Goal: Information Seeking & Learning: Learn about a topic

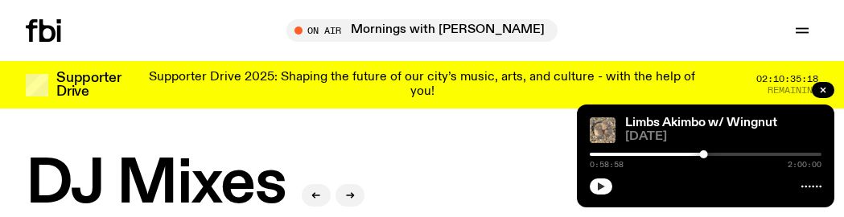
click at [603, 189] on icon "button" at bounding box center [601, 187] width 10 height 10
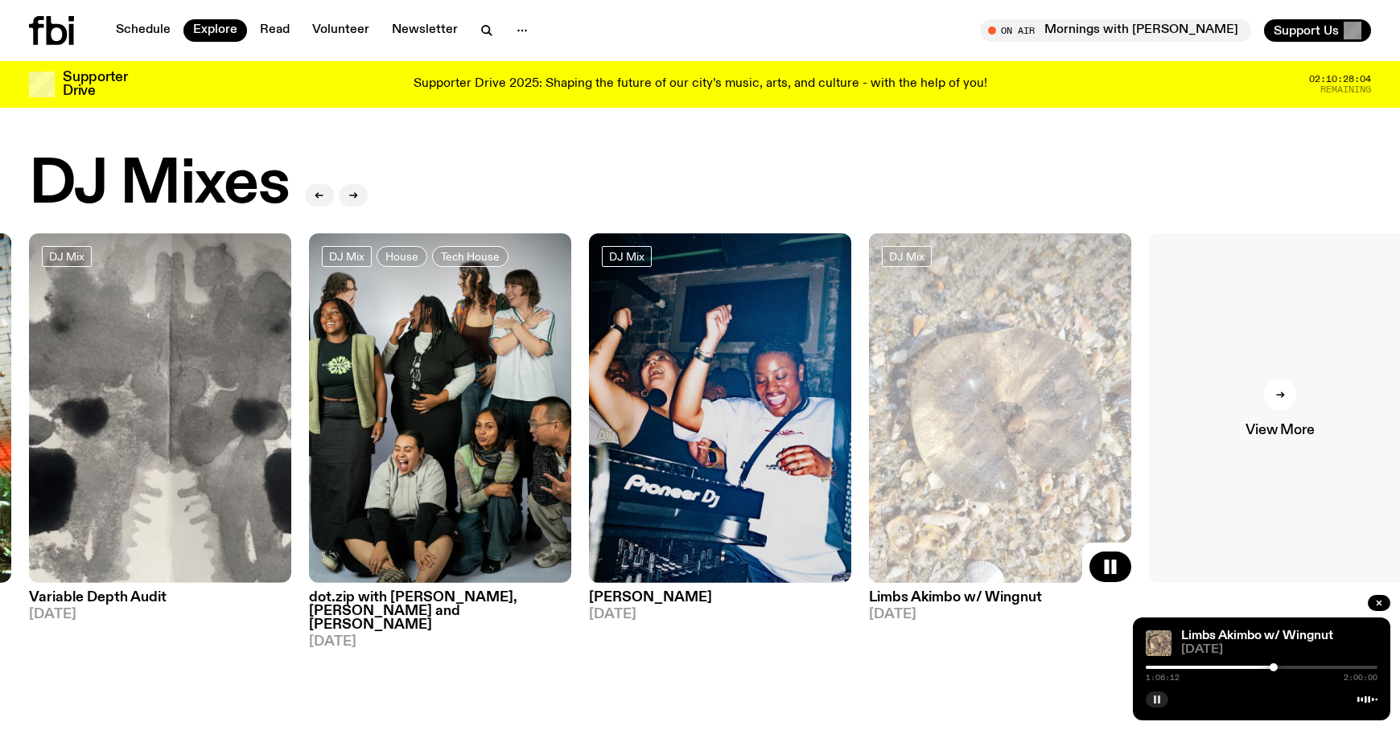
click at [843, 216] on div at bounding box center [1280, 395] width 32 height 32
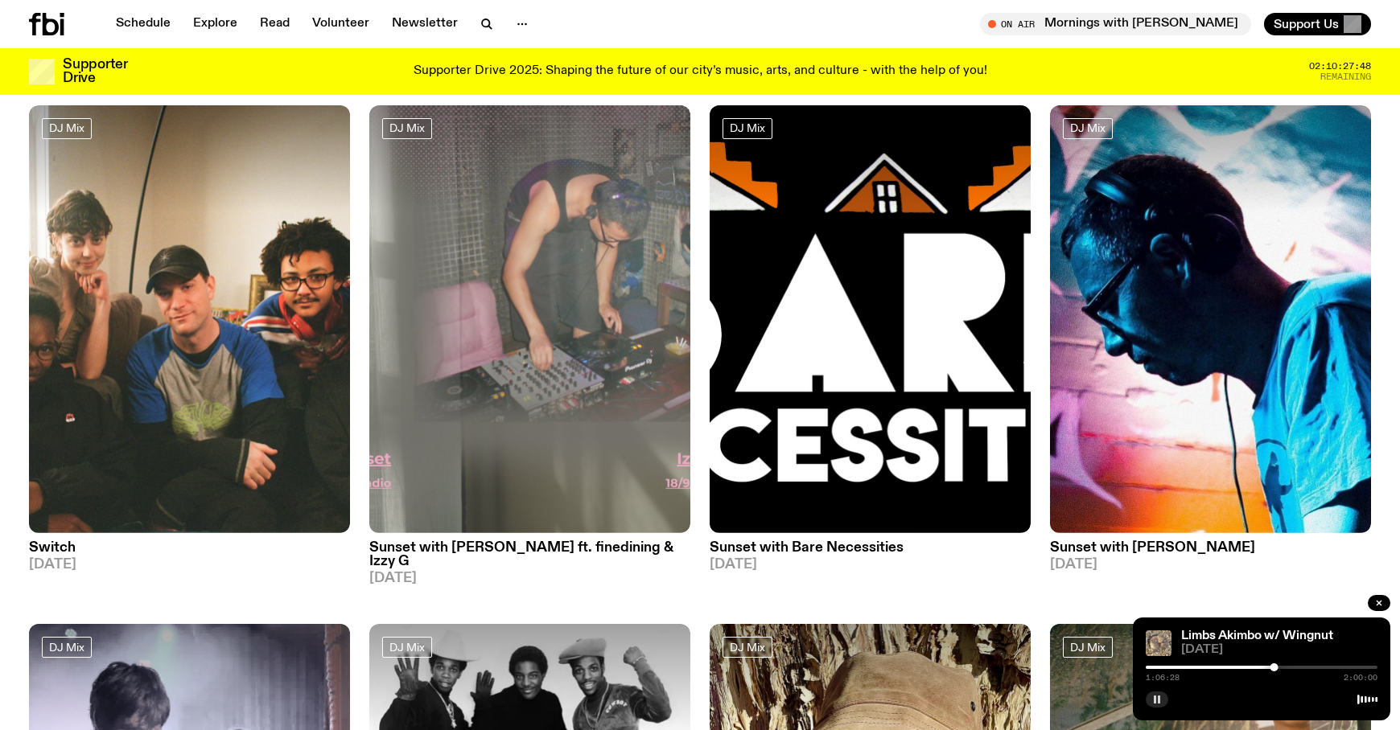
scroll to position [1148, 0]
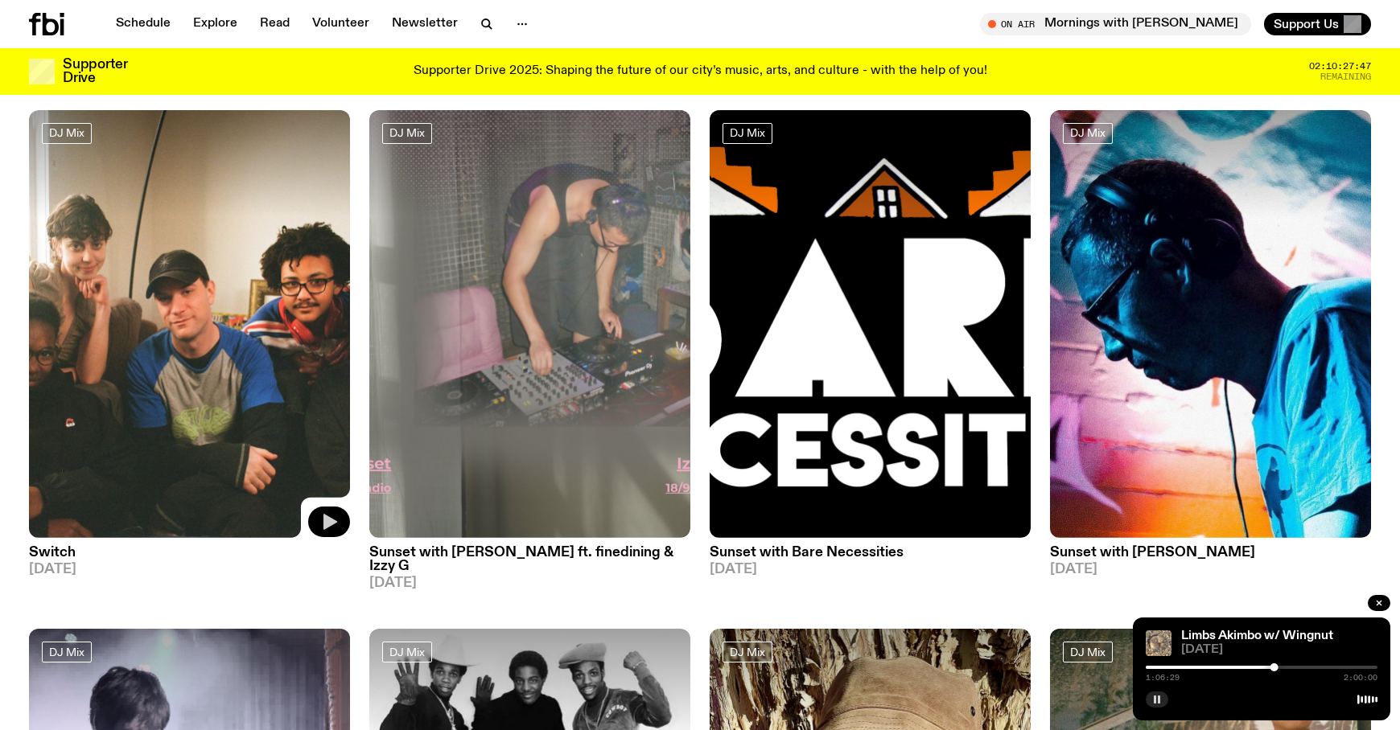
click at [328, 216] on icon "button" at bounding box center [328, 521] width 19 height 19
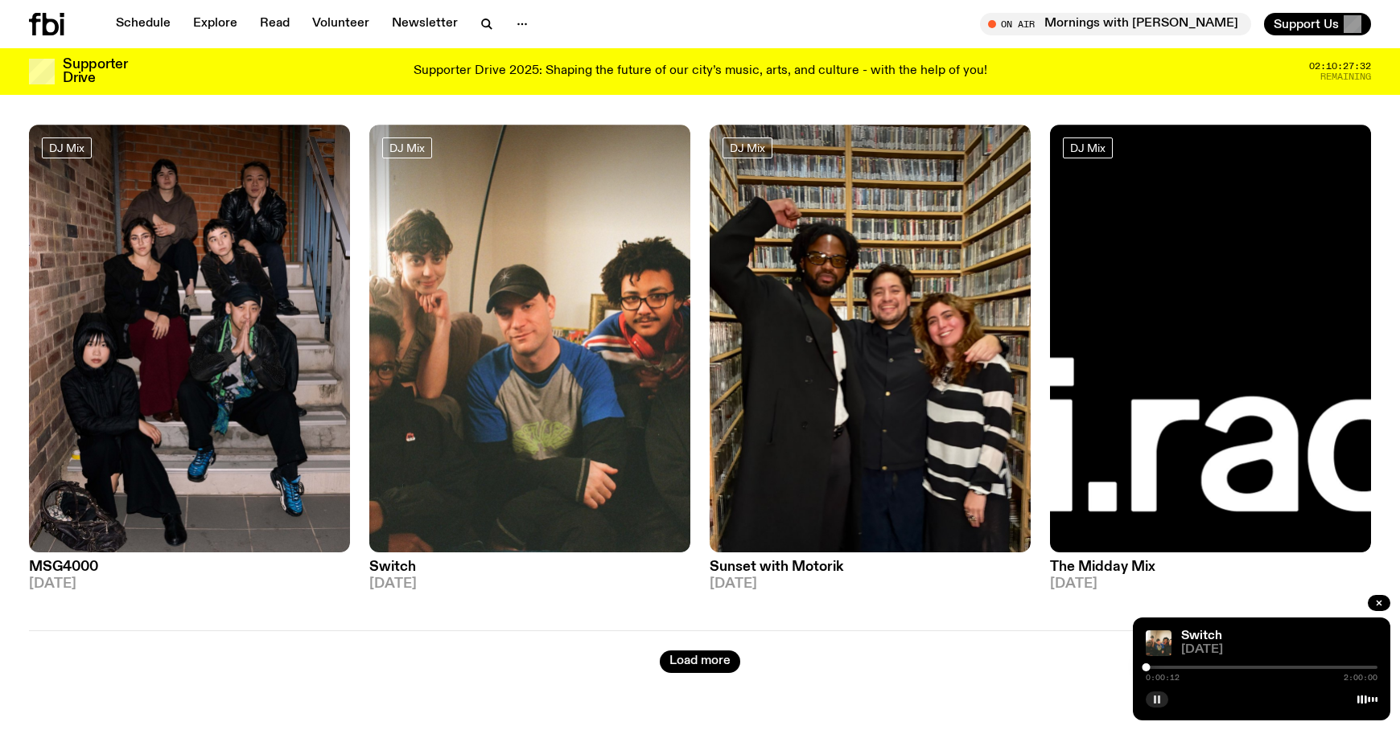
scroll to position [2654, 0]
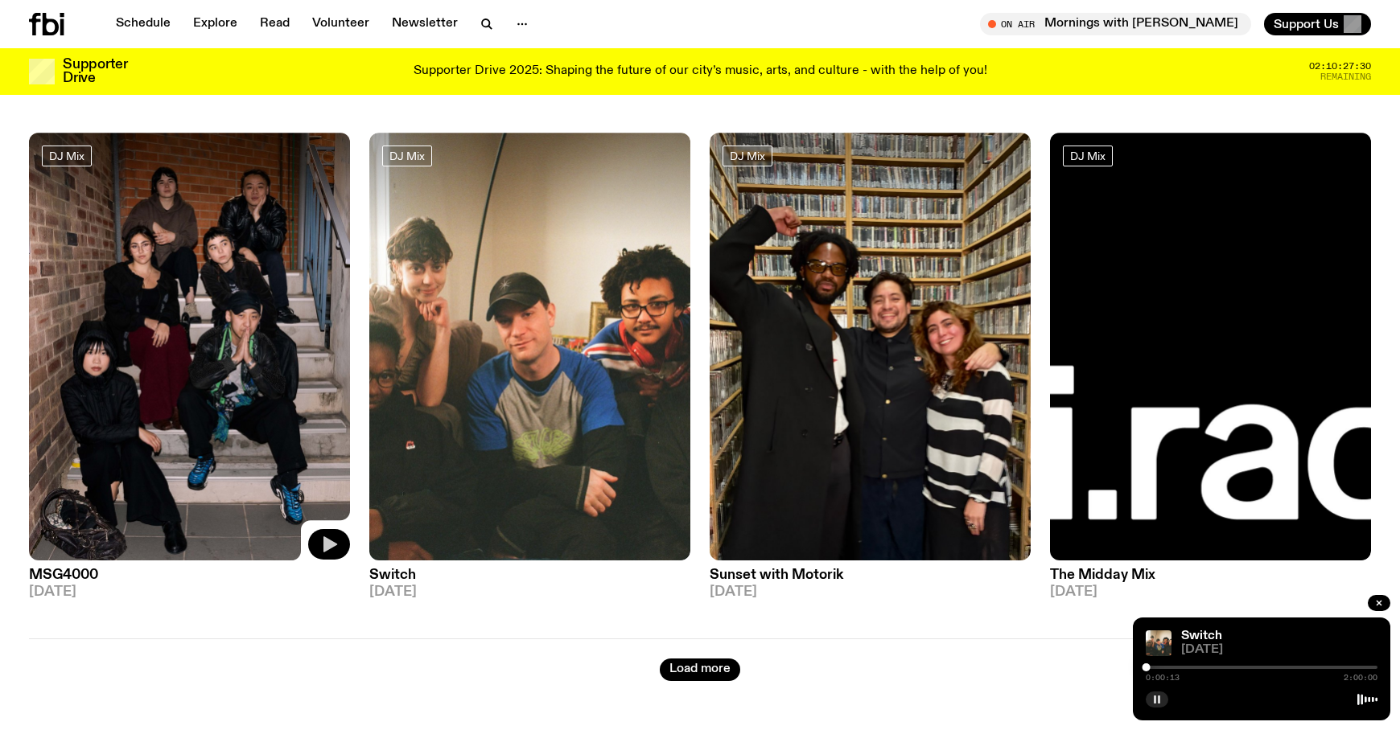
click at [319, 216] on button "button" at bounding box center [329, 544] width 42 height 31
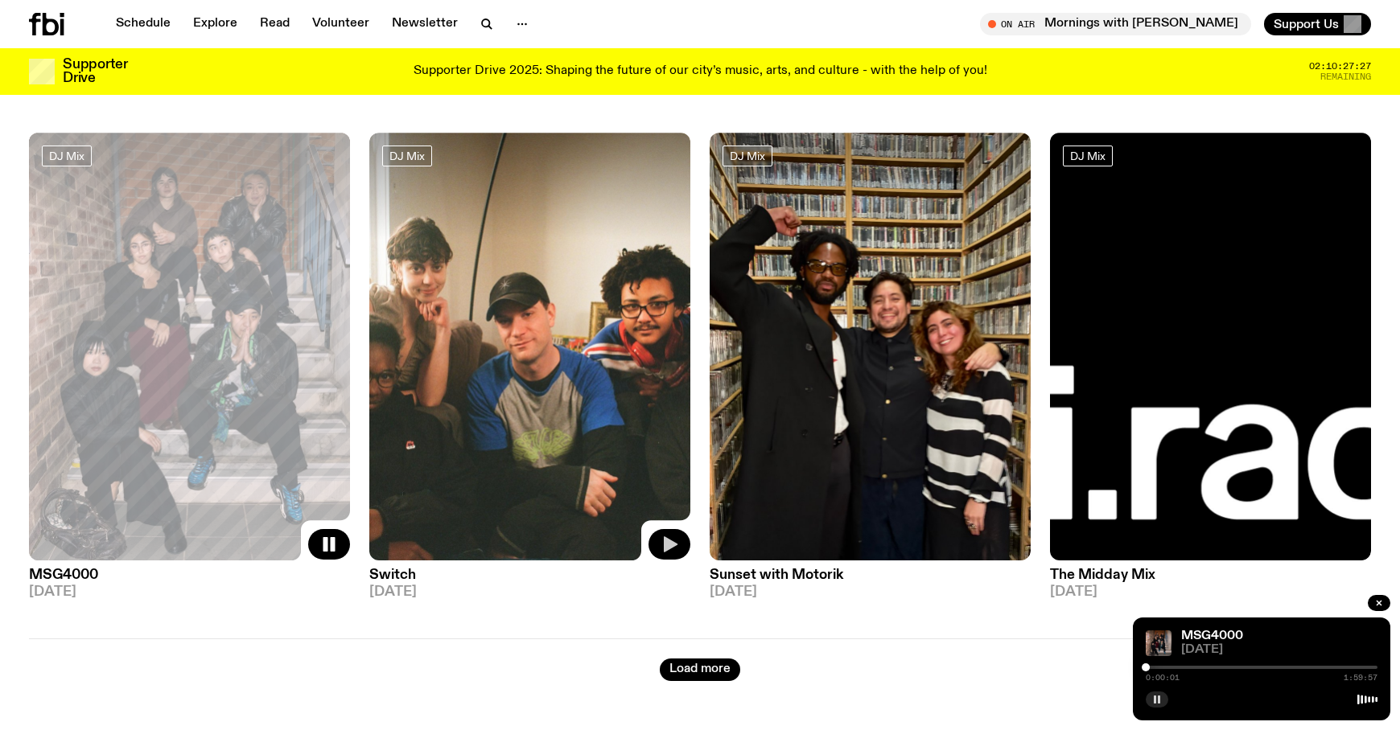
click at [668, 216] on icon "button" at bounding box center [671, 545] width 14 height 16
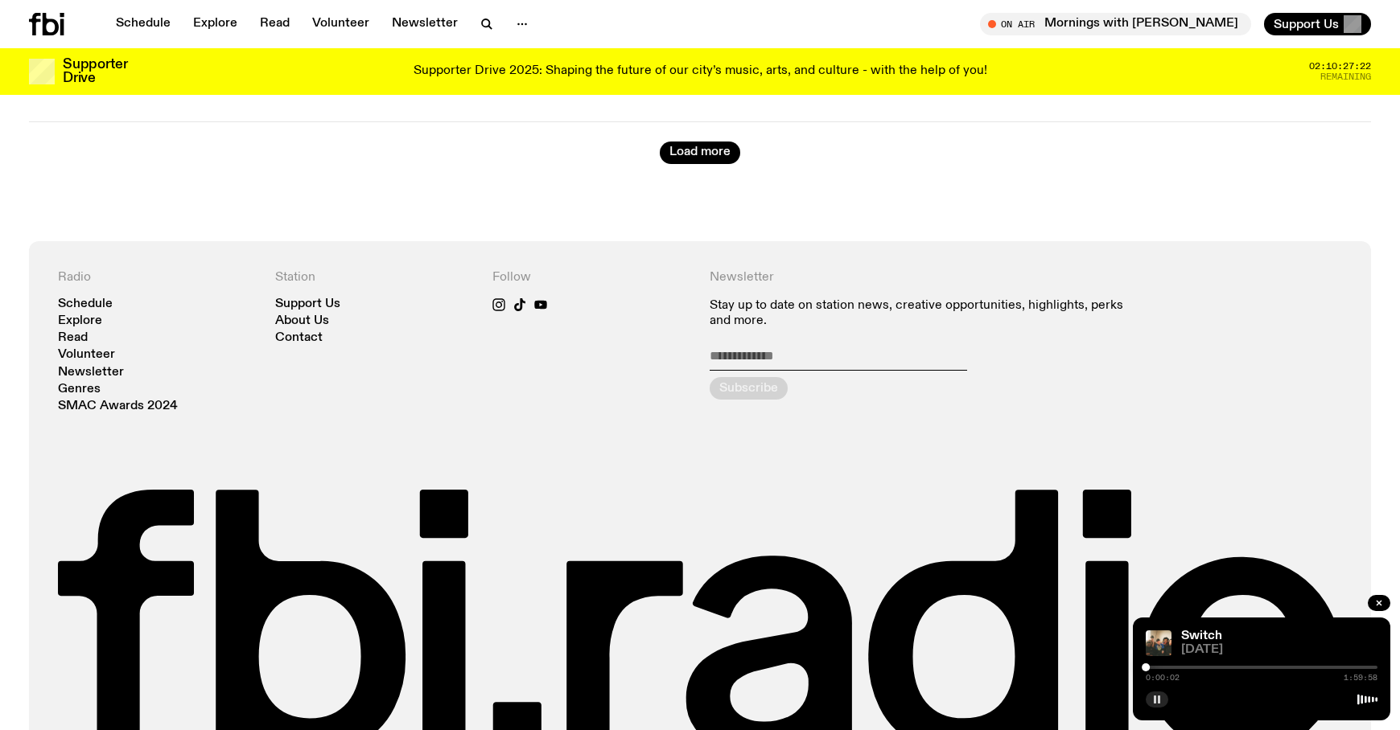
scroll to position [3277, 0]
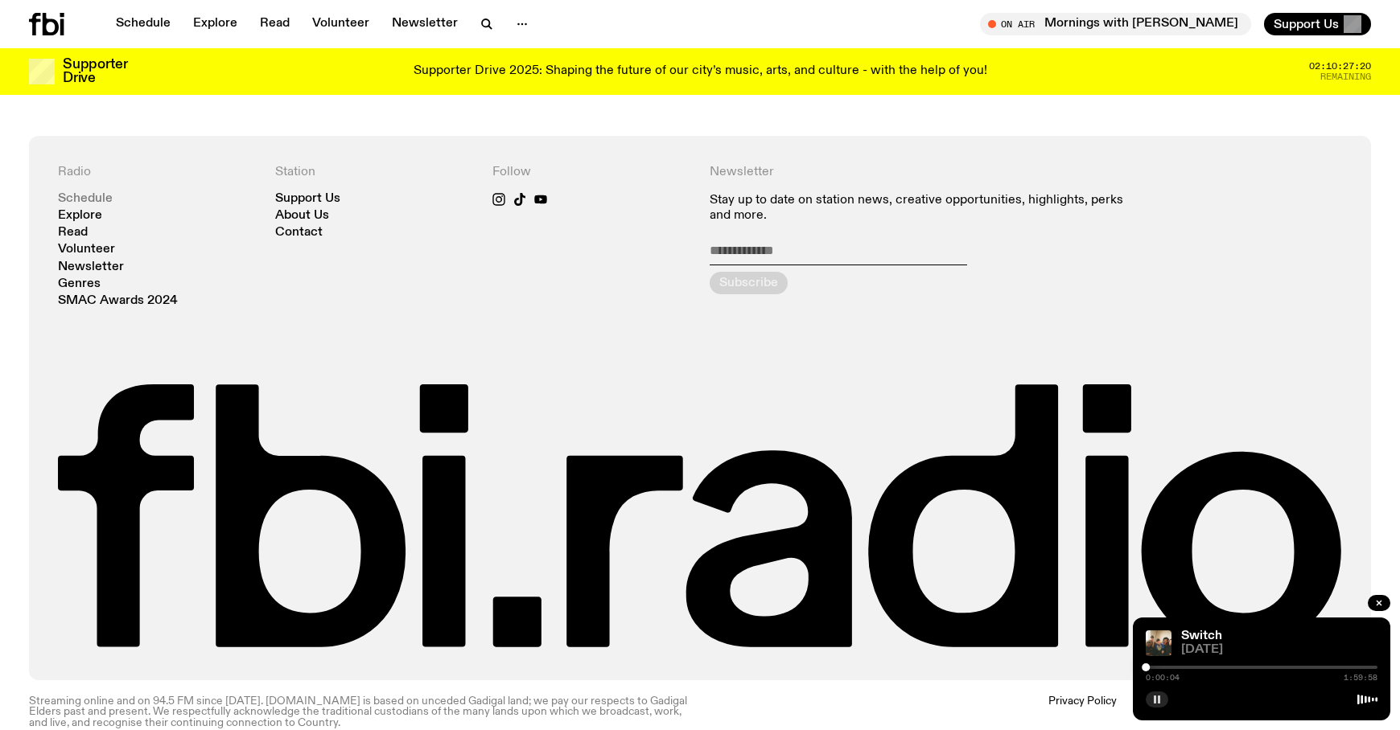
click at [88, 193] on link "Schedule" at bounding box center [85, 199] width 55 height 12
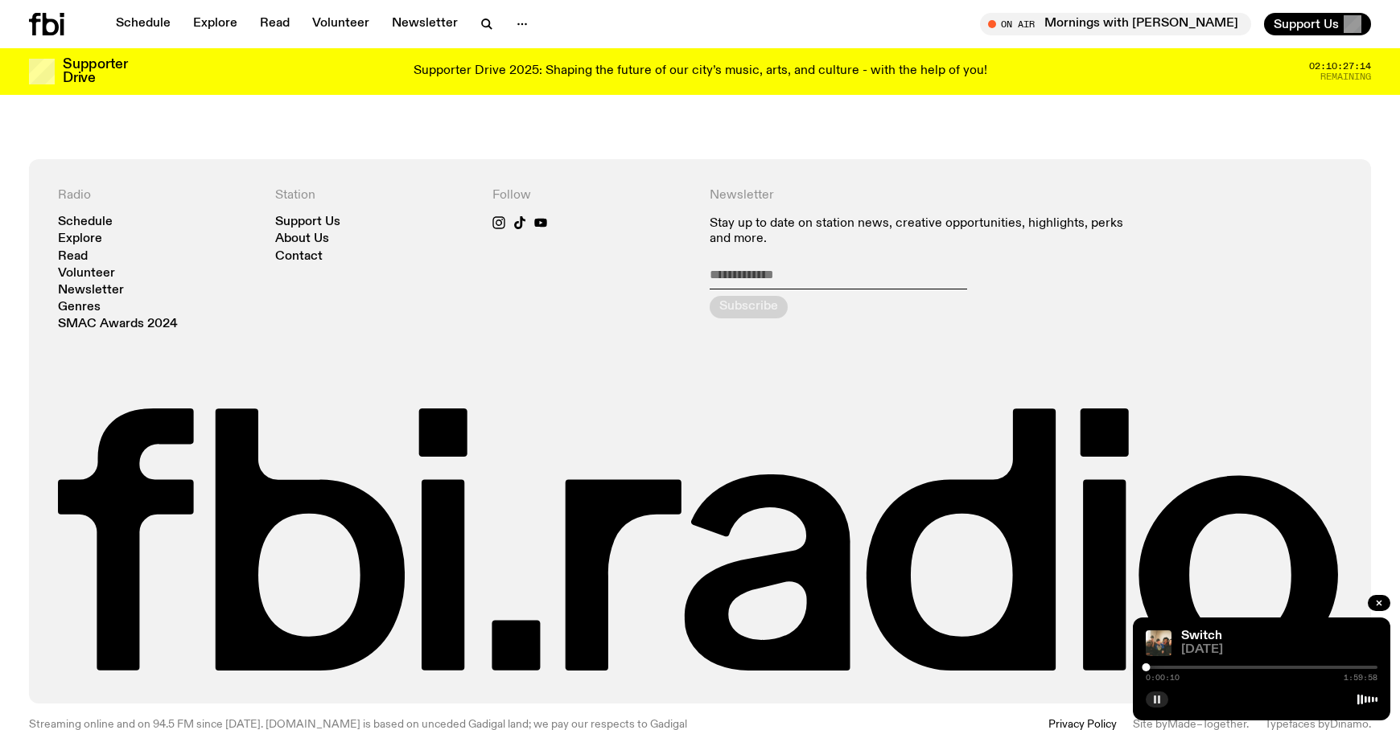
scroll to position [4274, 0]
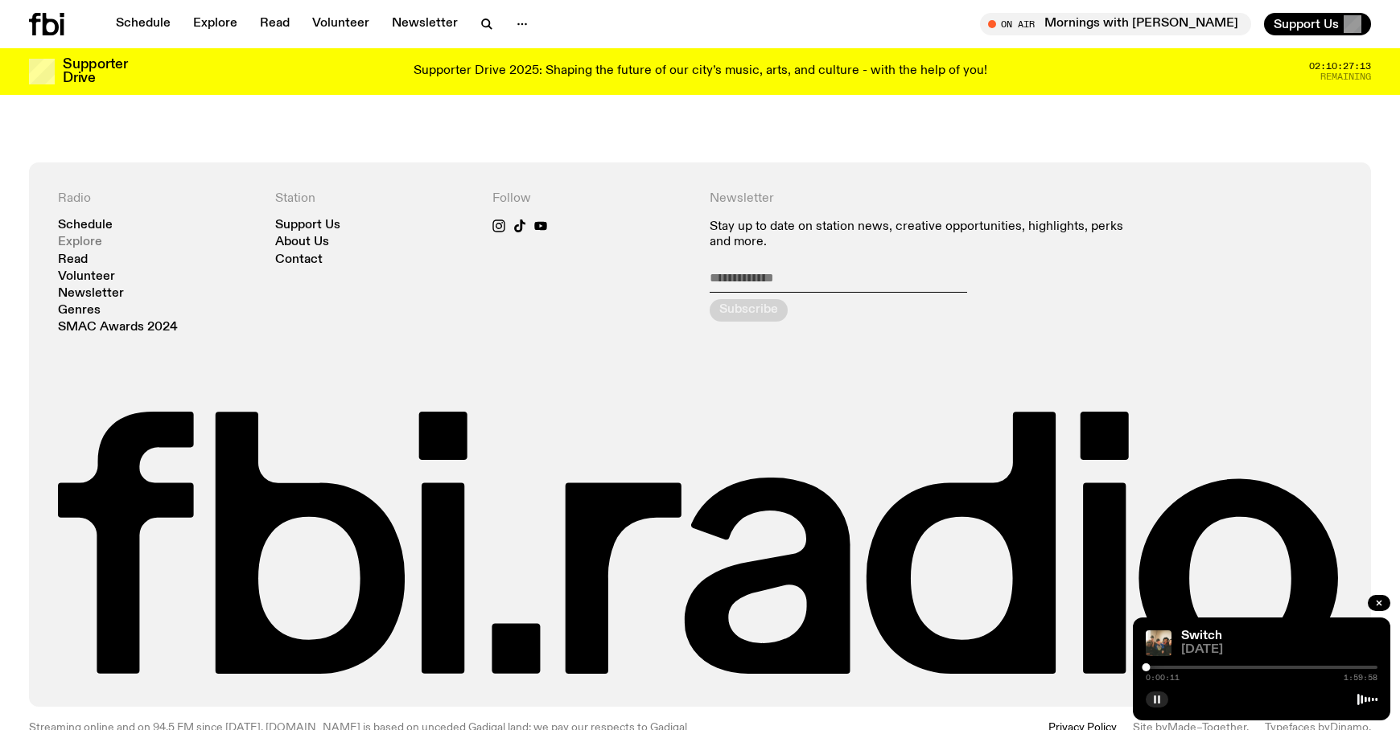
click at [87, 216] on link "Explore" at bounding box center [80, 242] width 44 height 12
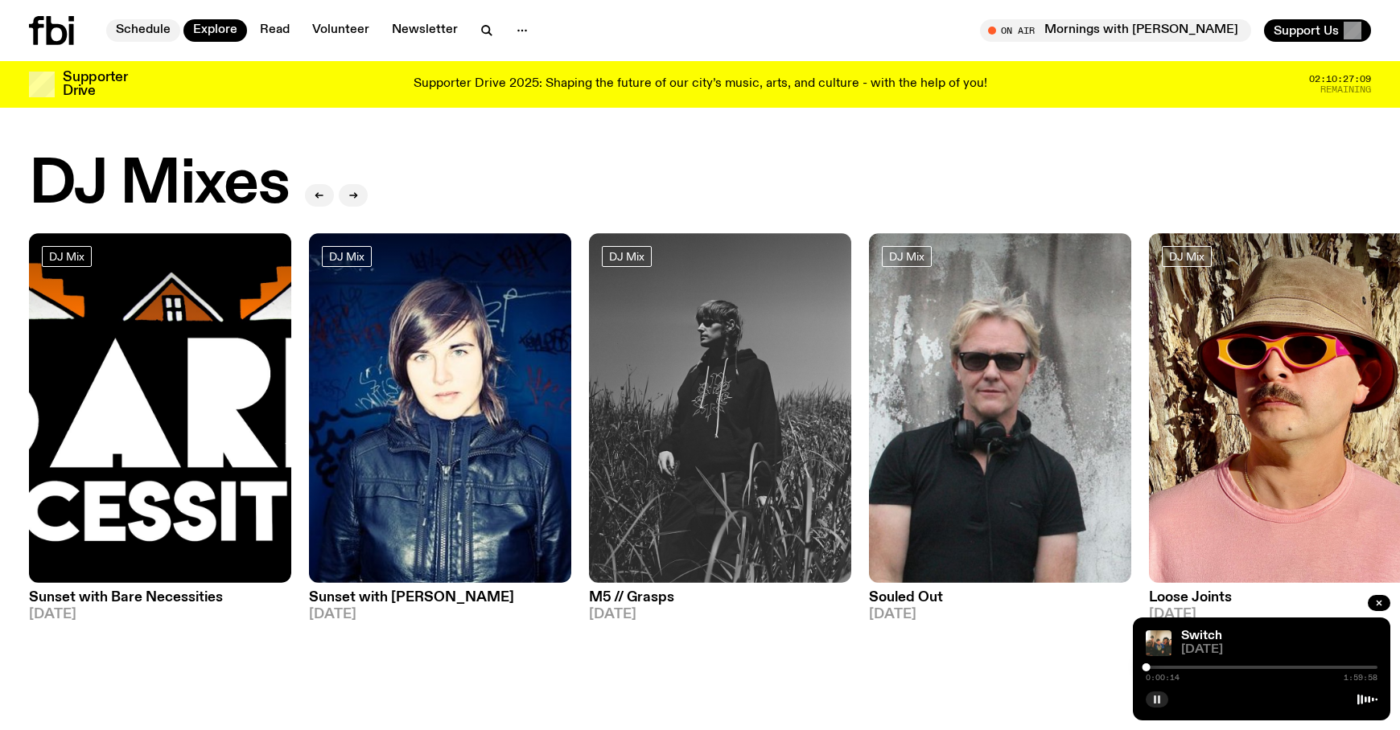
click at [149, 25] on link "Schedule" at bounding box center [143, 30] width 74 height 23
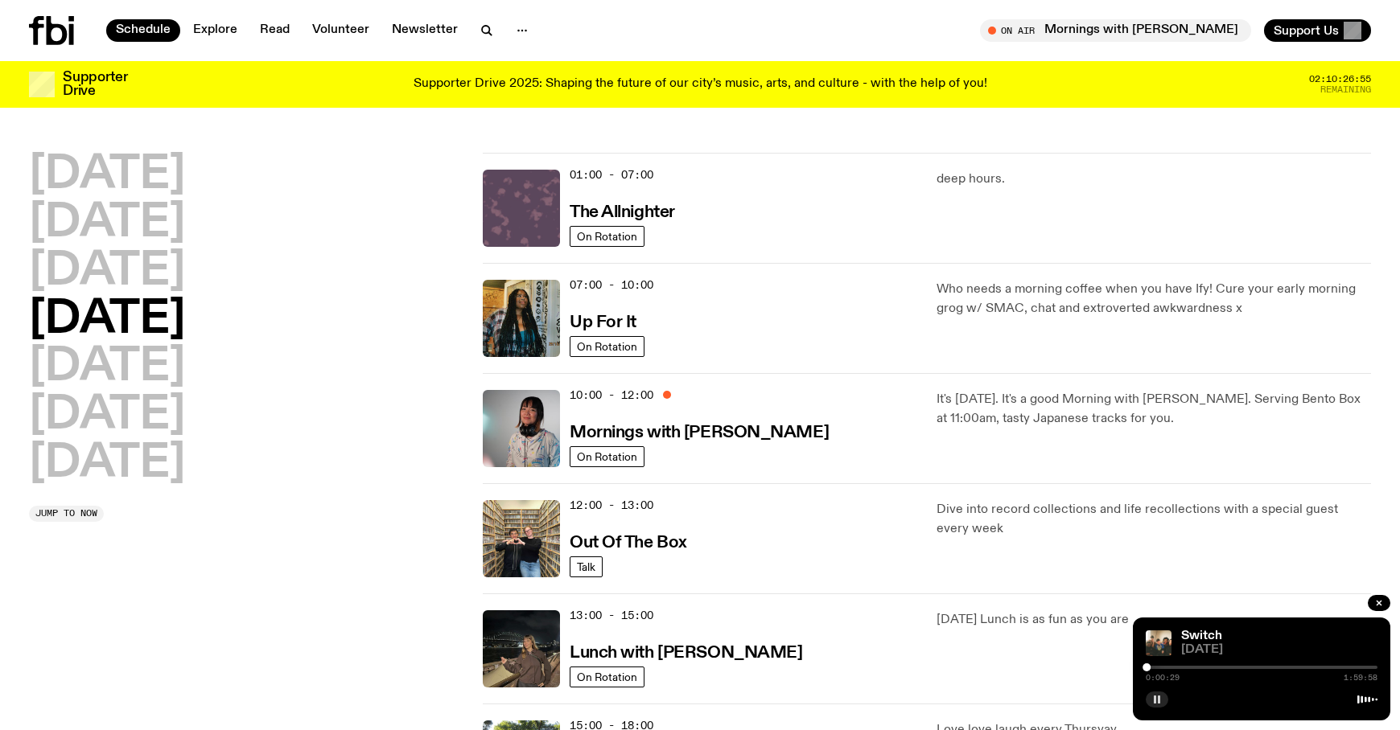
click at [523, 195] on img at bounding box center [521, 208] width 77 height 77
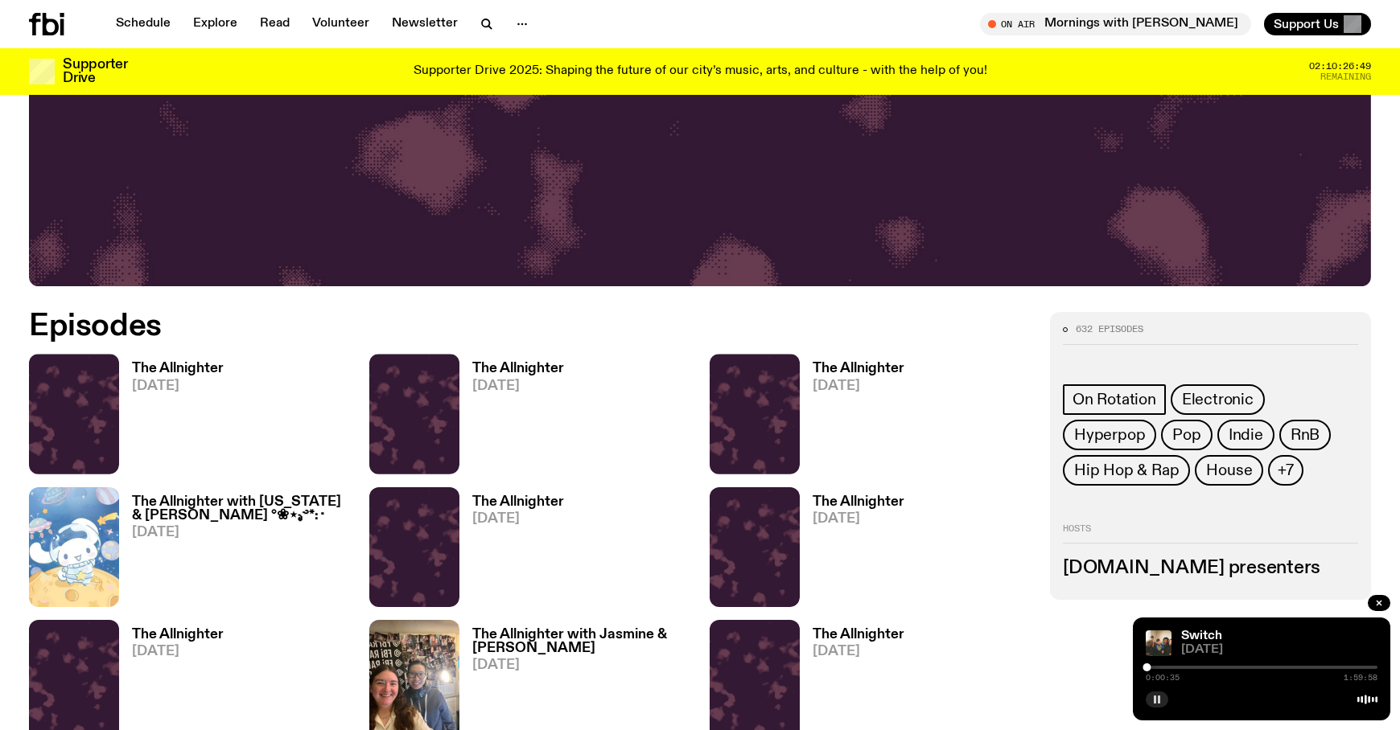
scroll to position [690, 0]
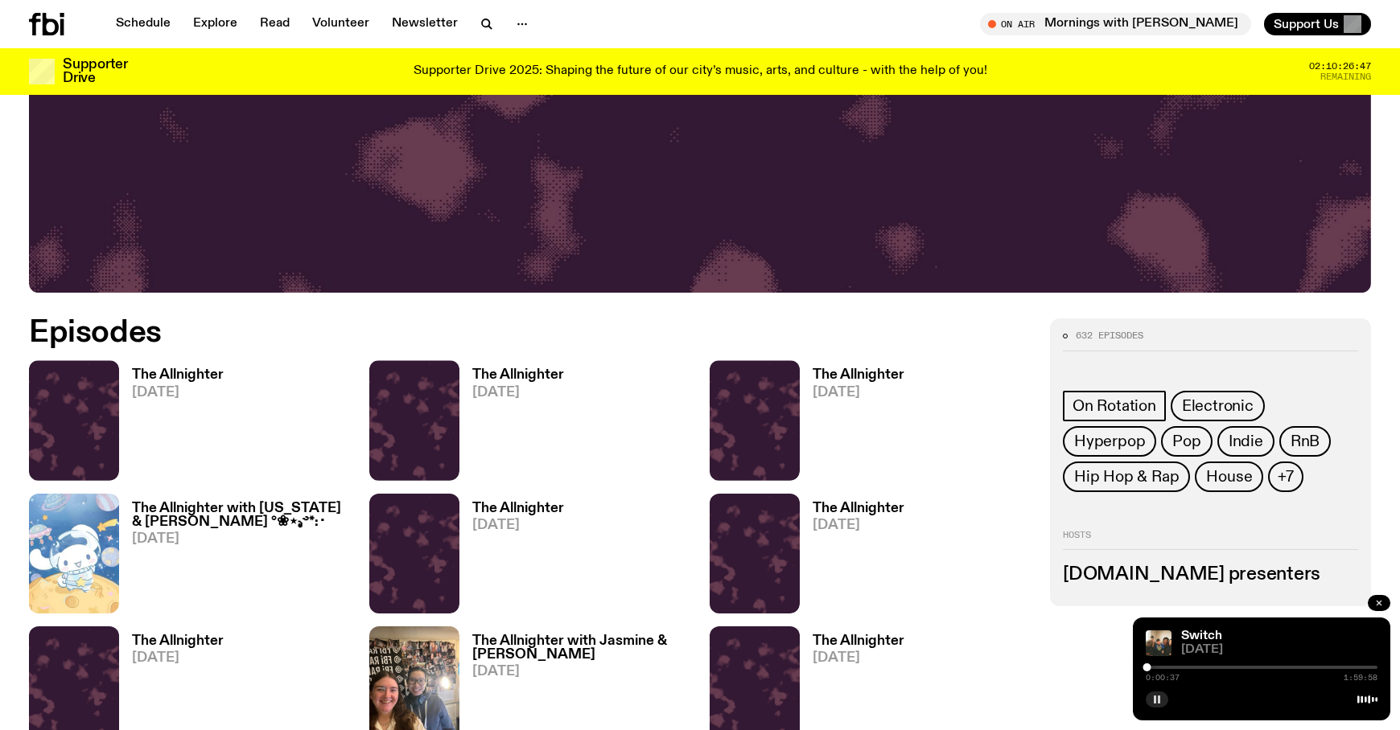
click at [843, 216] on icon "button" at bounding box center [1379, 603] width 10 height 10
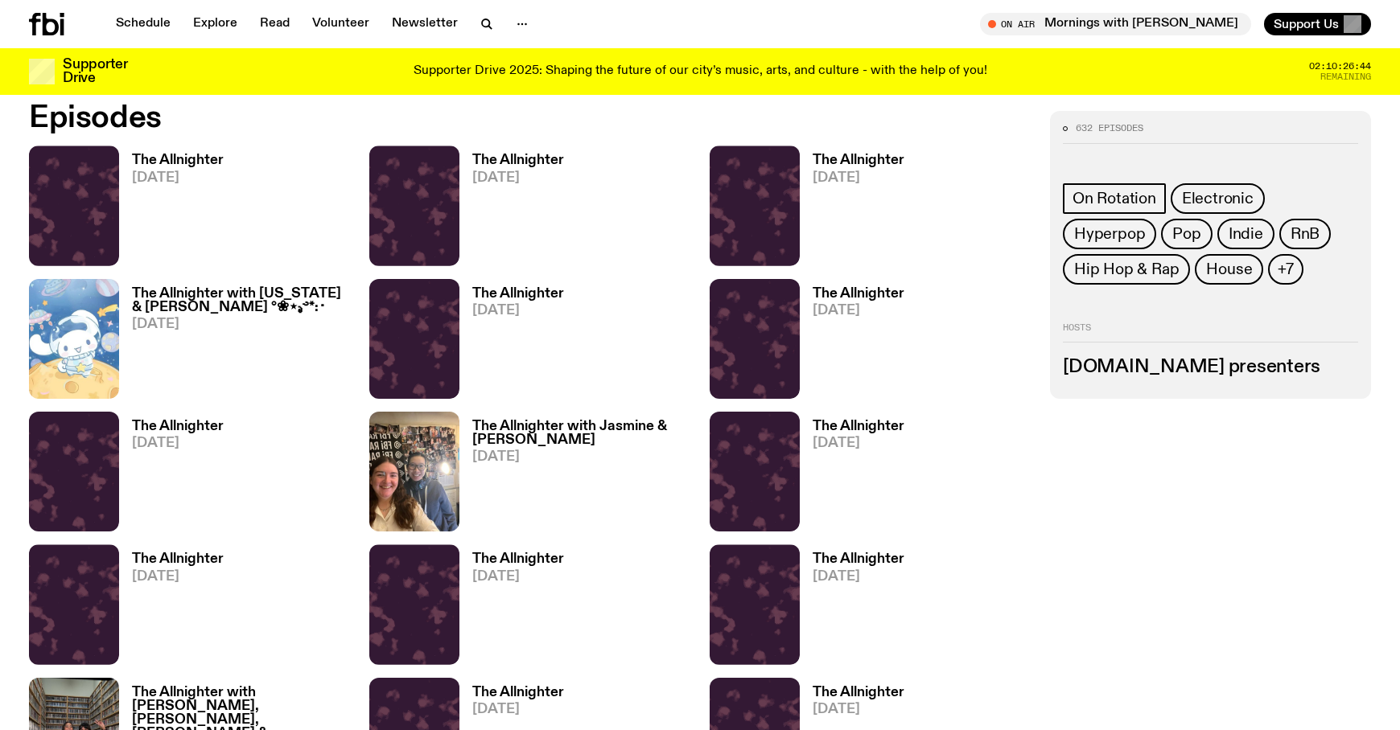
scroll to position [907, 0]
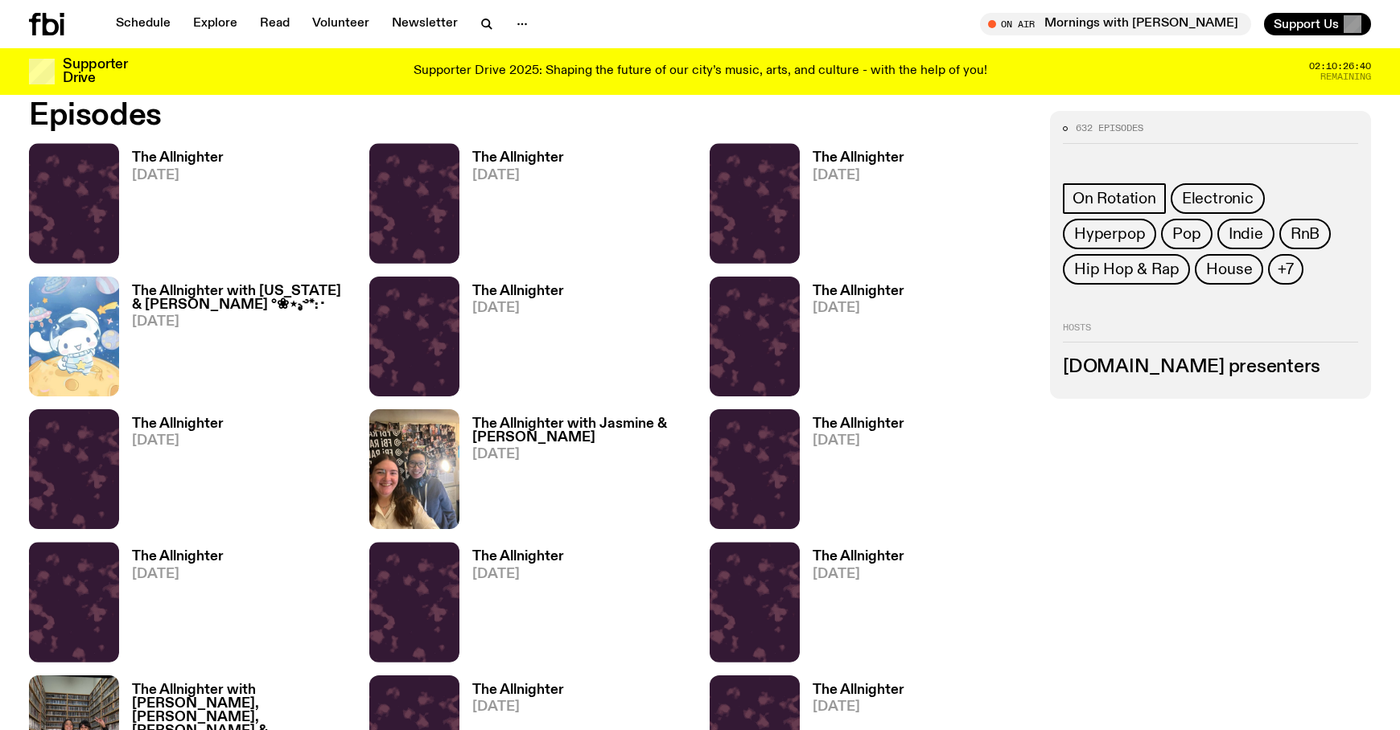
click at [531, 216] on h3 "The Allnighter with Jasmine & [PERSON_NAME]" at bounding box center [581, 430] width 218 height 27
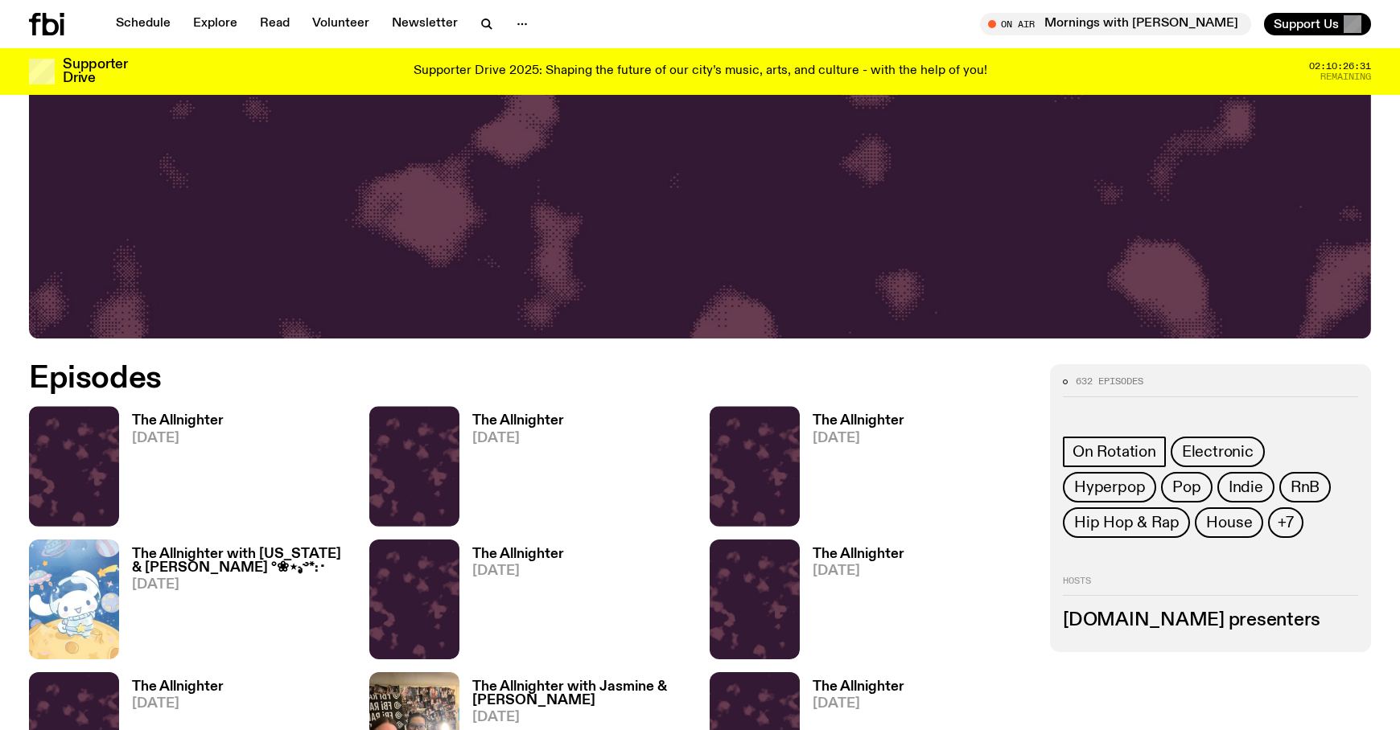
scroll to position [639, 0]
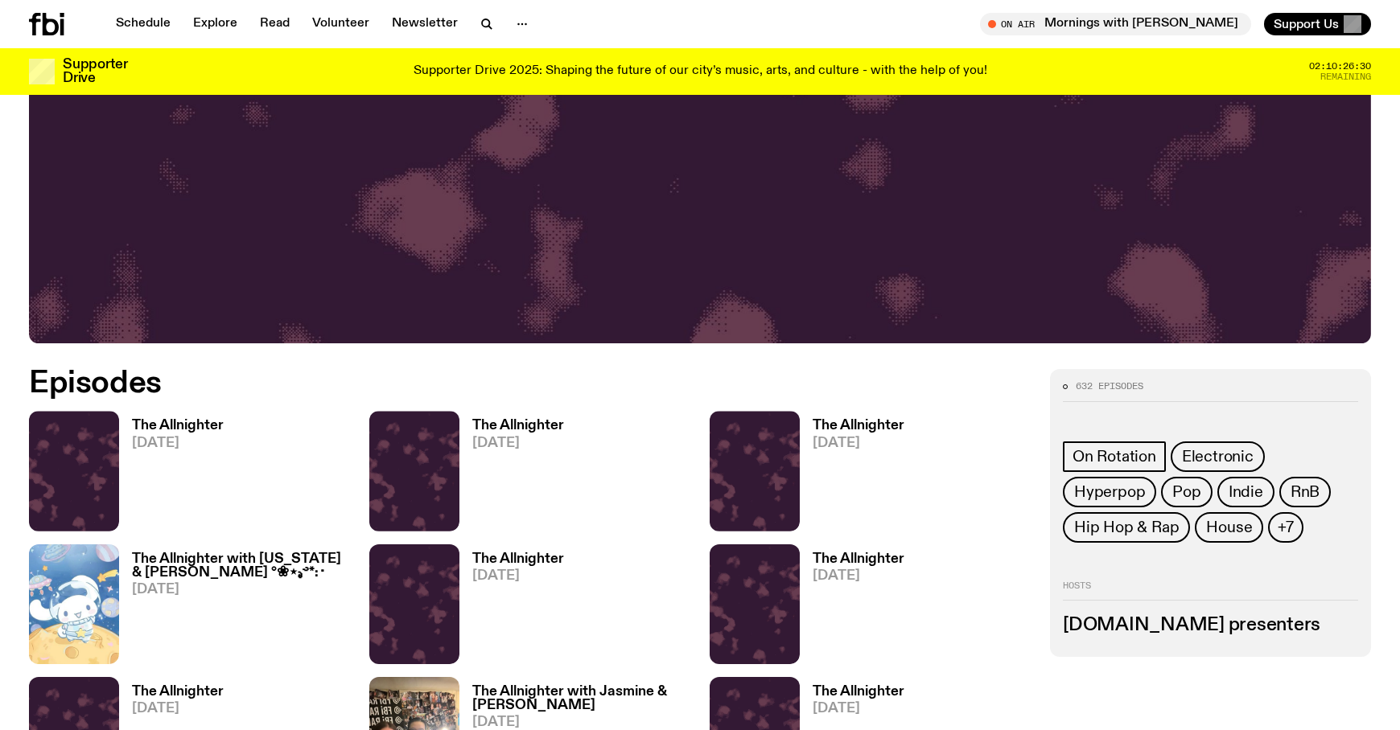
click at [172, 216] on h3 "The Allnighter" at bounding box center [178, 426] width 92 height 14
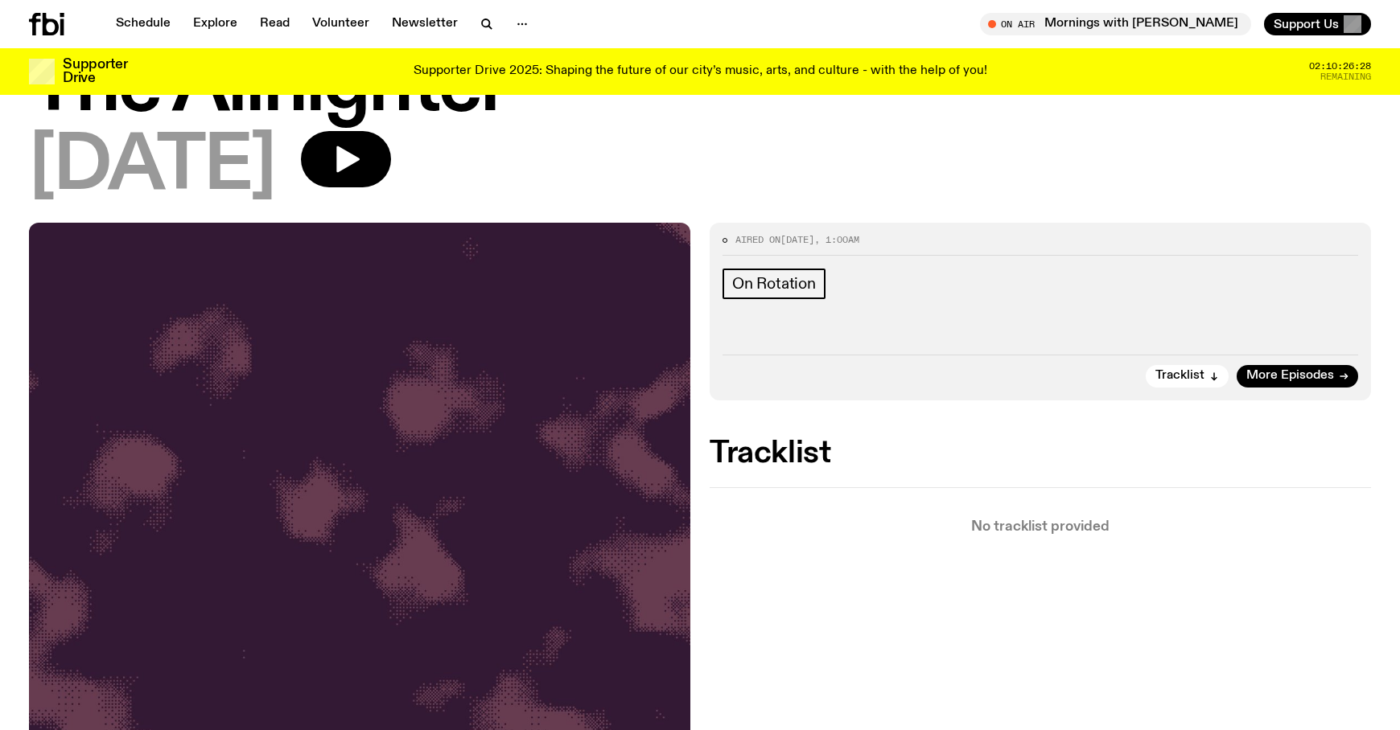
scroll to position [66, 0]
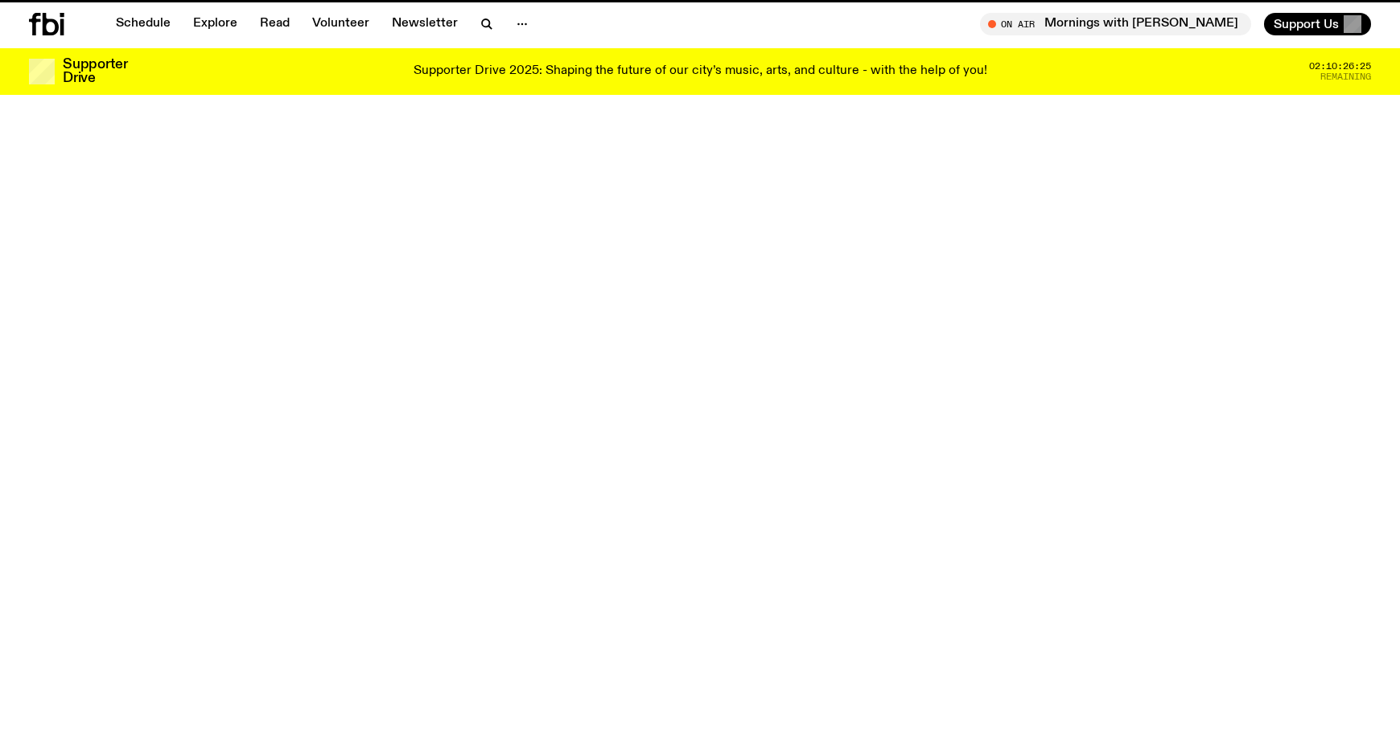
scroll to position [639, 0]
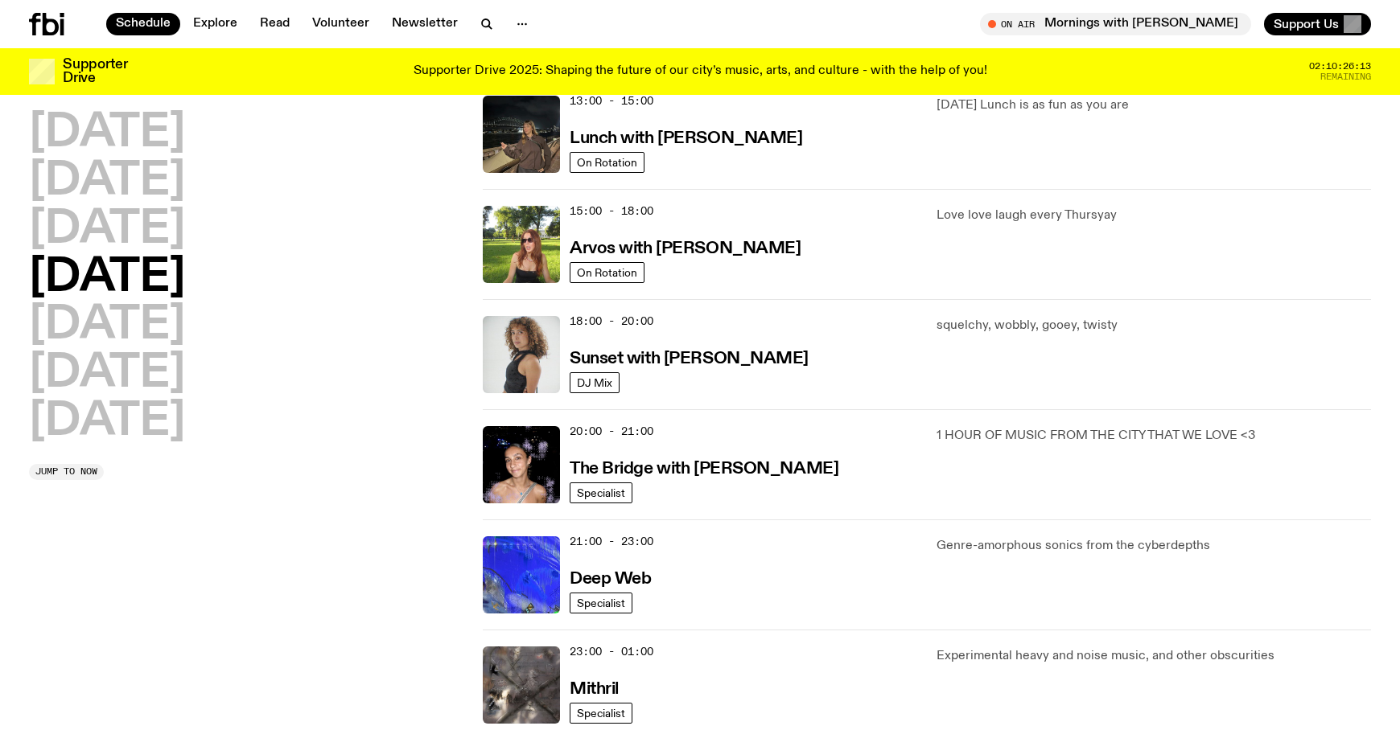
scroll to position [515, 0]
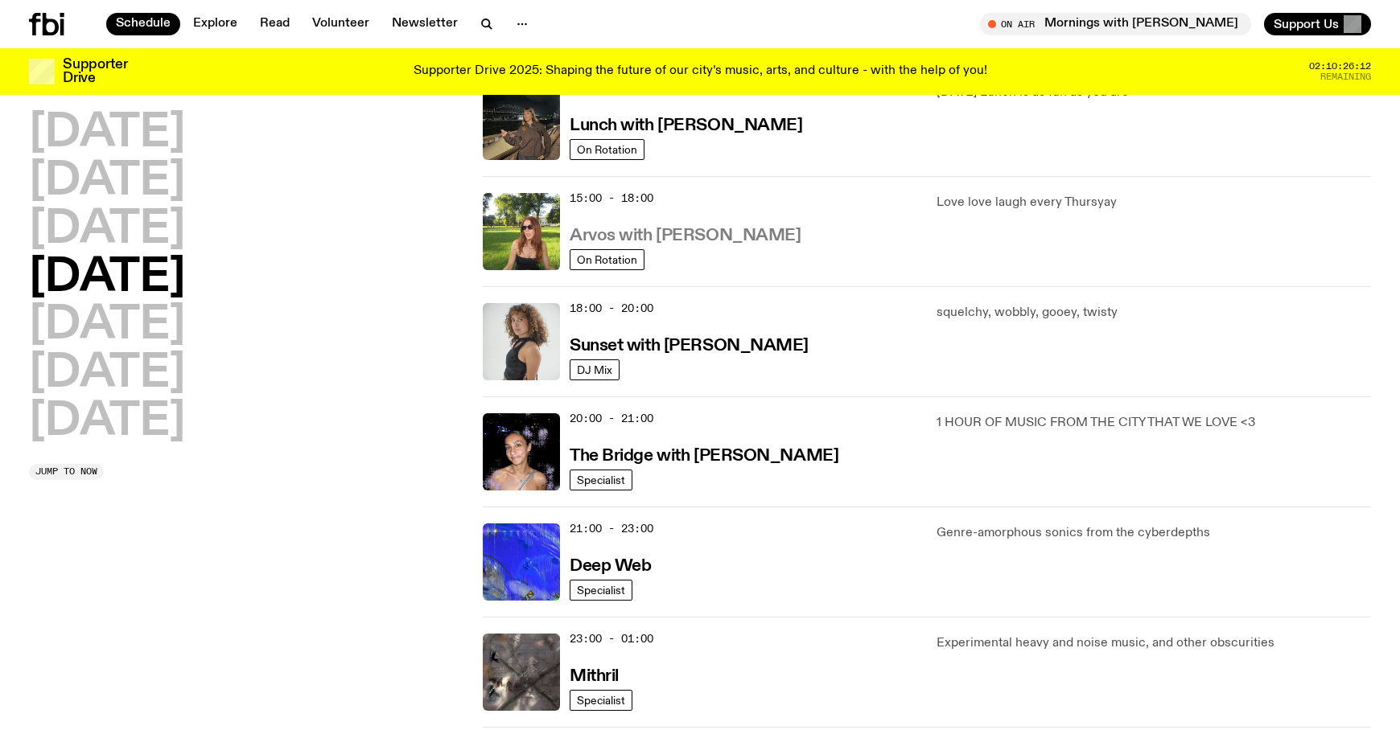
click at [709, 216] on h3 "Arvos with [PERSON_NAME]" at bounding box center [684, 236] width 231 height 17
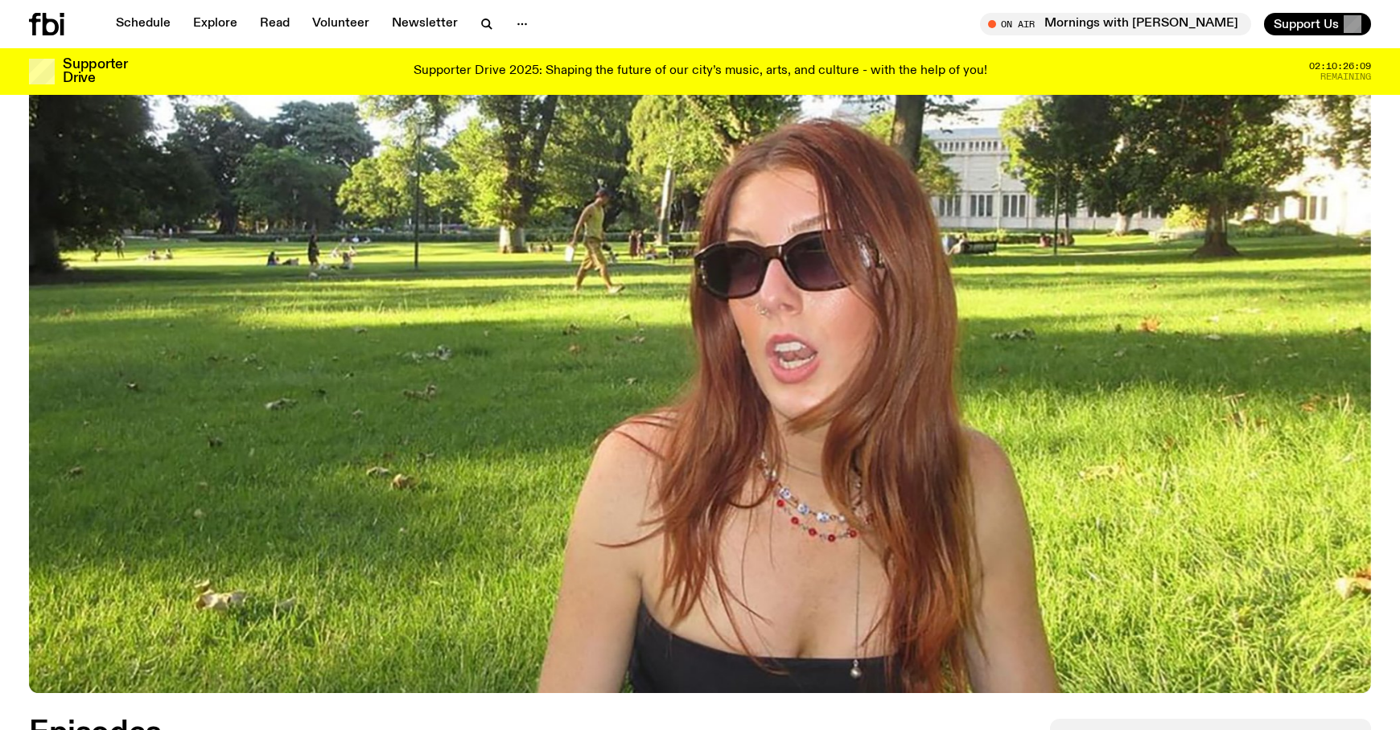
scroll to position [347, 0]
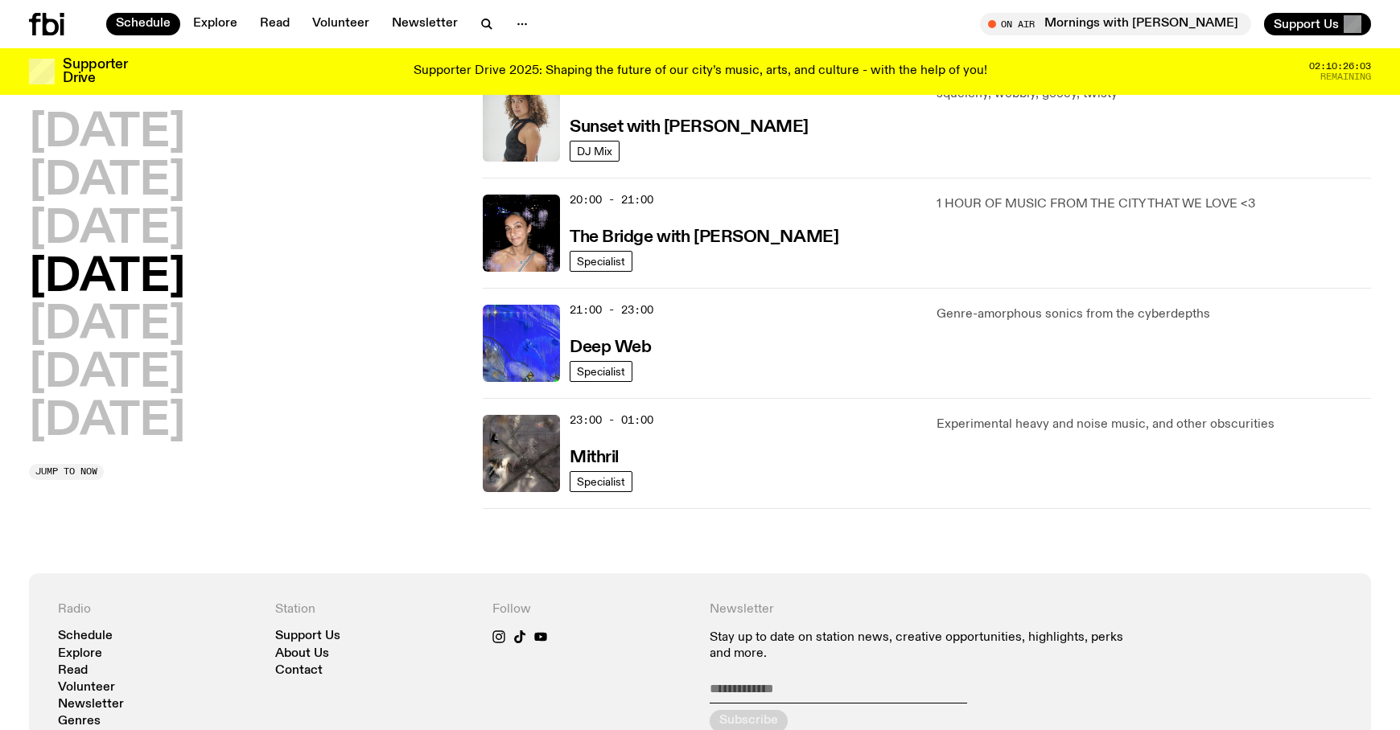
scroll to position [729, 0]
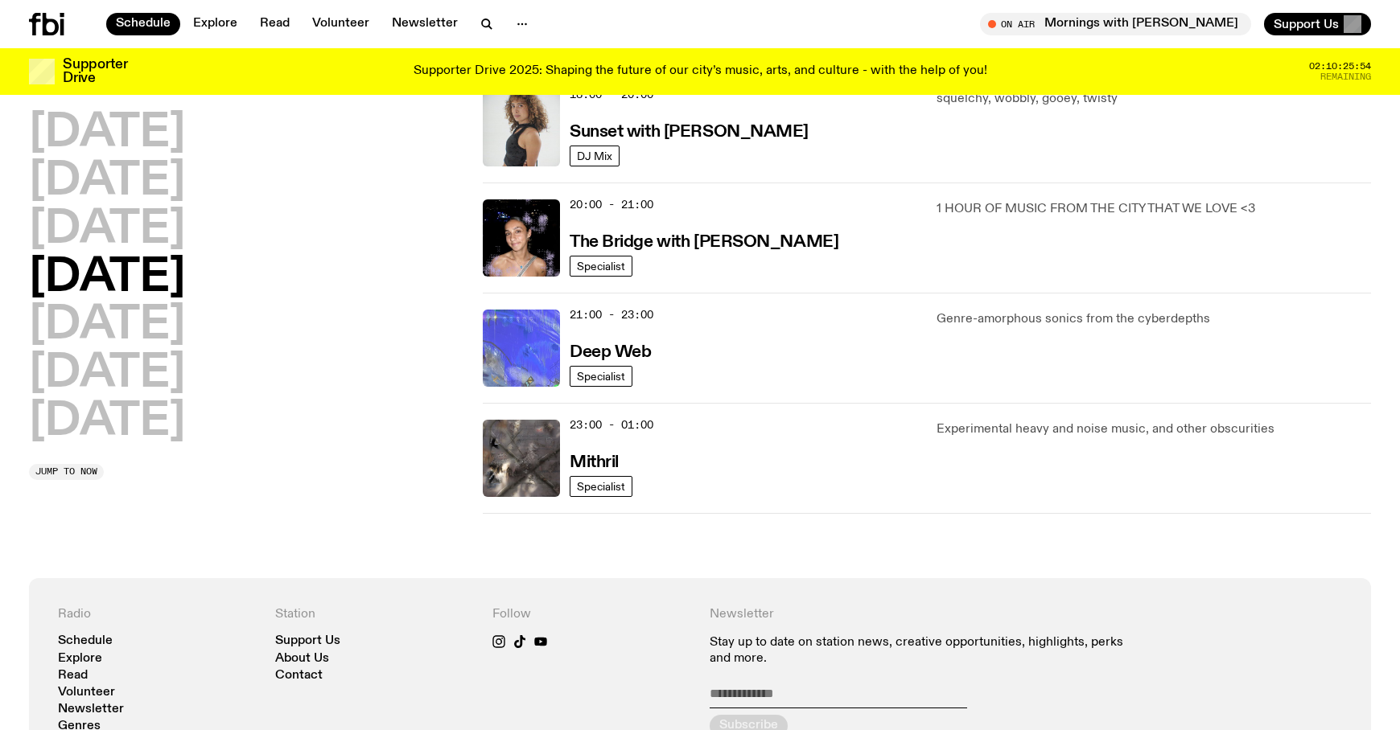
click at [527, 216] on img at bounding box center [521, 348] width 77 height 77
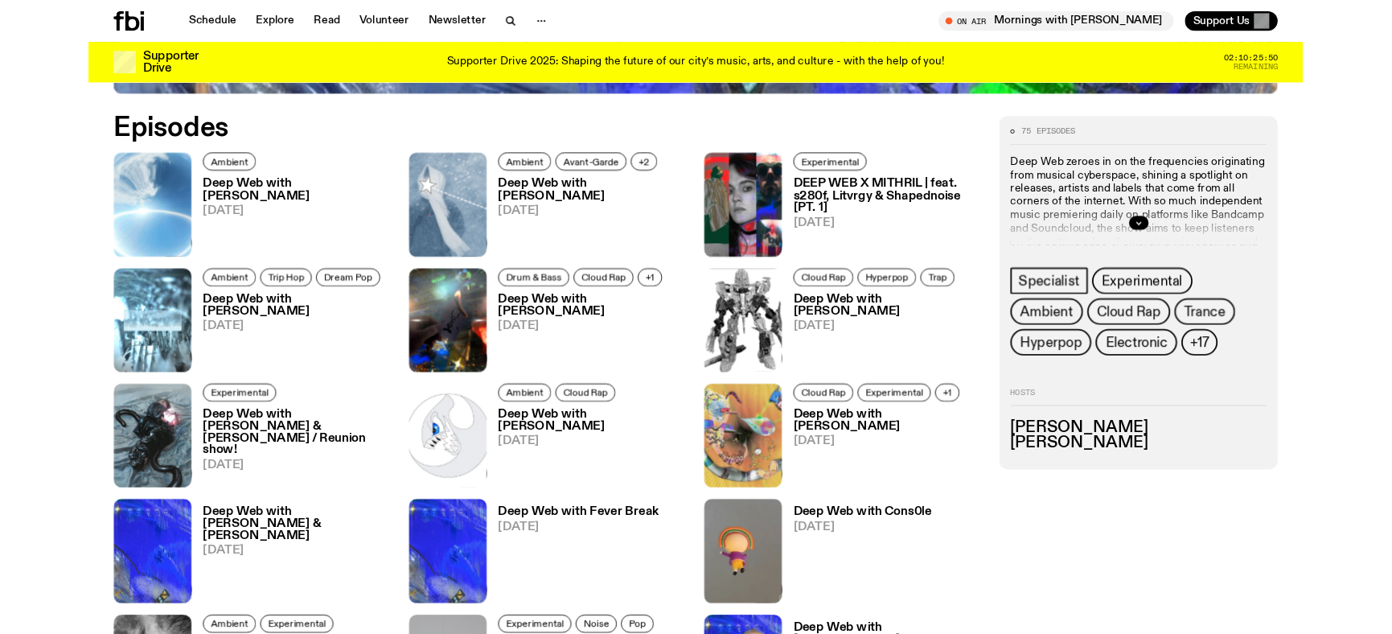
scroll to position [873, 0]
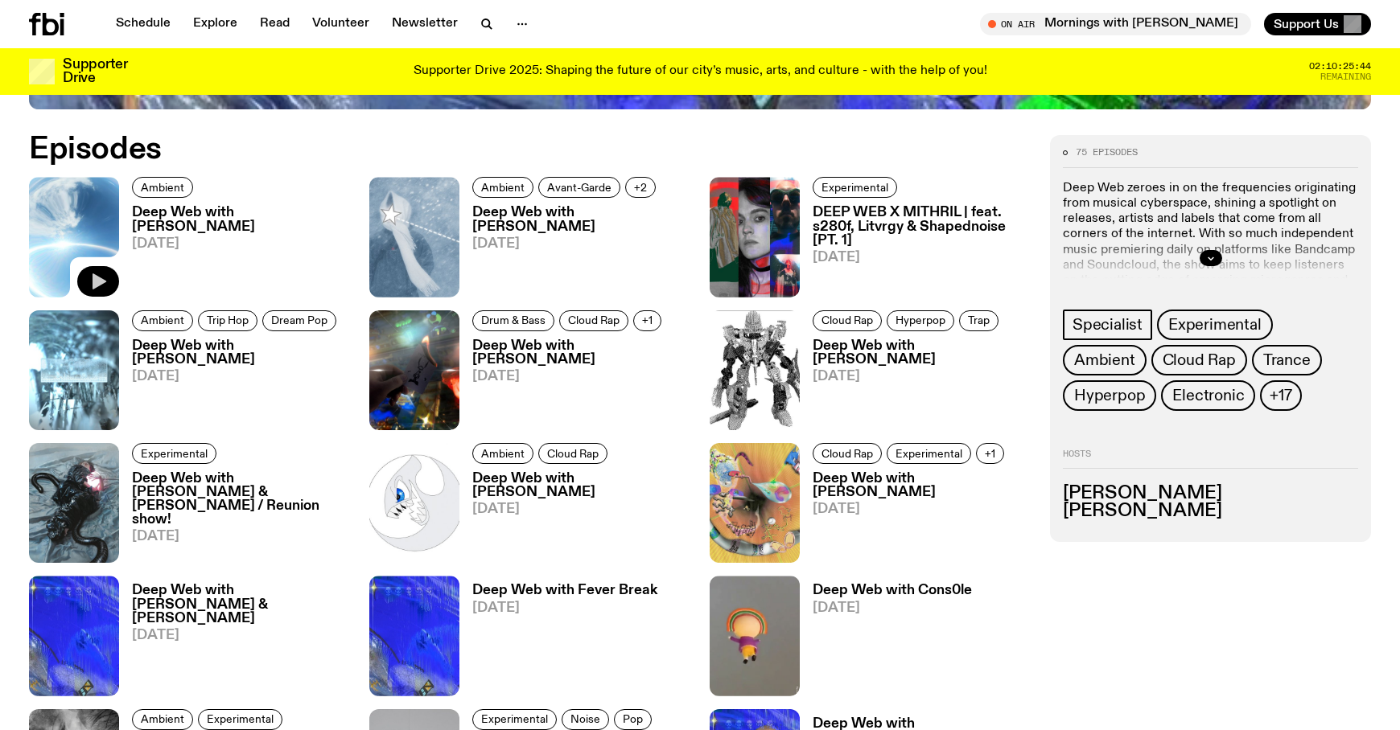
click at [88, 216] on button "button" at bounding box center [98, 281] width 42 height 31
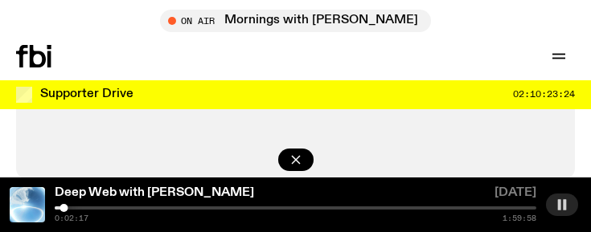
click at [559, 208] on rect "button" at bounding box center [559, 204] width 3 height 10
click at [561, 204] on icon "button" at bounding box center [562, 204] width 9 height 10
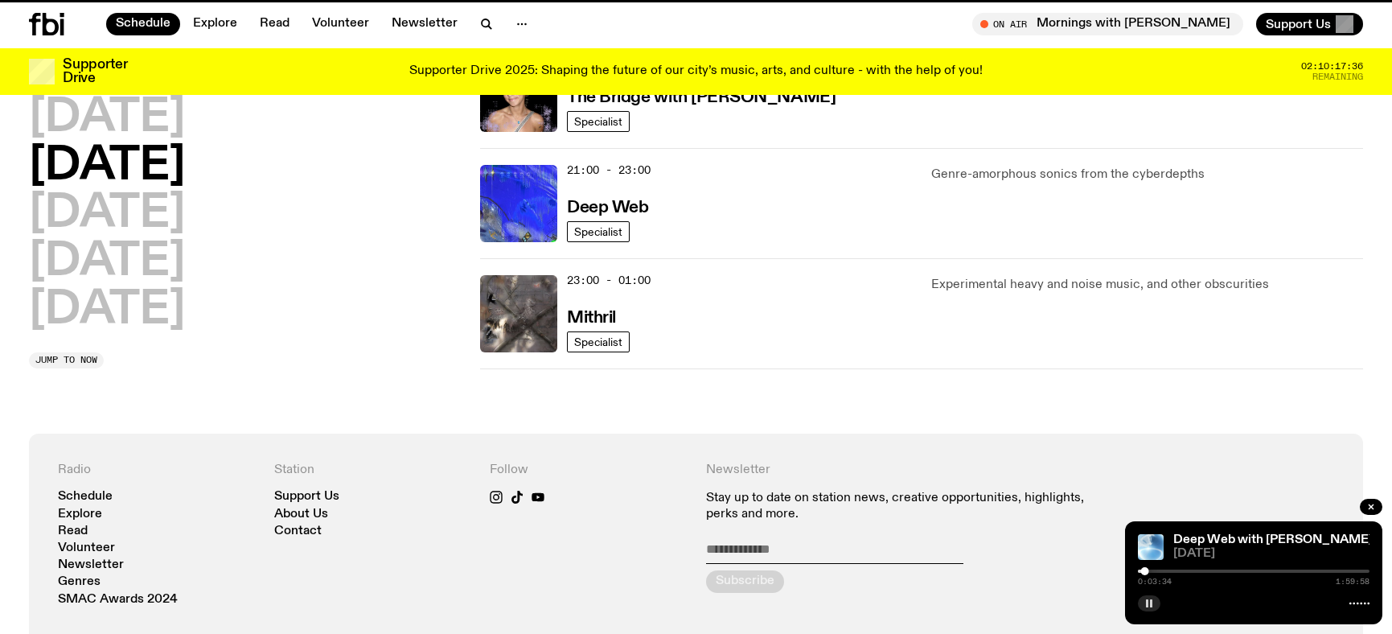
scroll to position [729, 0]
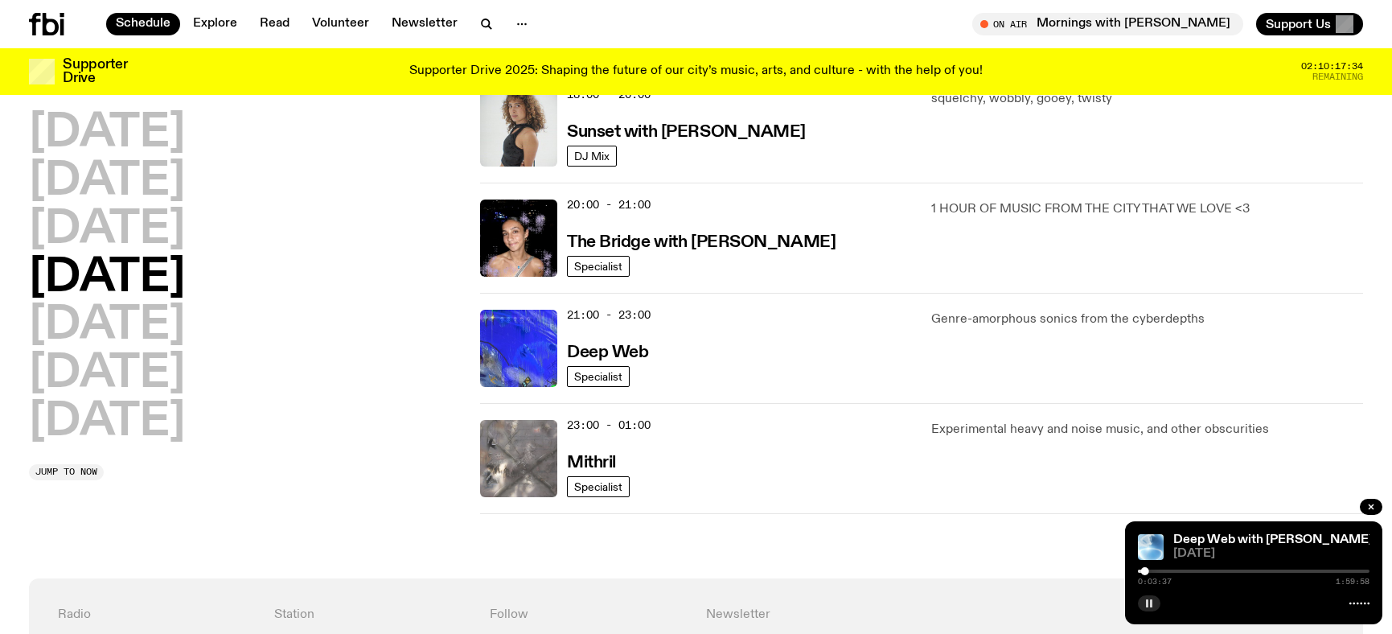
click at [529, 216] on img at bounding box center [518, 458] width 77 height 77
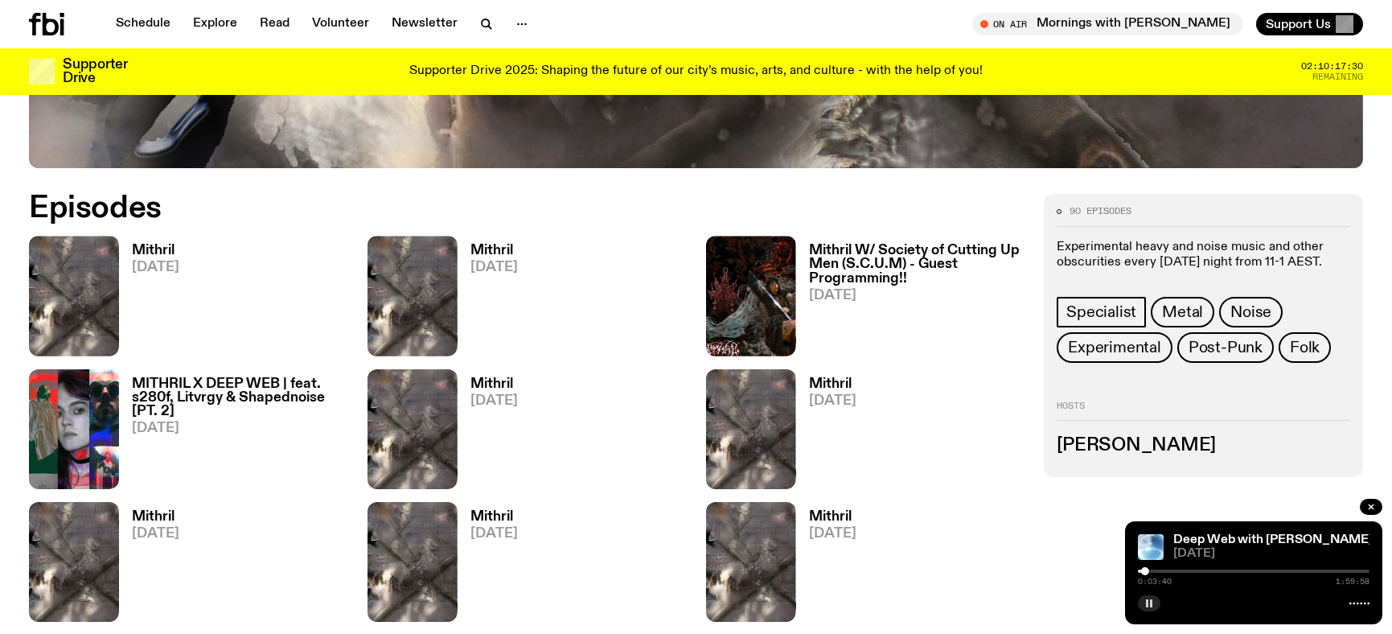
scroll to position [808, 0]
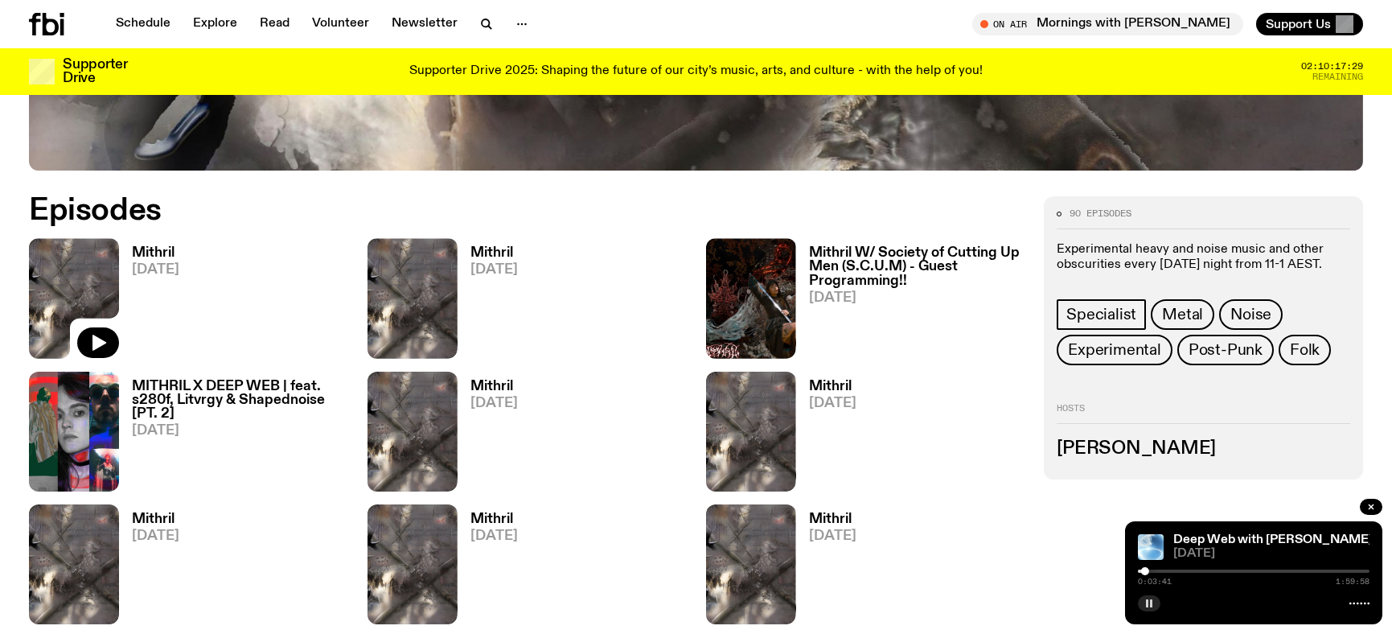
click at [87, 216] on img at bounding box center [74, 298] width 90 height 120
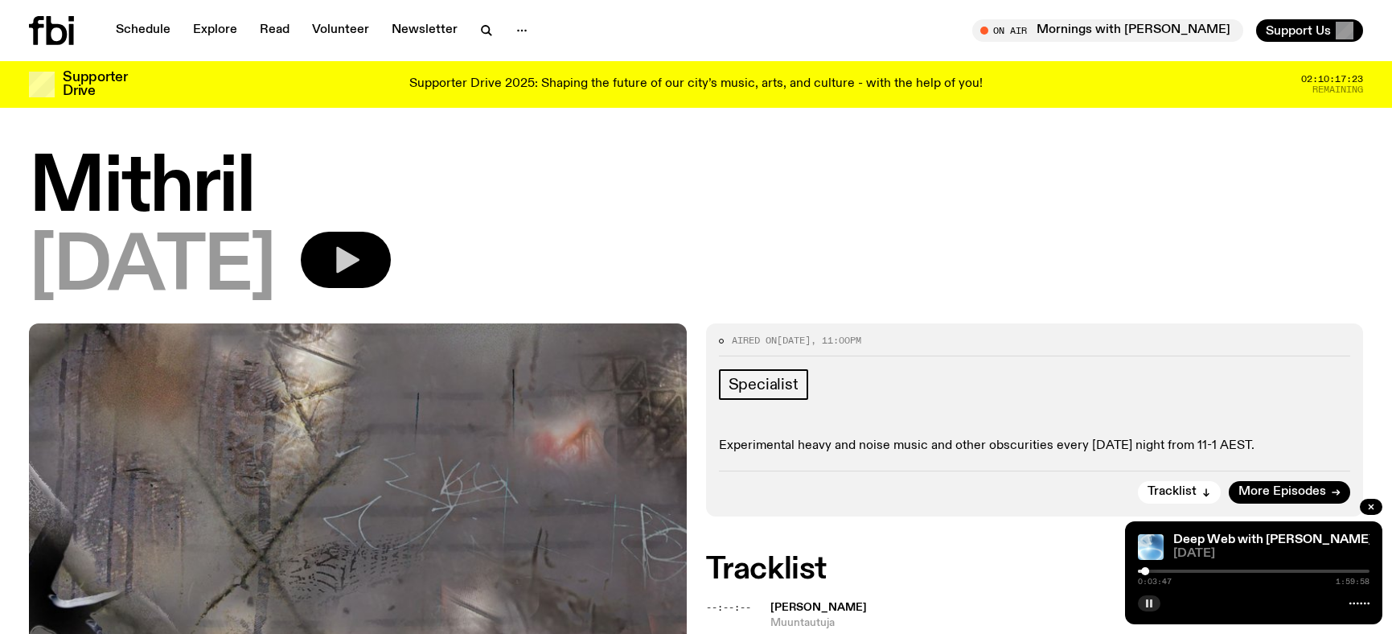
click at [360, 216] on icon "button" at bounding box center [347, 260] width 23 height 27
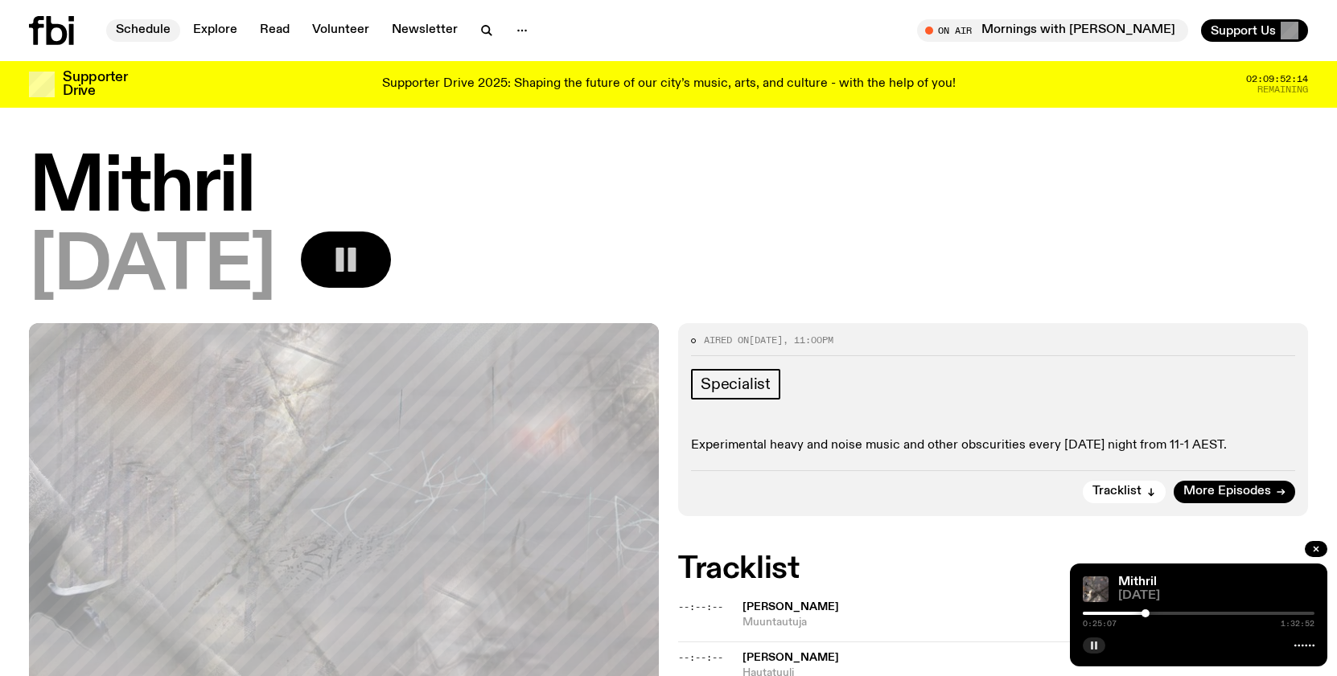
click at [142, 32] on link "Schedule" at bounding box center [143, 30] width 74 height 23
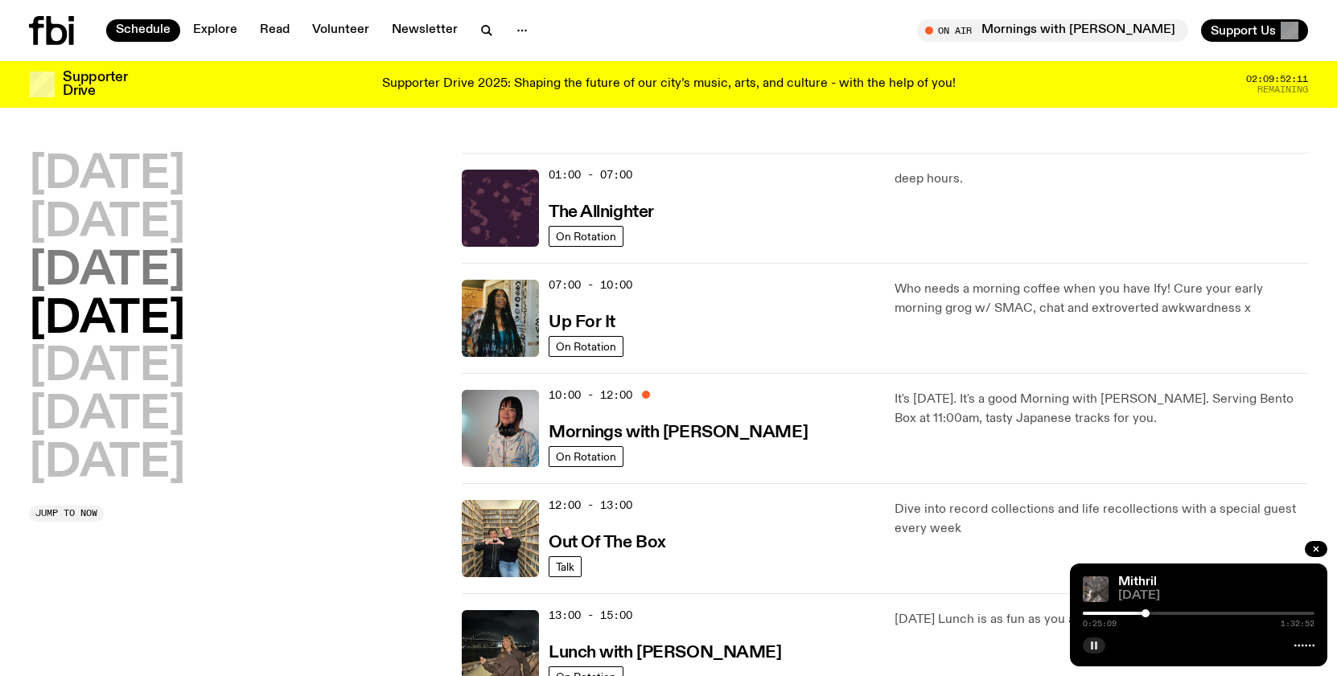
click at [185, 216] on h2 "[DATE]" at bounding box center [107, 271] width 156 height 45
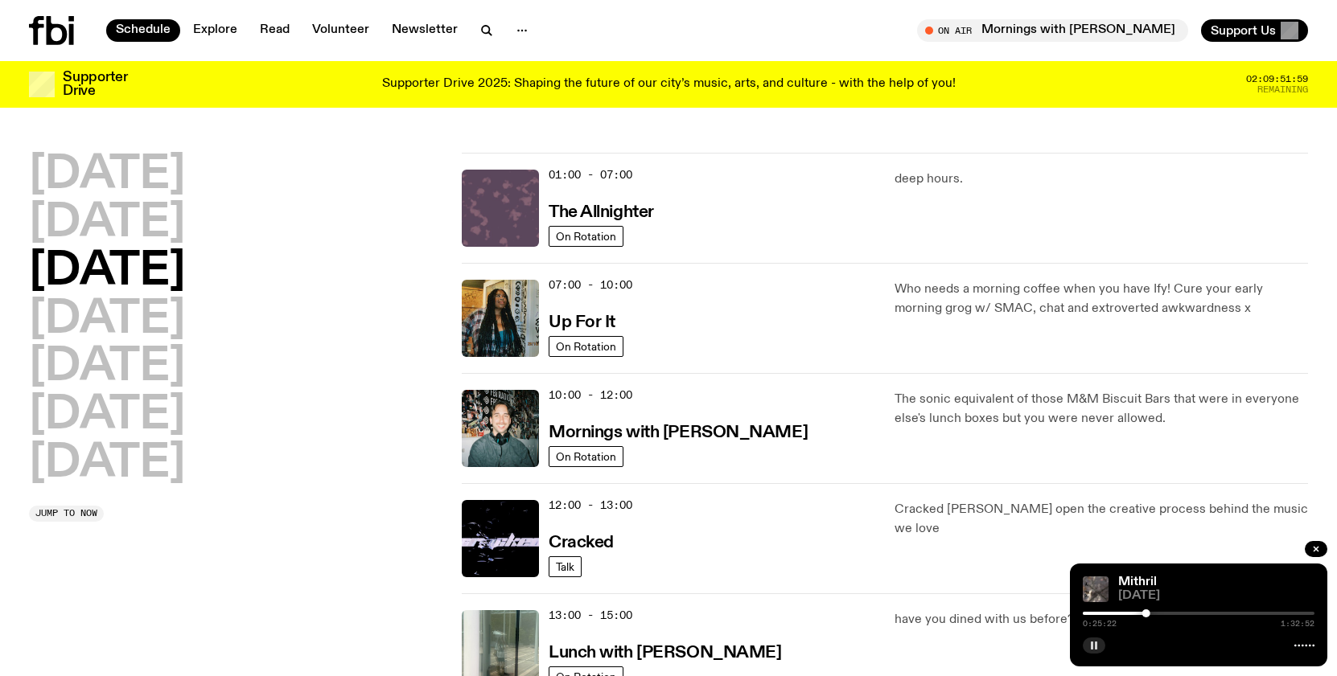
click at [499, 213] on img at bounding box center [500, 208] width 77 height 77
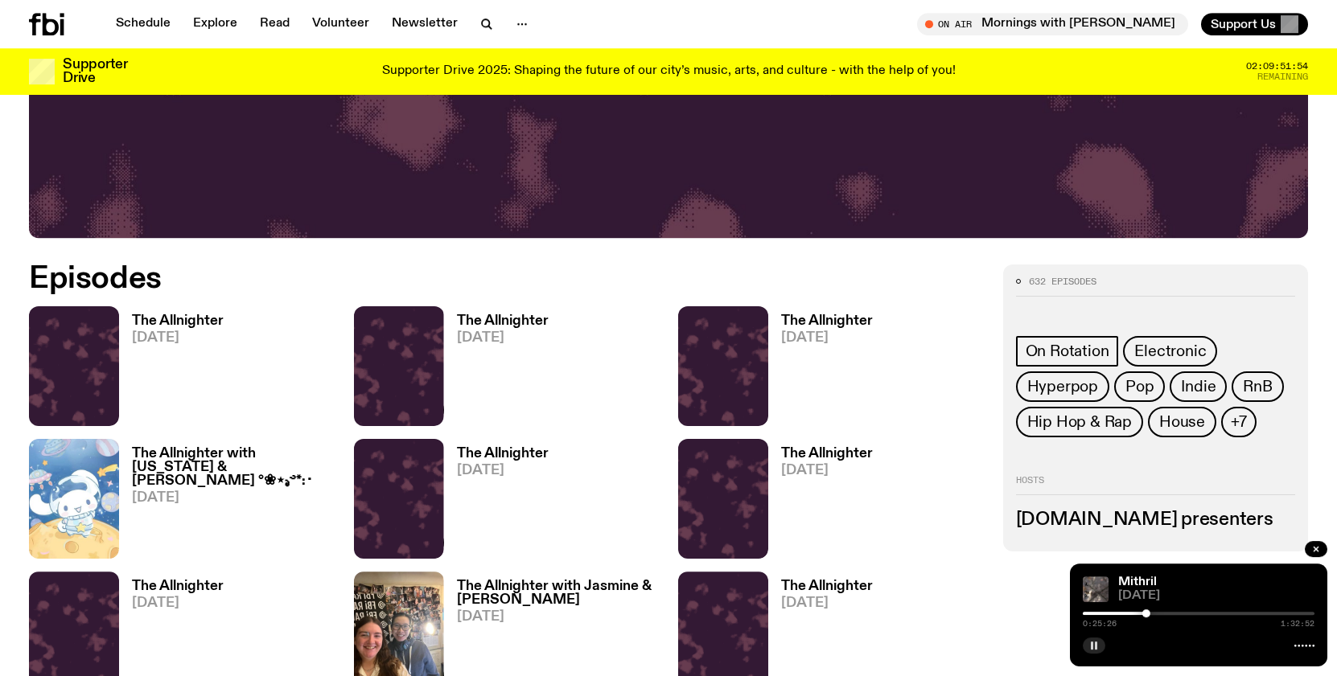
scroll to position [724, 0]
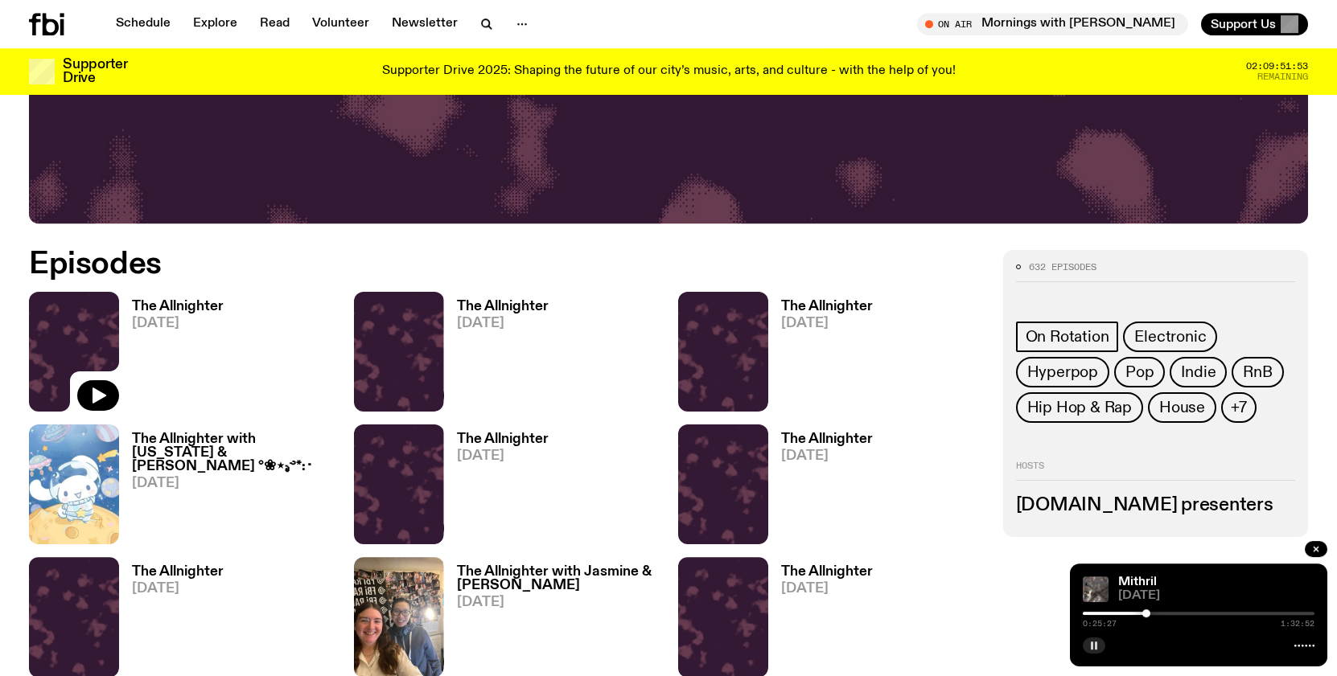
click at [77, 216] on img at bounding box center [74, 352] width 90 height 120
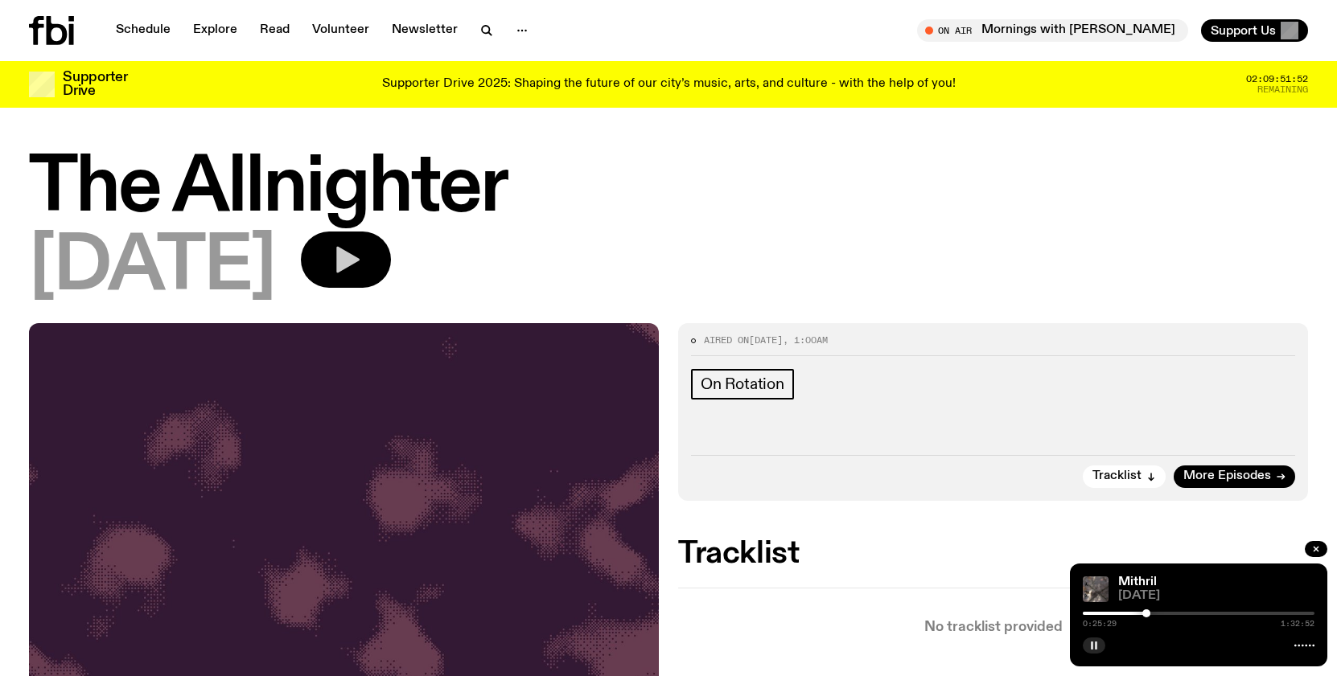
click at [360, 216] on icon "button" at bounding box center [347, 260] width 23 height 27
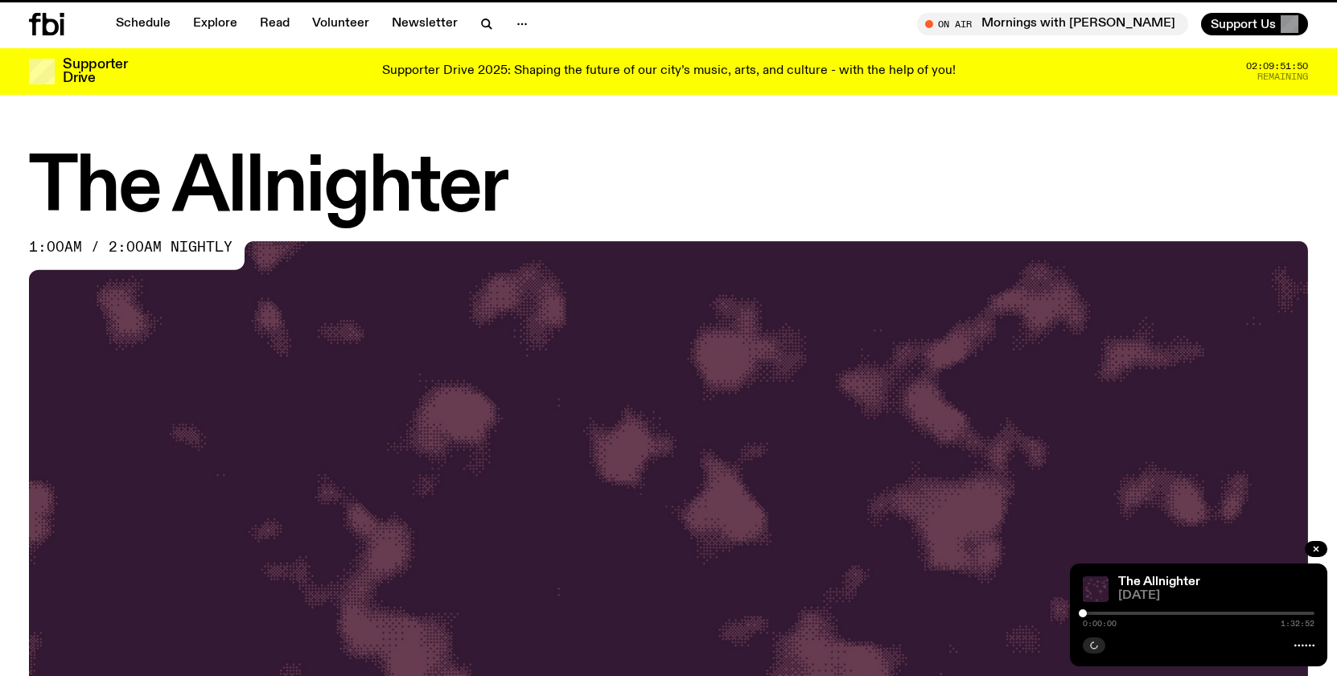
scroll to position [724, 0]
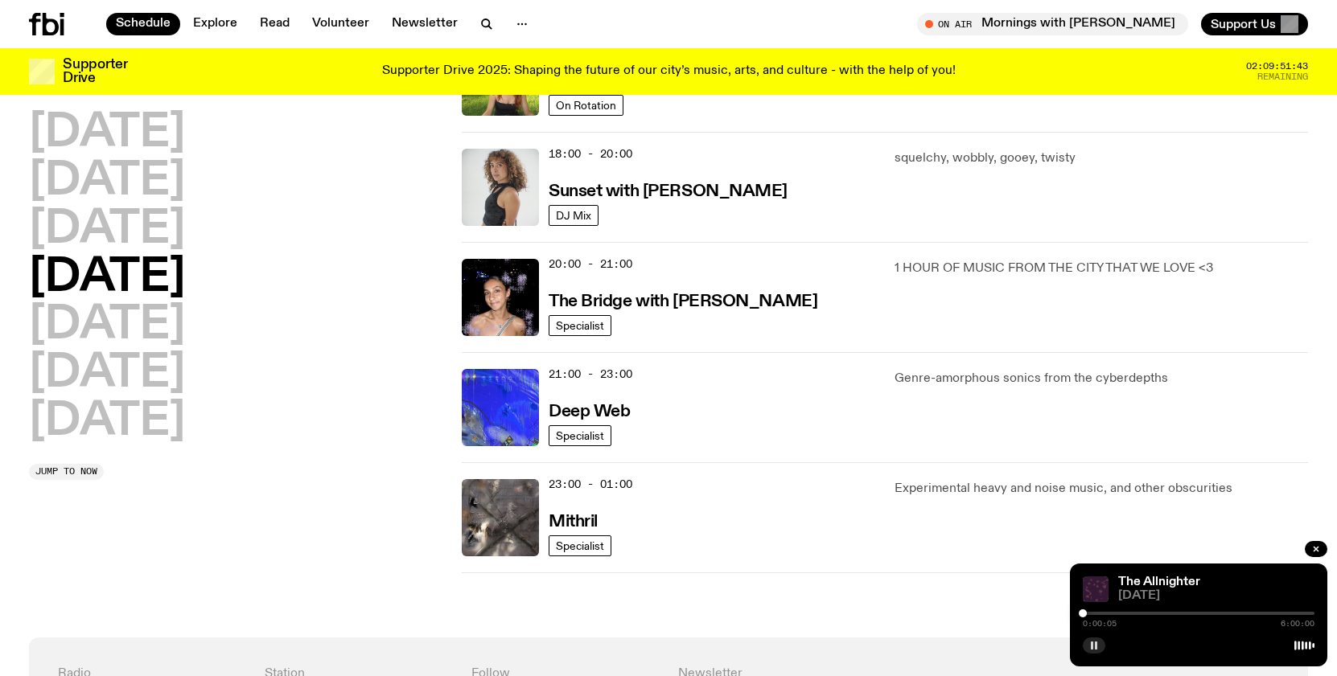
scroll to position [672, 0]
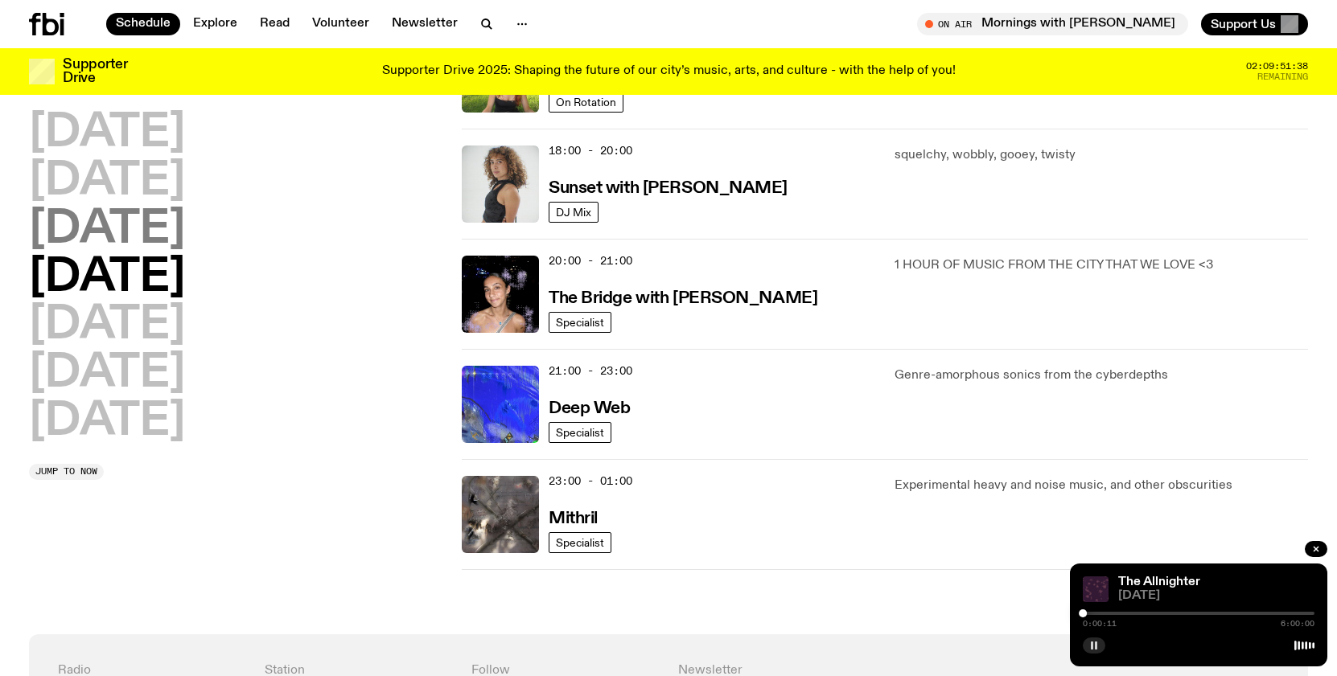
click at [150, 216] on h2 "[DATE]" at bounding box center [107, 230] width 156 height 45
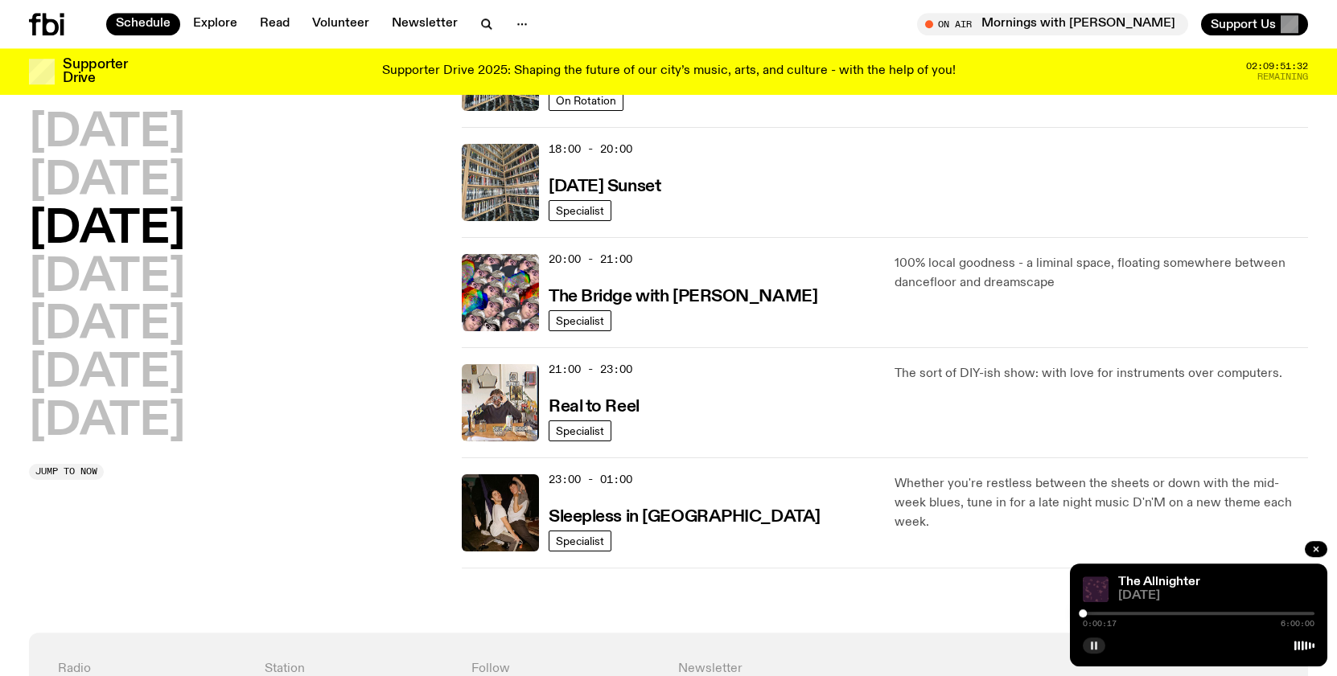
scroll to position [676, 0]
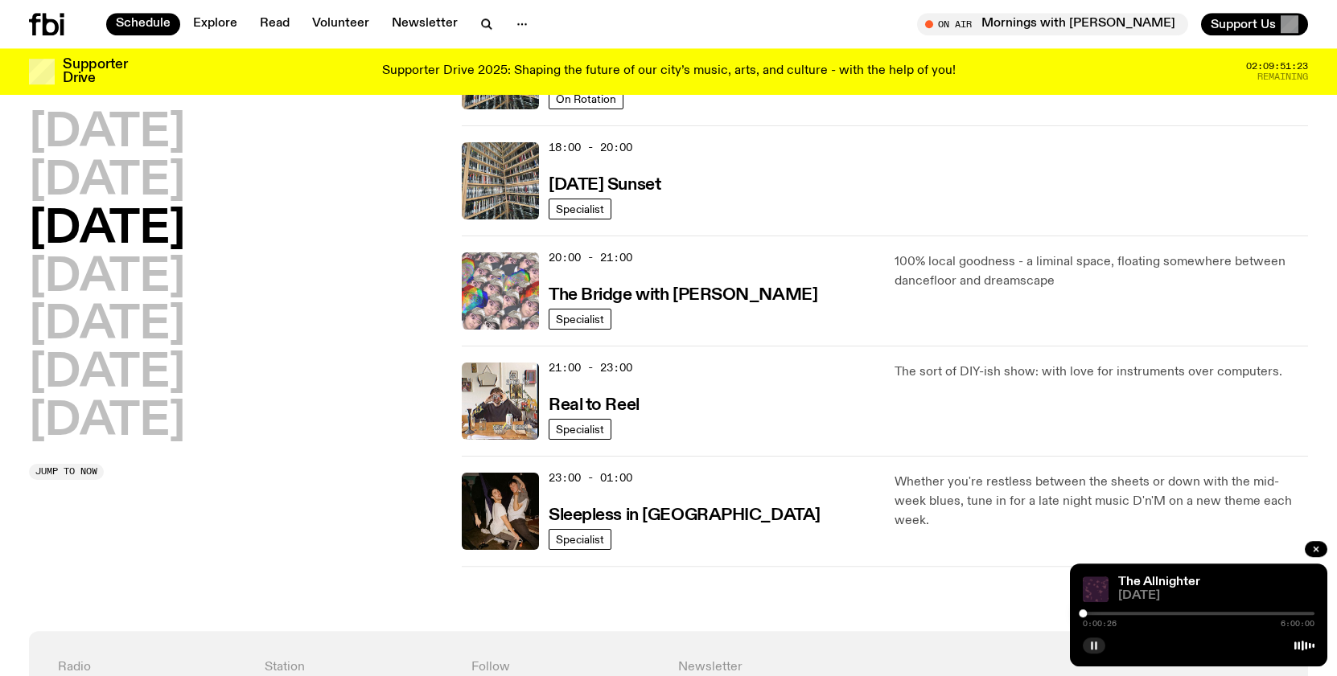
click at [498, 216] on img at bounding box center [500, 291] width 77 height 77
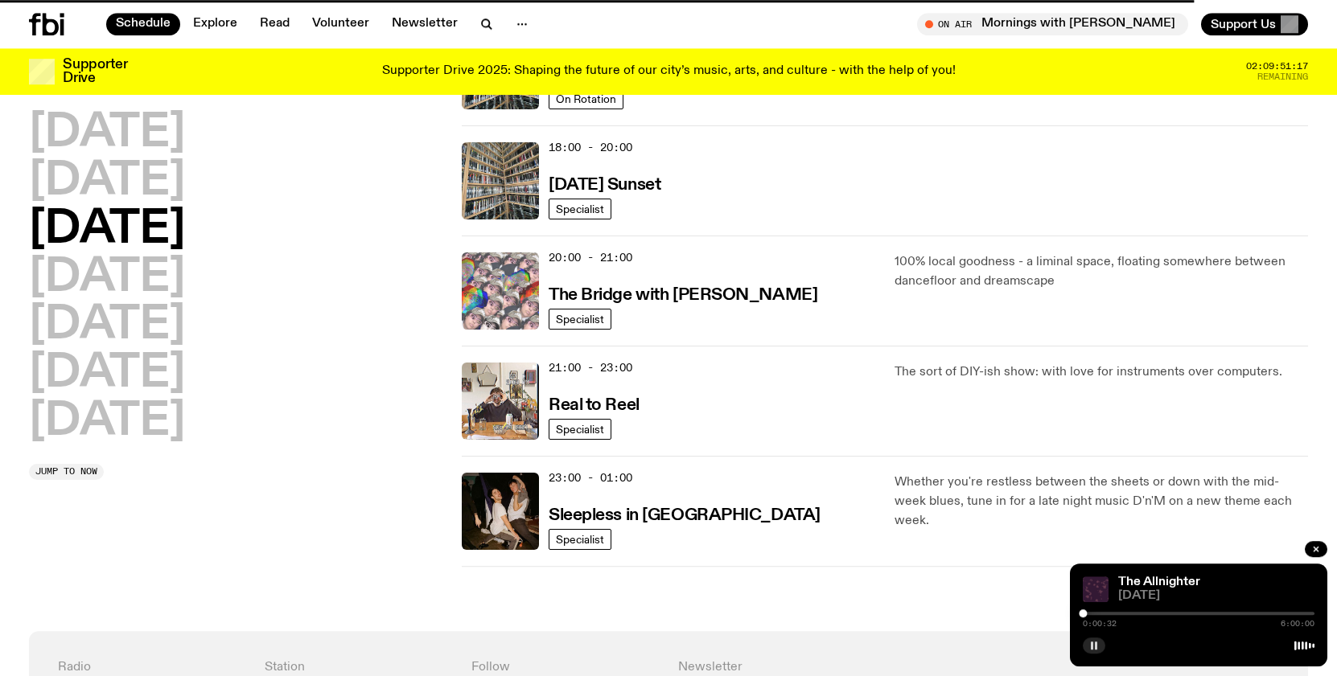
click at [498, 216] on img at bounding box center [500, 291] width 77 height 77
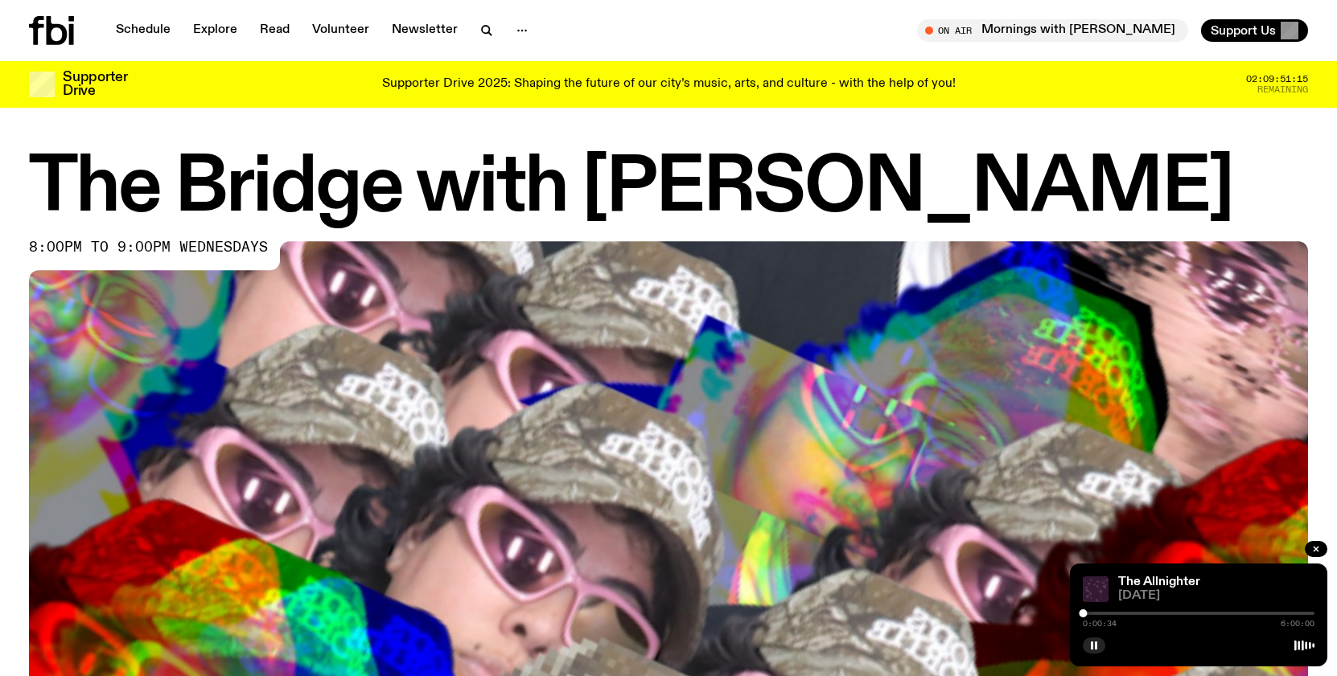
drag, startPoint x: 1101, startPoint y: 646, endPoint x: 1069, endPoint y: 640, distance: 32.7
click at [843, 216] on button "button" at bounding box center [1094, 646] width 23 height 16
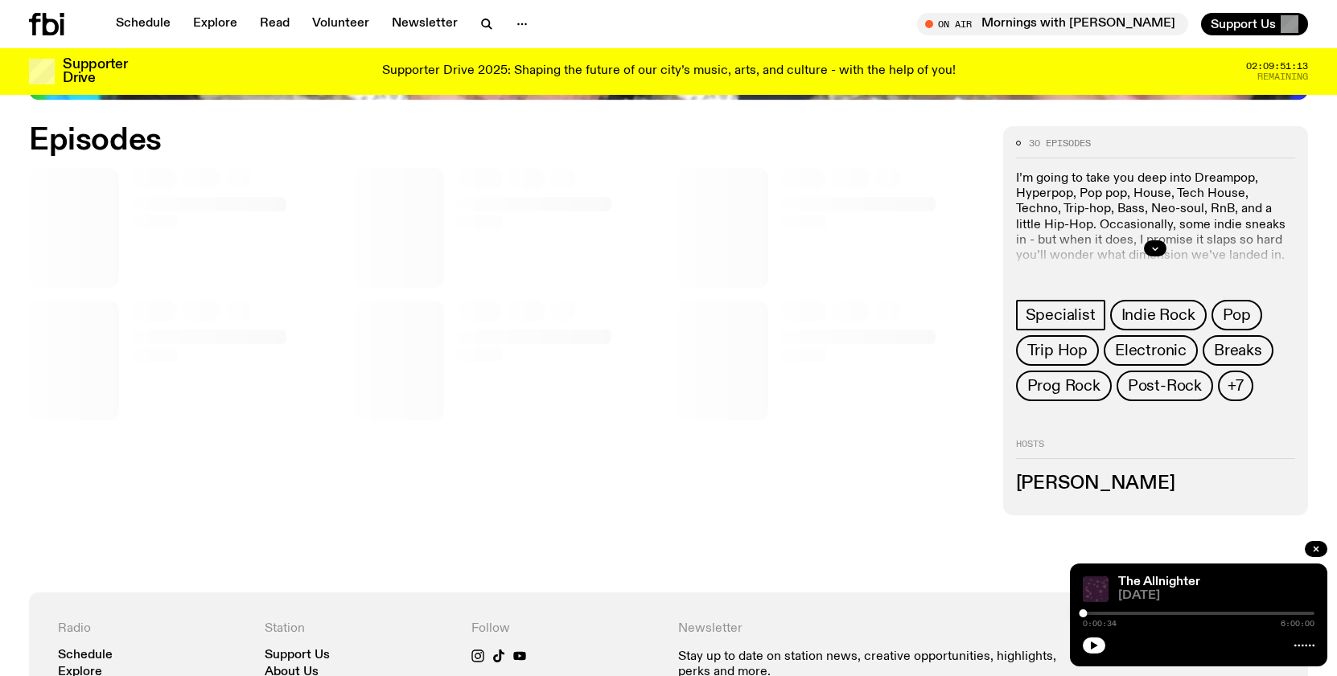
scroll to position [857, 0]
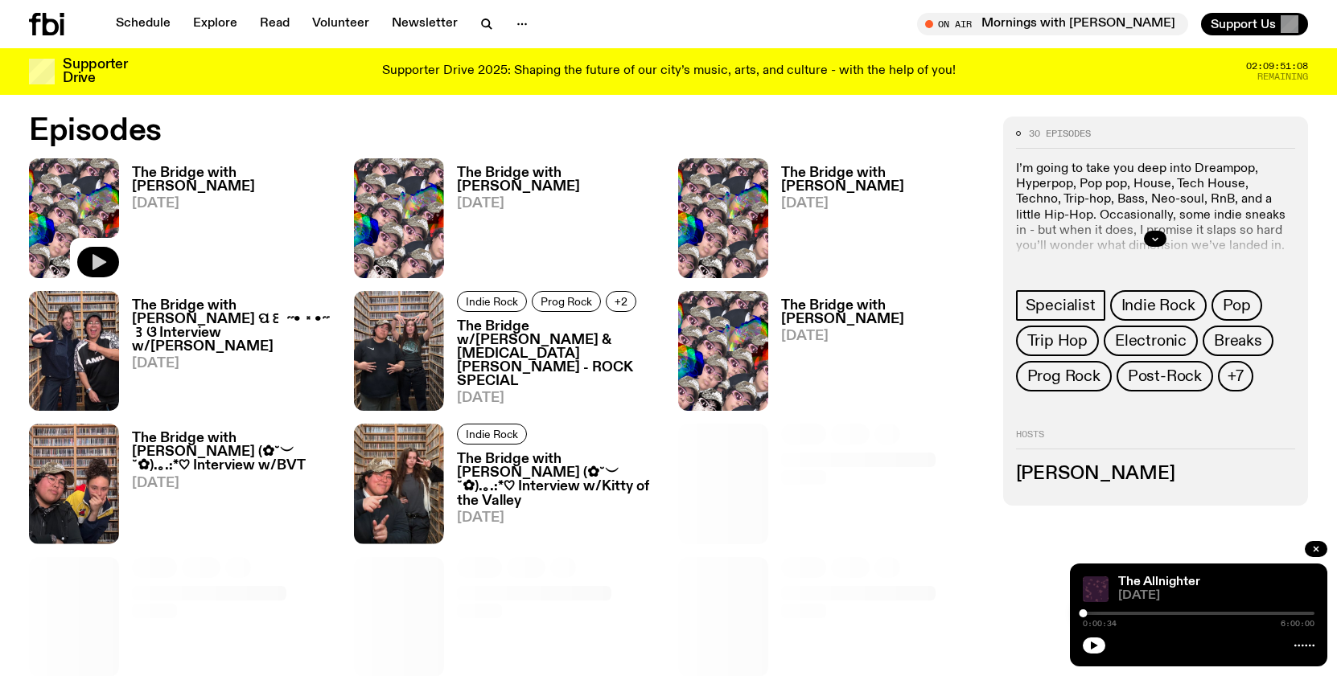
click at [100, 216] on icon "button" at bounding box center [97, 262] width 19 height 19
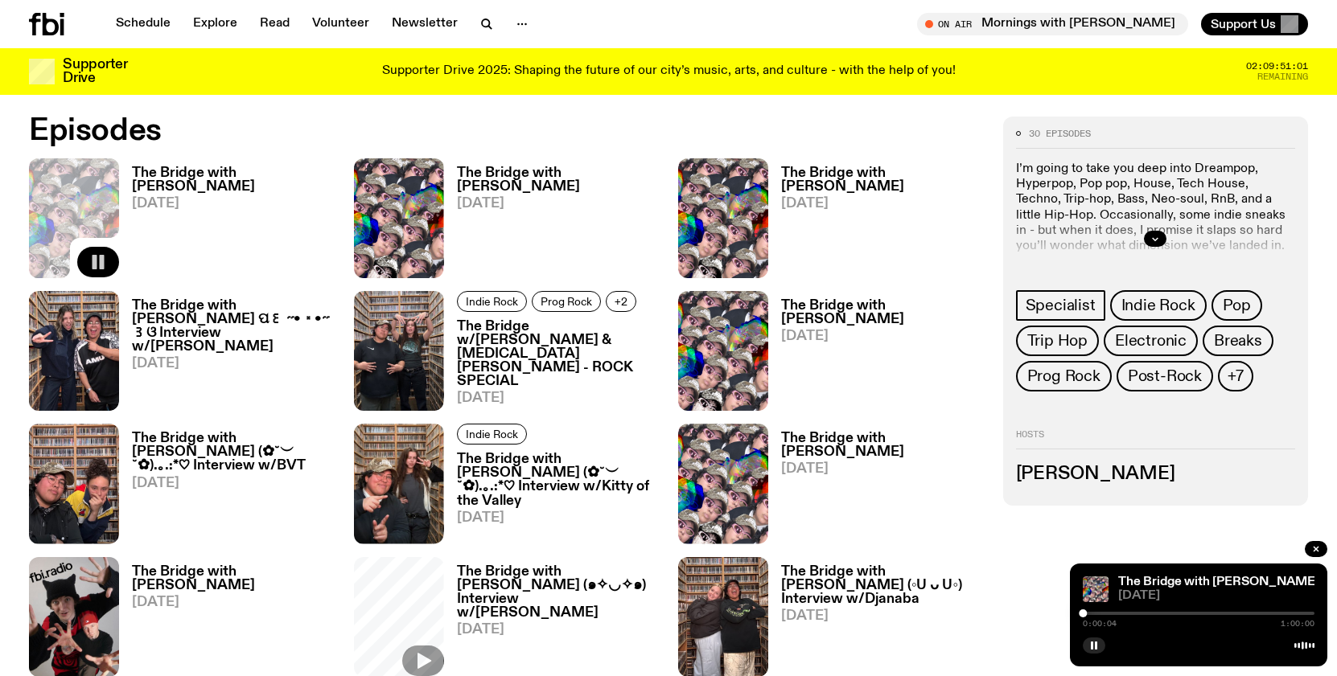
click at [843, 216] on div at bounding box center [1199, 613] width 232 height 3
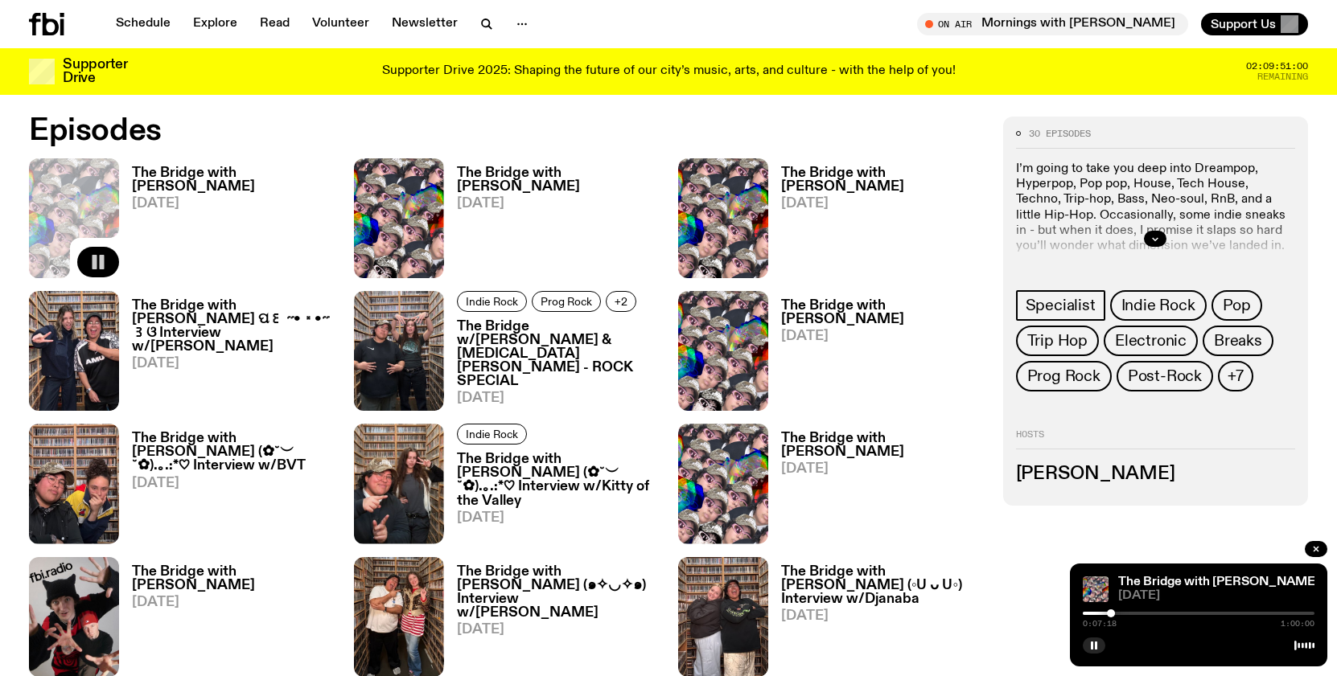
click at [843, 216] on div at bounding box center [1199, 613] width 232 height 3
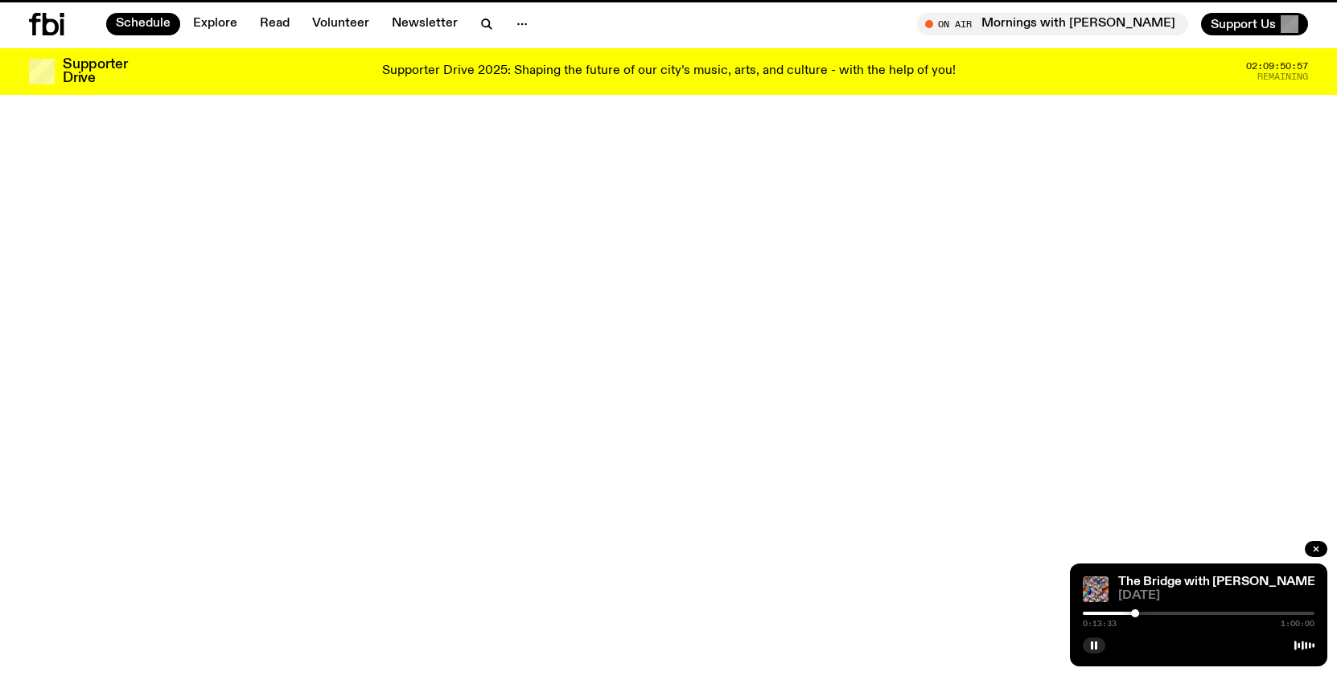
scroll to position [676, 0]
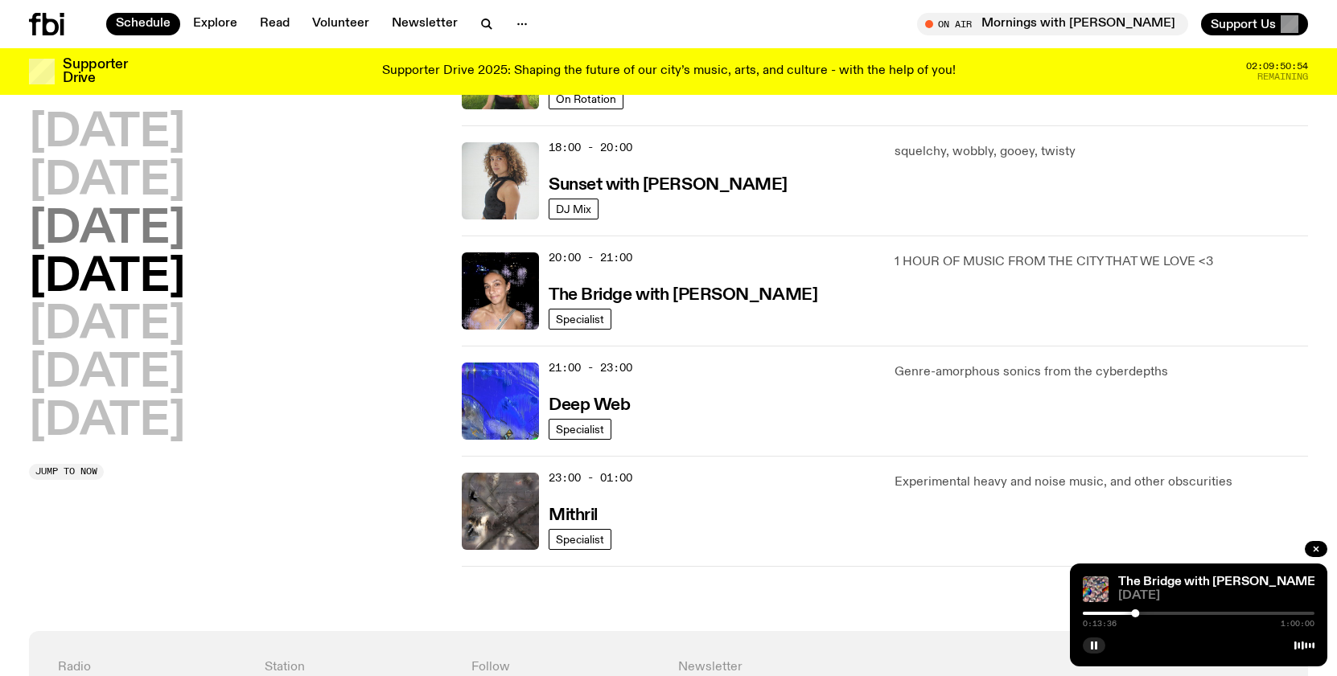
click at [183, 215] on h2 "[DATE]" at bounding box center [107, 230] width 156 height 45
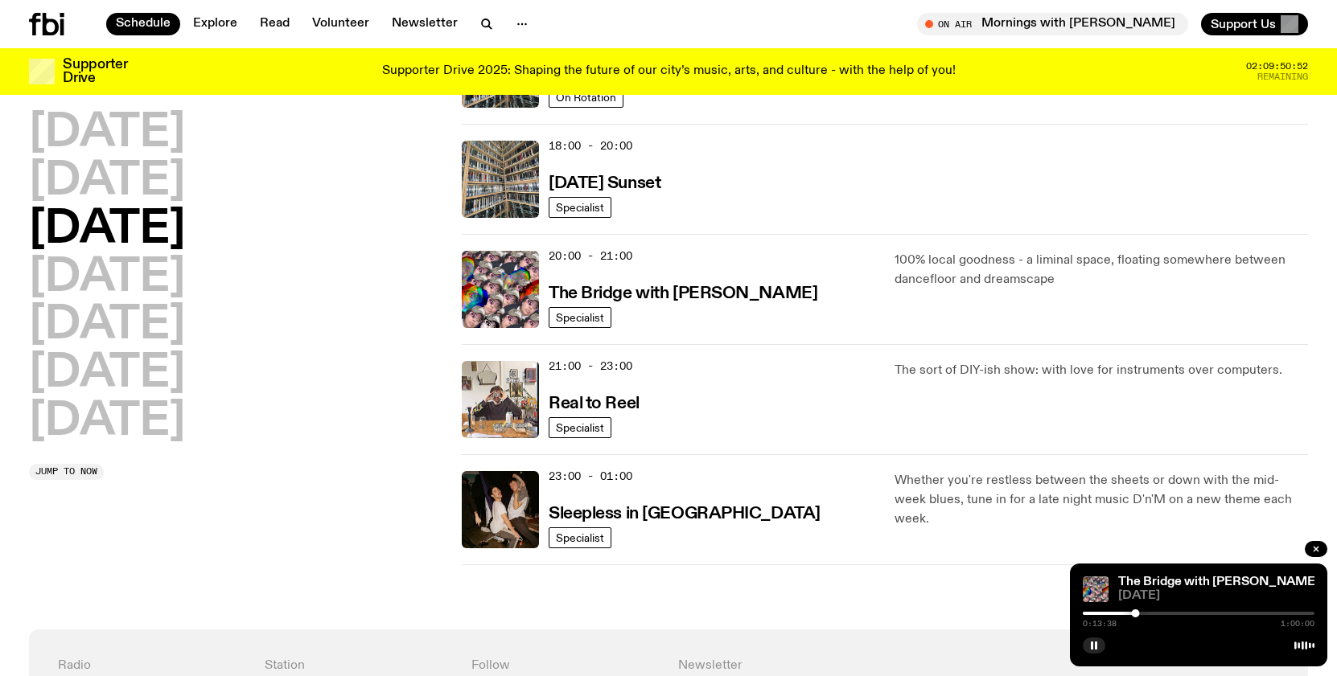
scroll to position [674, 0]
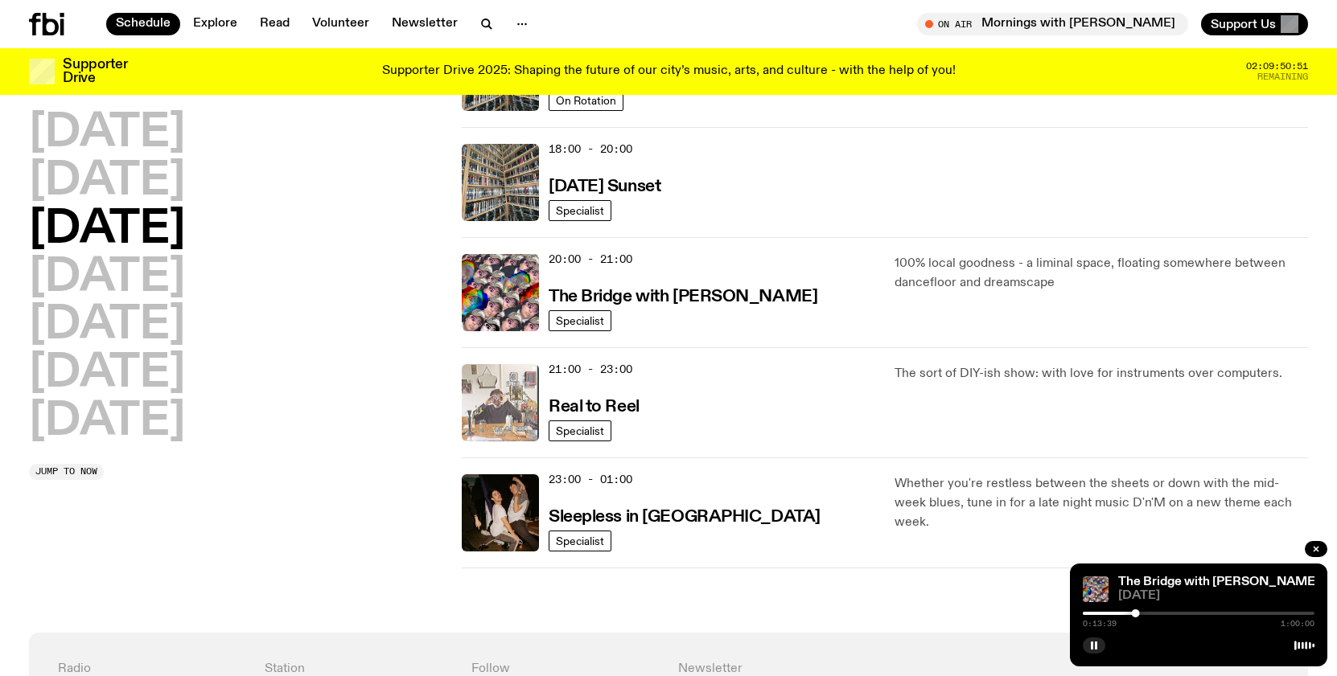
click at [512, 216] on img at bounding box center [500, 402] width 77 height 77
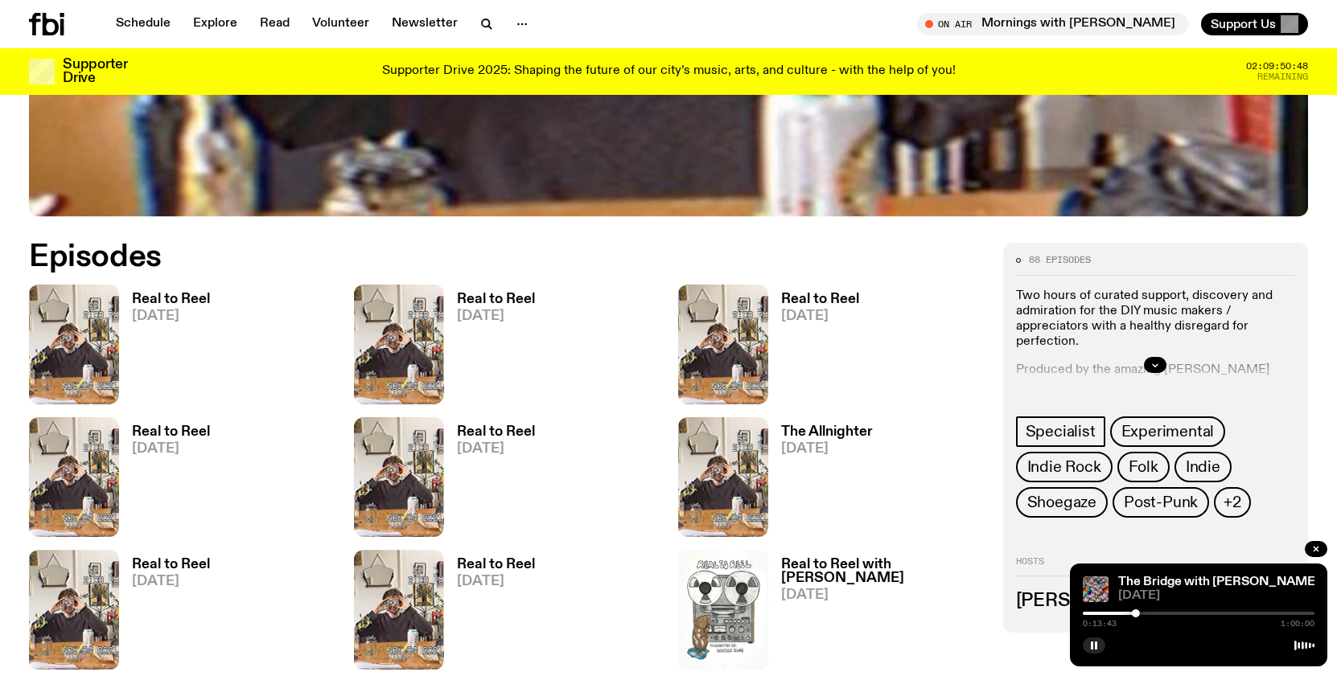
scroll to position [730, 0]
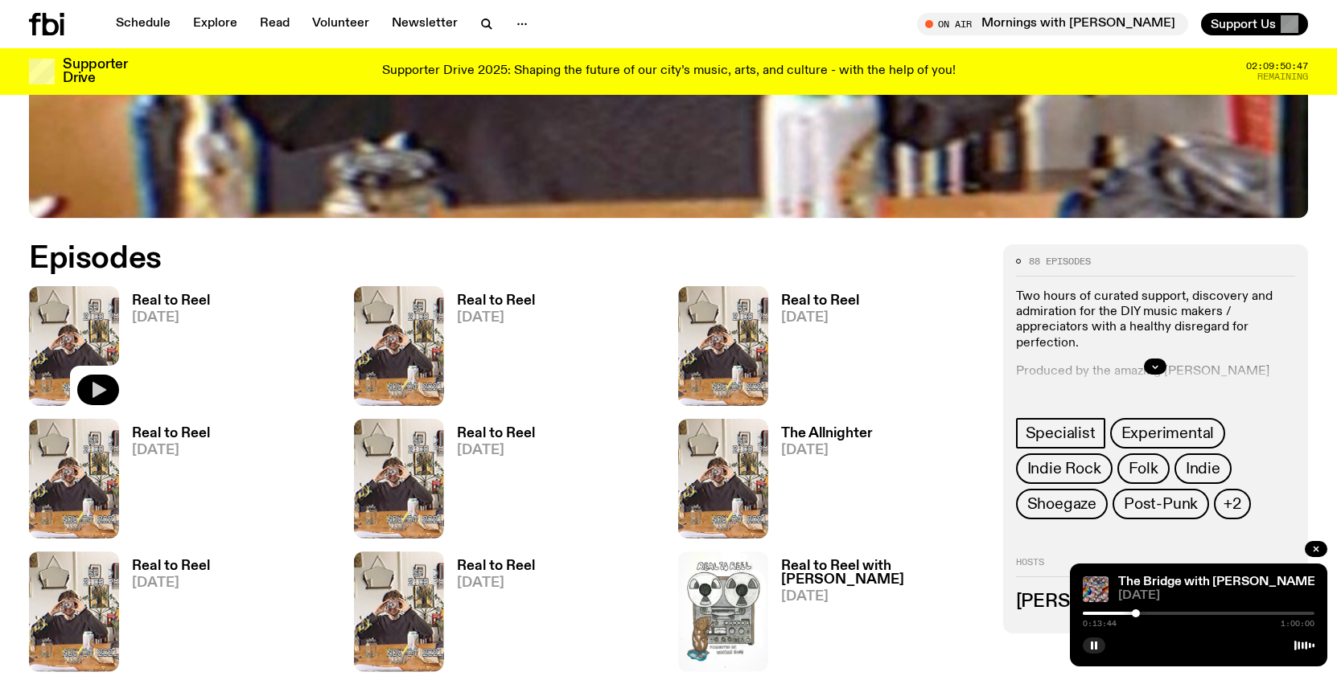
click at [96, 216] on icon "button" at bounding box center [99, 390] width 14 height 16
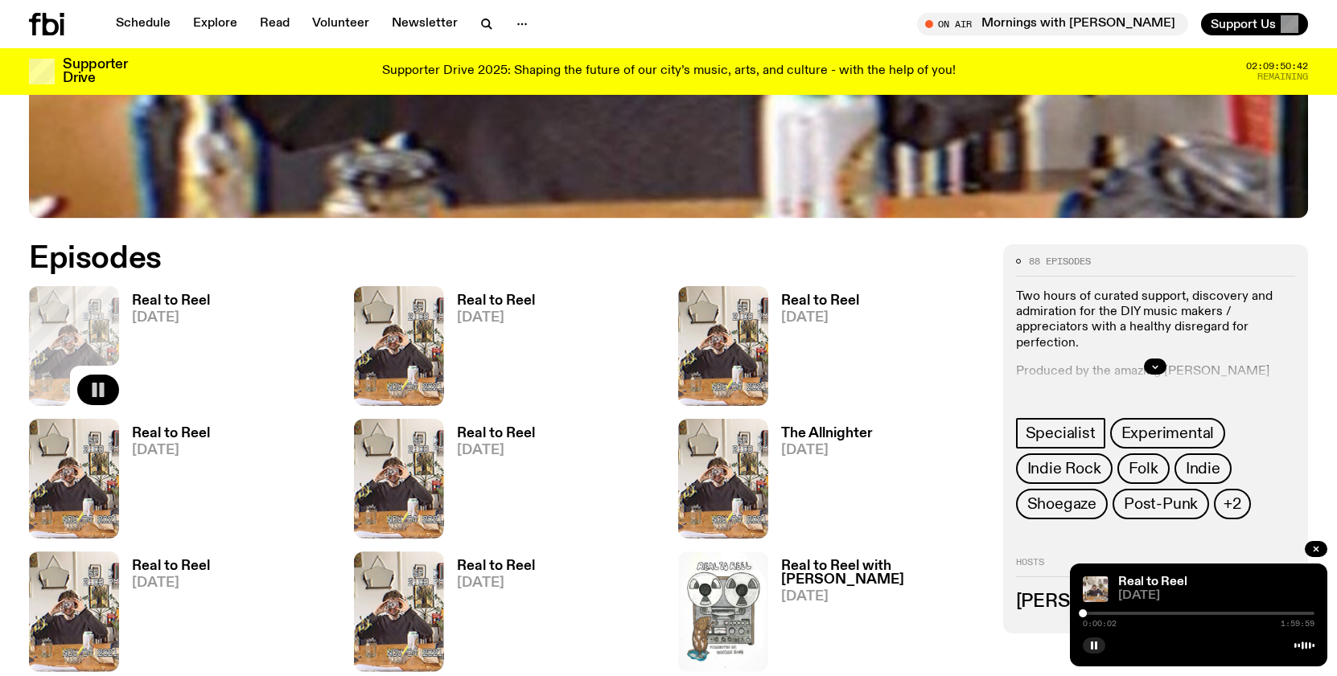
click at [843, 216] on div at bounding box center [1199, 613] width 232 height 3
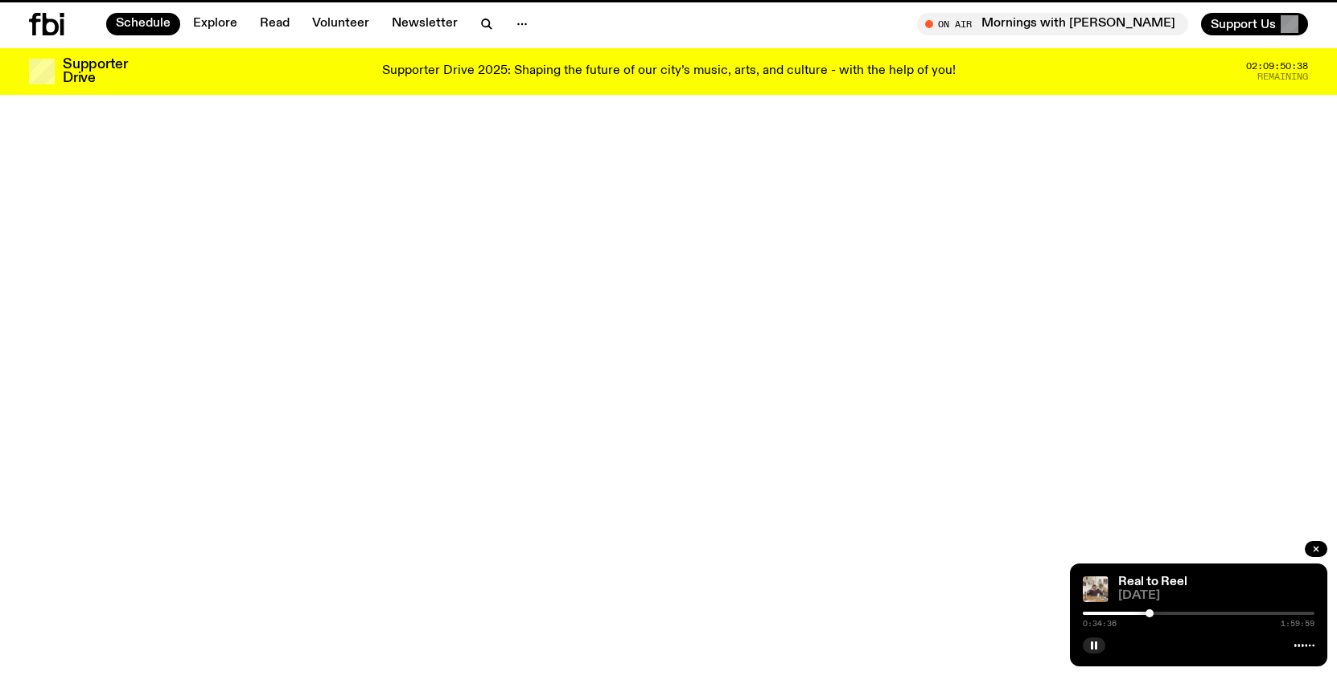
scroll to position [674, 0]
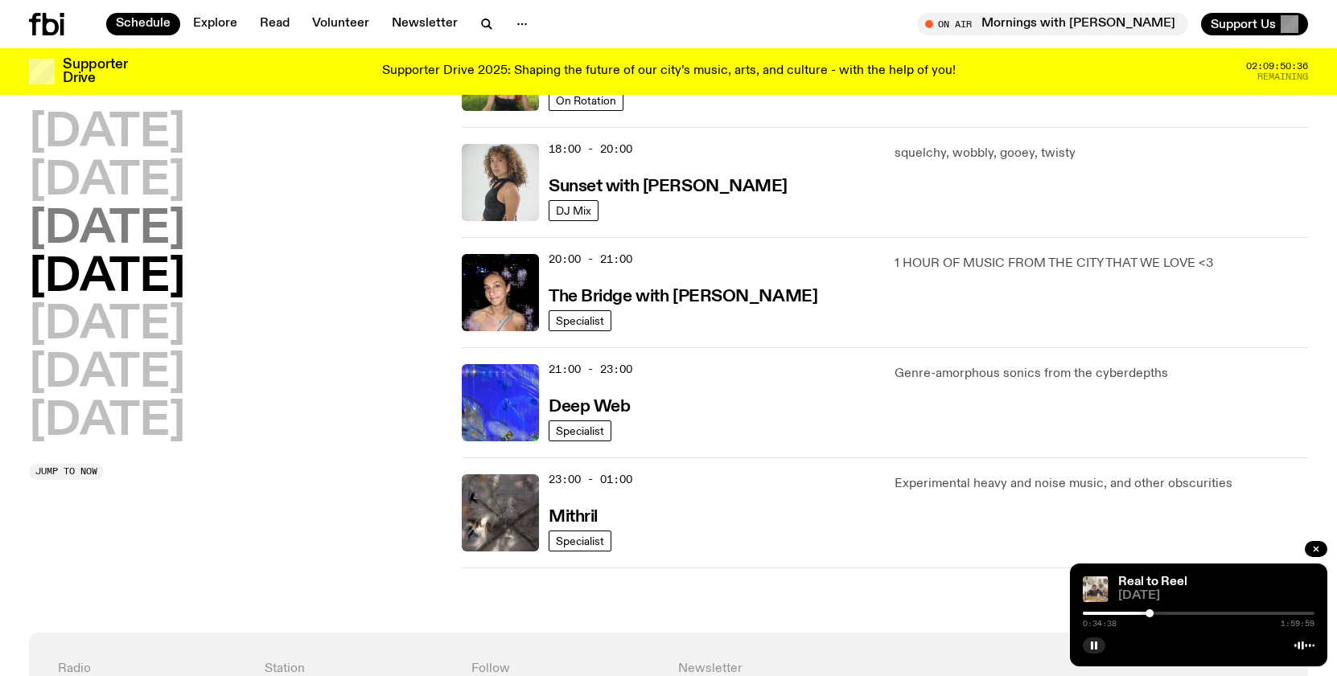
click at [155, 216] on h2 "[DATE]" at bounding box center [107, 230] width 156 height 45
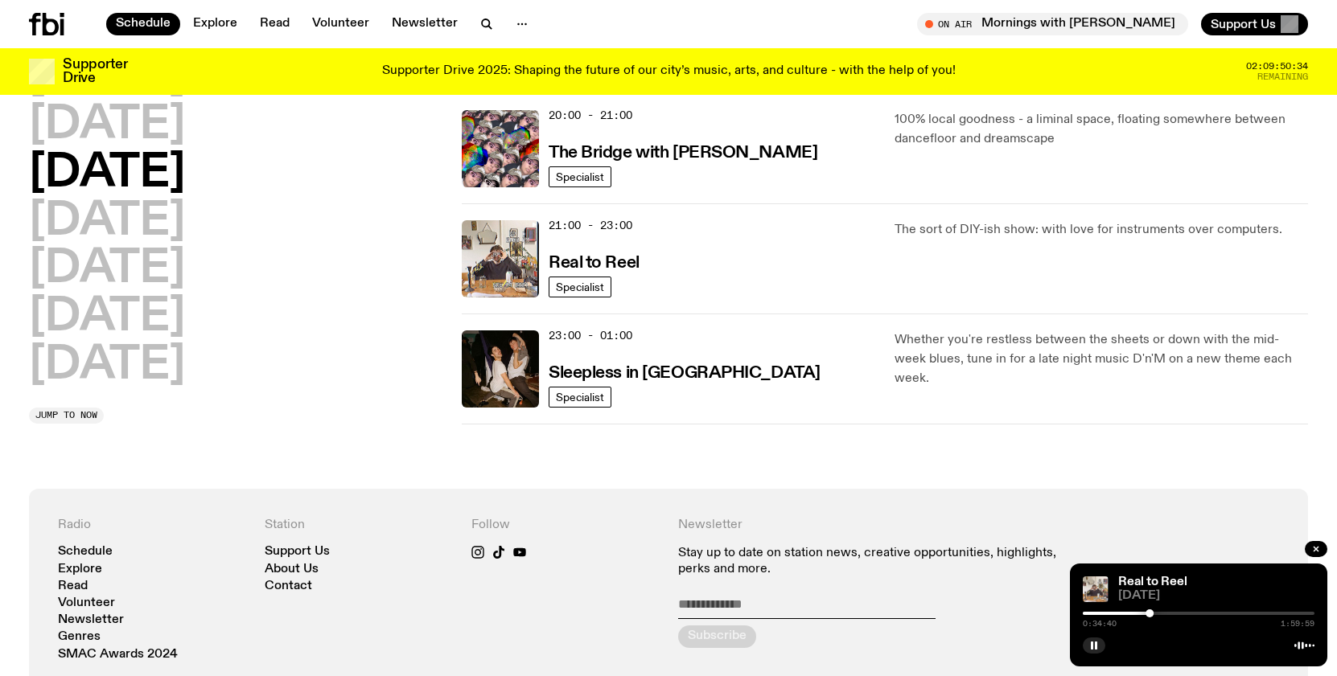
scroll to position [816, 0]
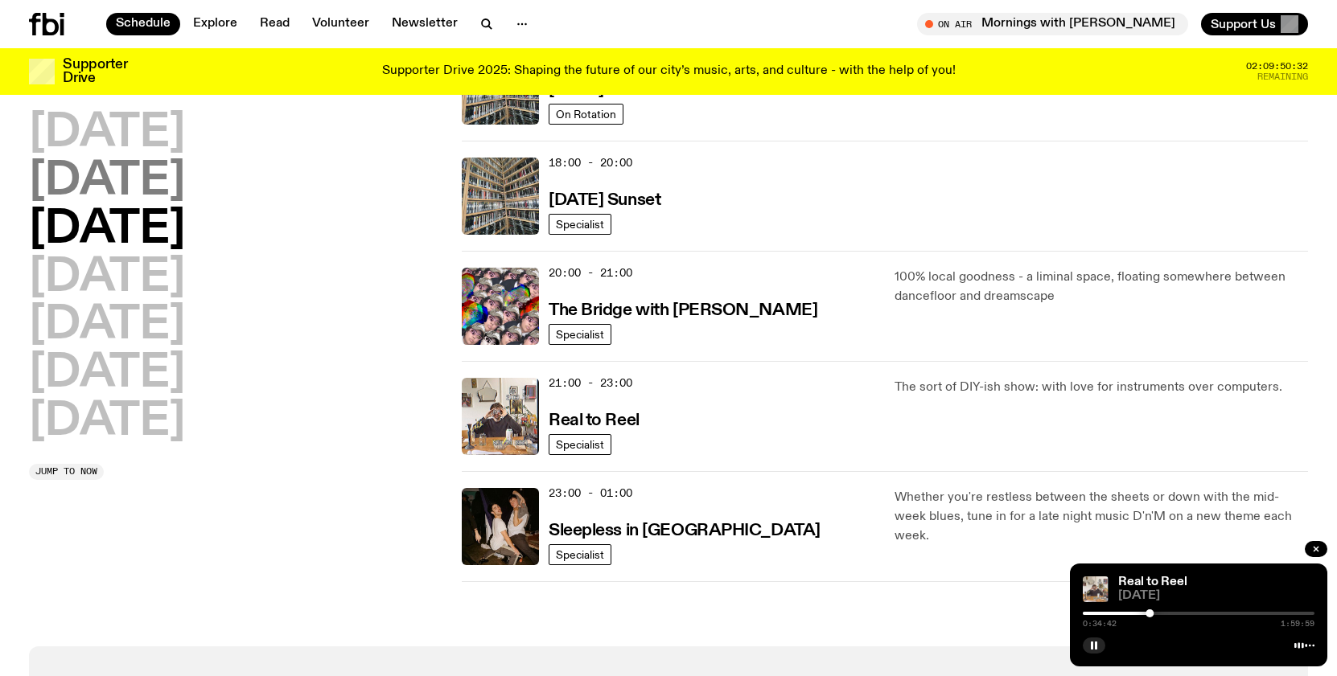
click at [106, 183] on h2 "[DATE]" at bounding box center [107, 181] width 156 height 45
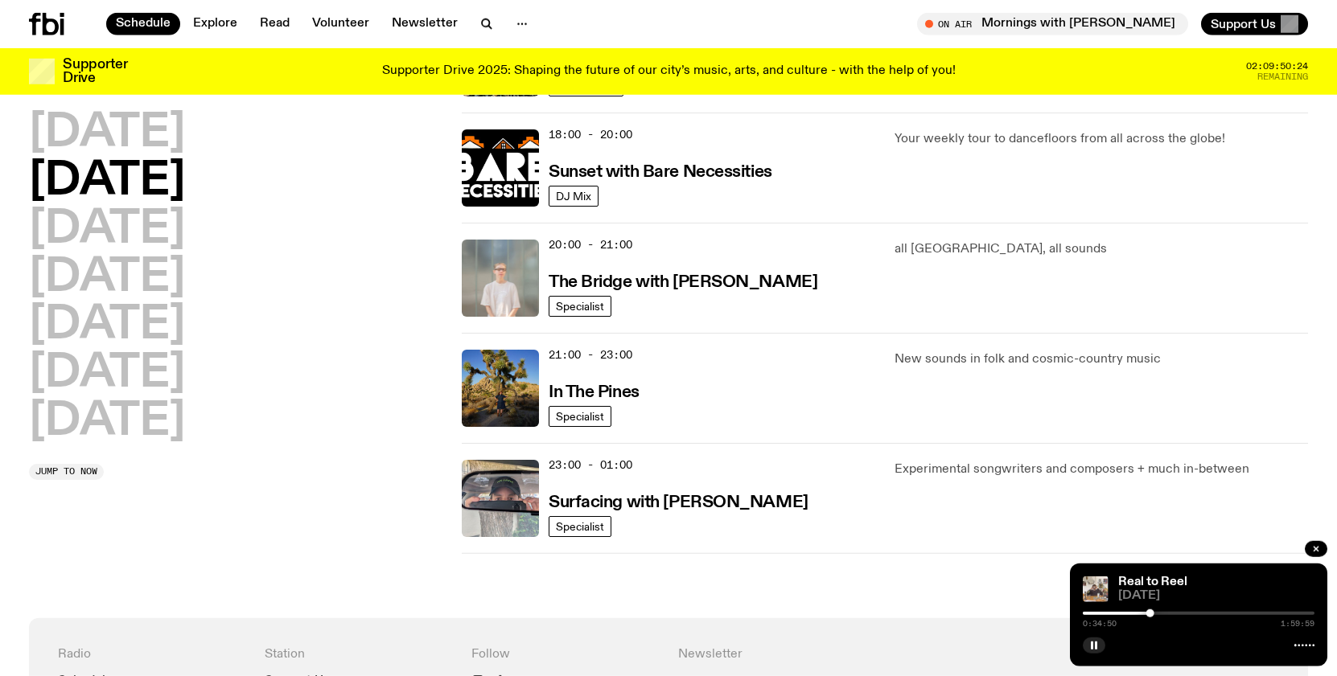
scroll to position [694, 0]
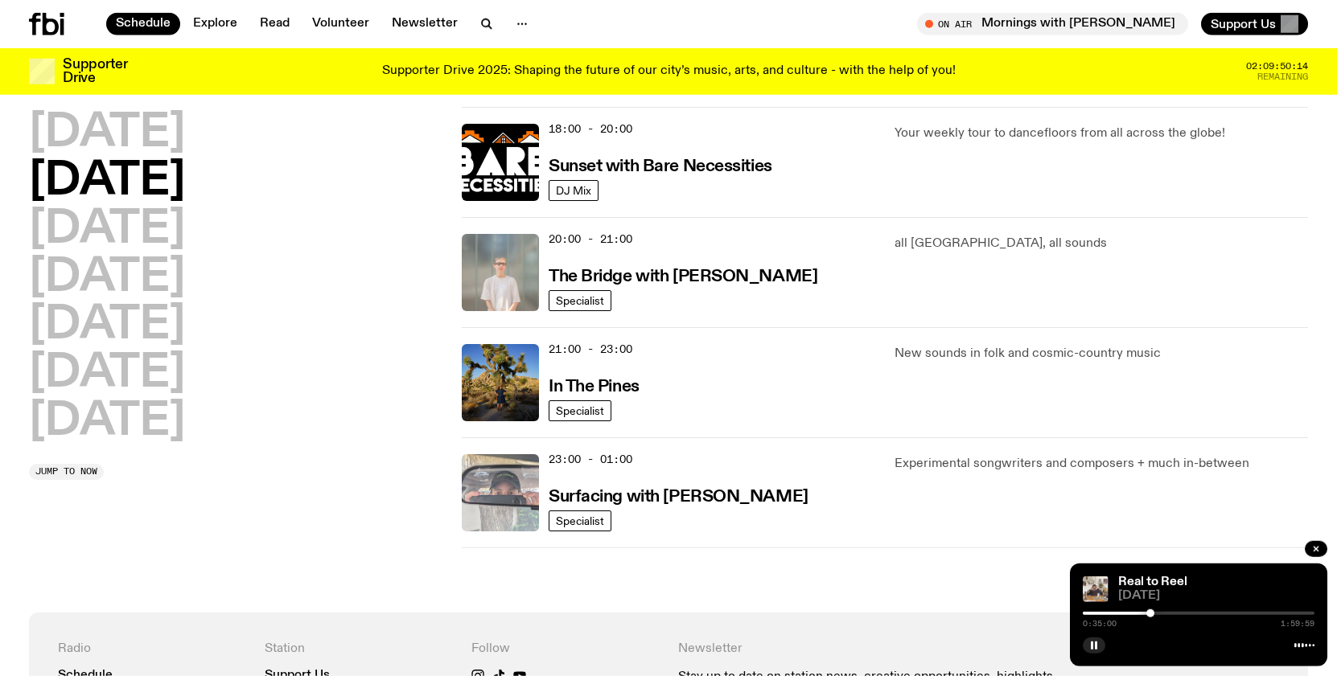
click at [503, 216] on img at bounding box center [500, 492] width 77 height 77
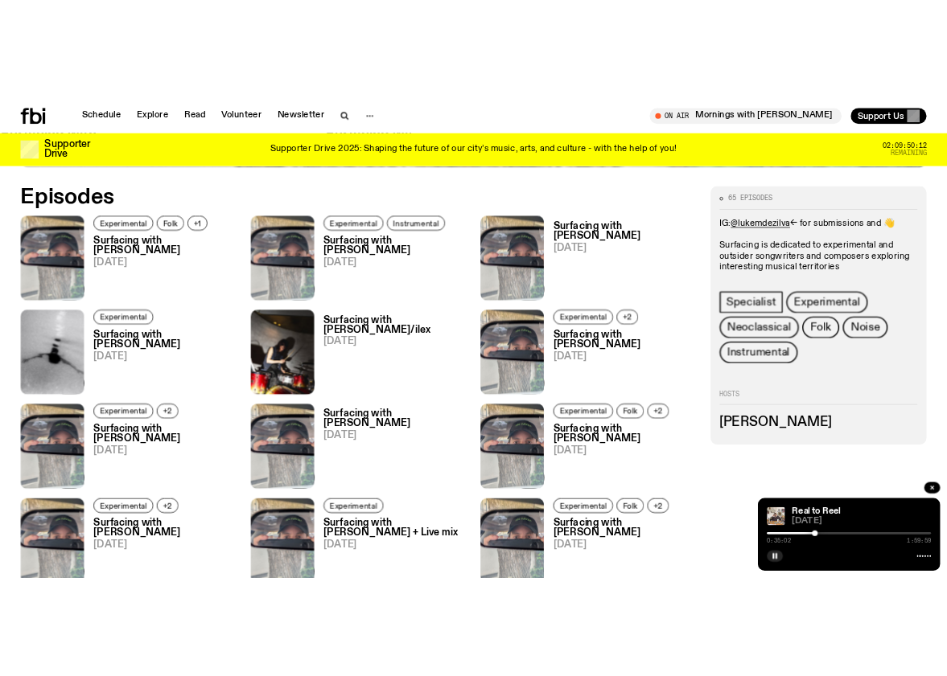
scroll to position [854, 0]
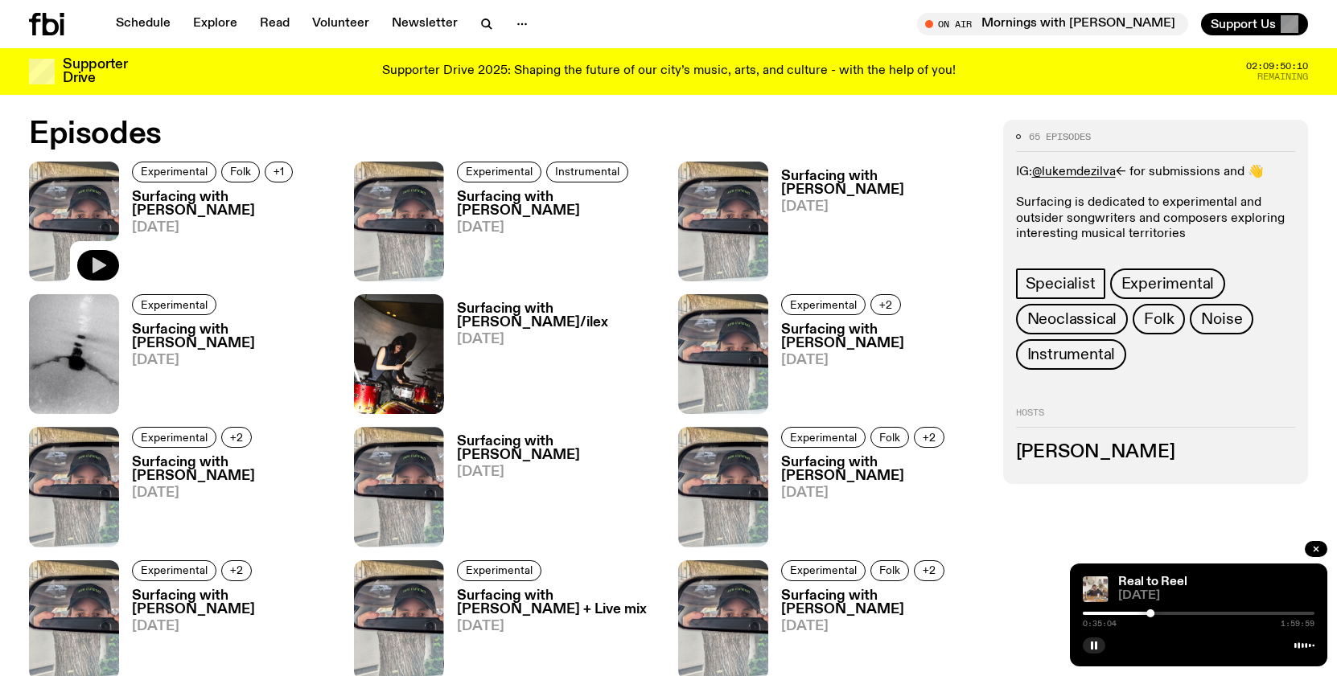
click at [94, 216] on icon "button" at bounding box center [99, 265] width 14 height 16
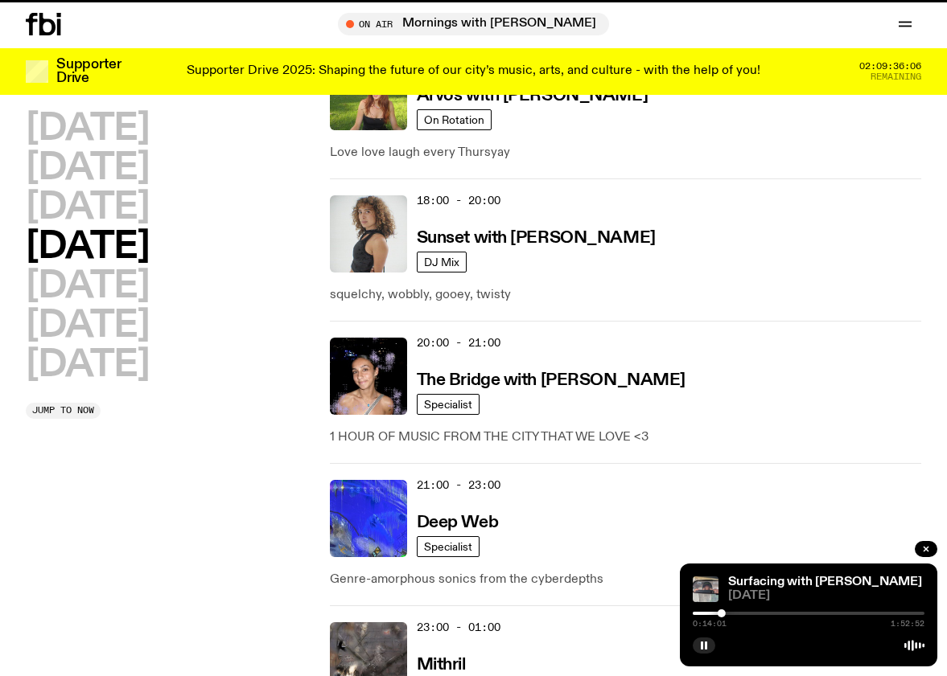
scroll to position [694, 0]
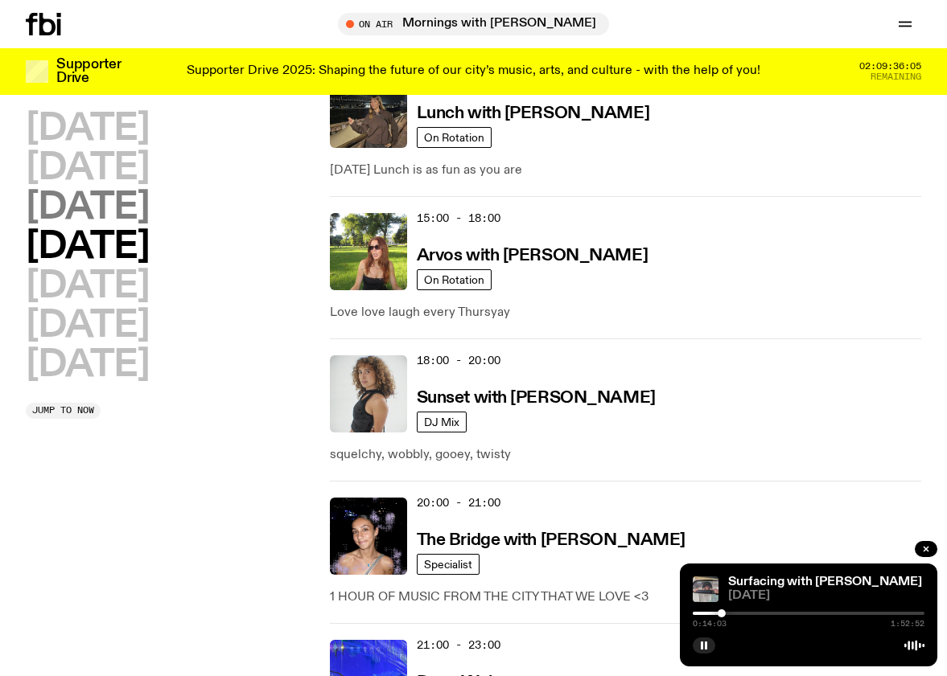
click at [149, 208] on h2 "[DATE]" at bounding box center [87, 208] width 123 height 36
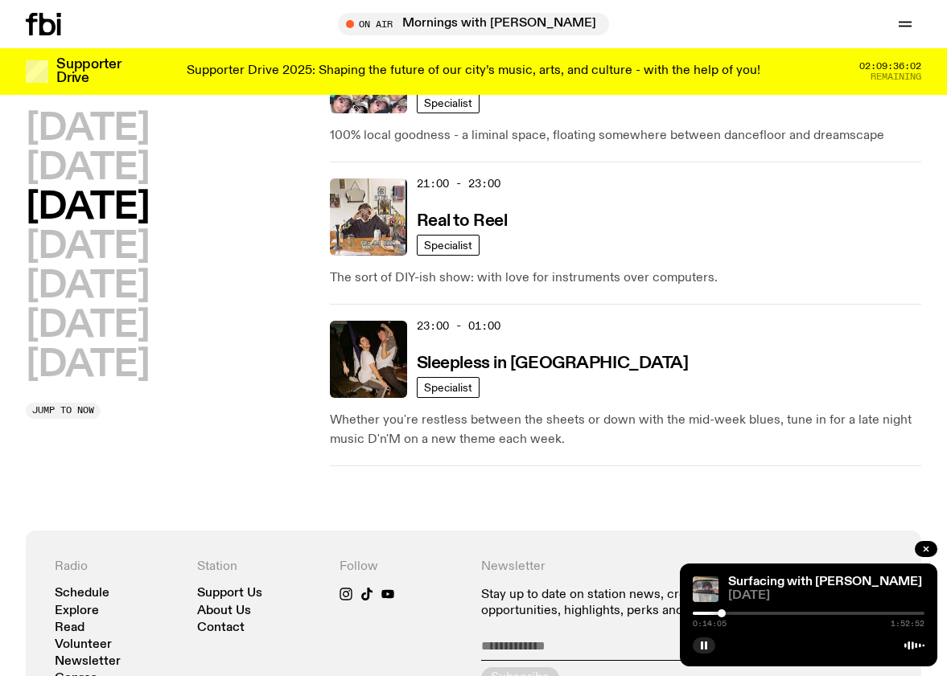
scroll to position [1136, 0]
drag, startPoint x: 115, startPoint y: 163, endPoint x: 187, endPoint y: 192, distance: 77.2
click at [115, 163] on h2 "[DATE]" at bounding box center [87, 168] width 123 height 36
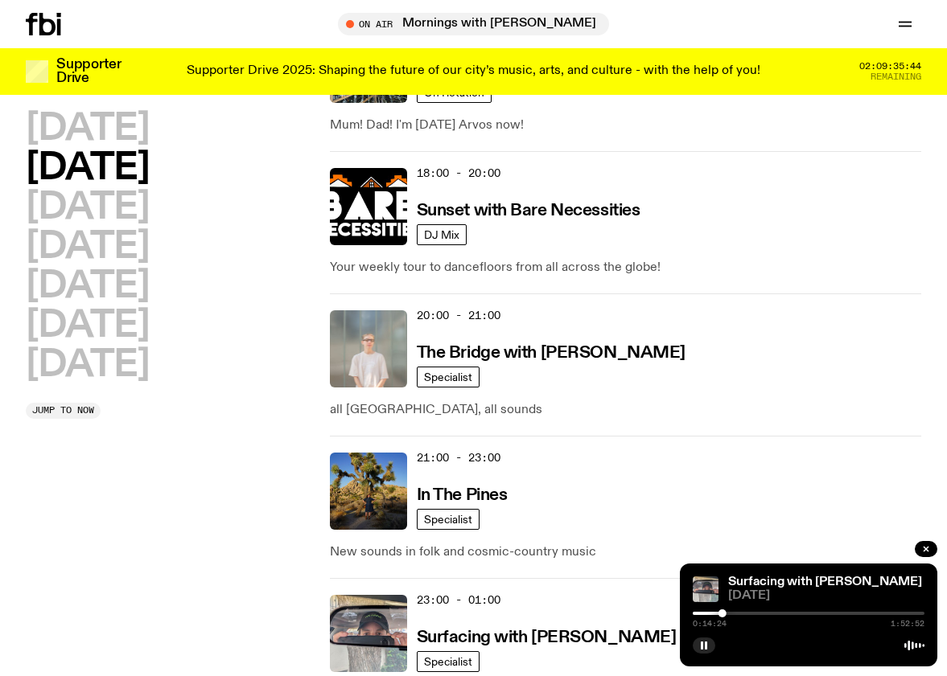
scroll to position [692, 0]
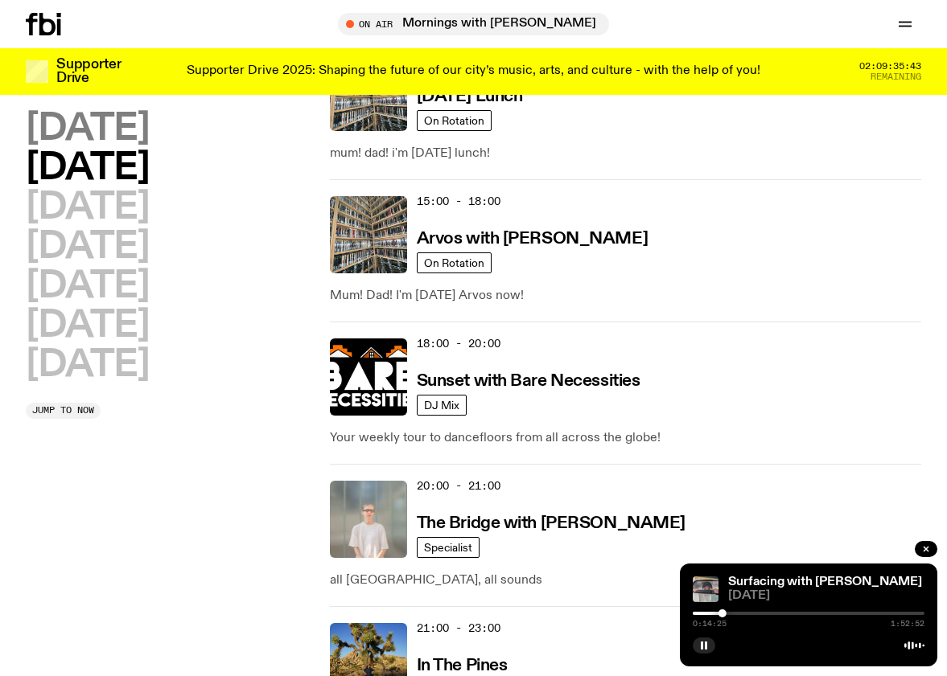
click at [115, 124] on h2 "[DATE]" at bounding box center [87, 129] width 123 height 36
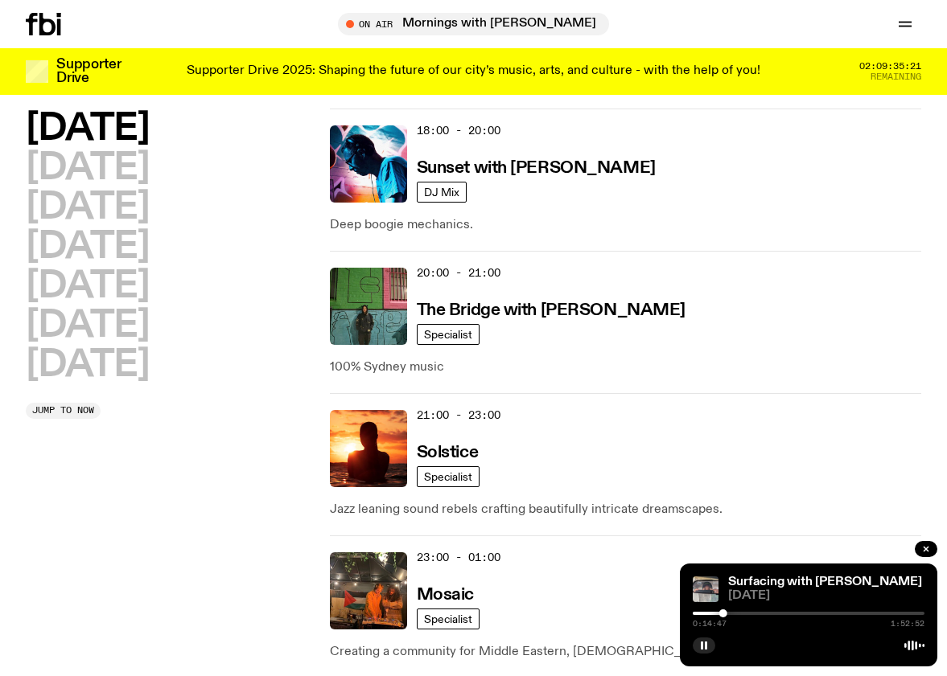
scroll to position [833, 0]
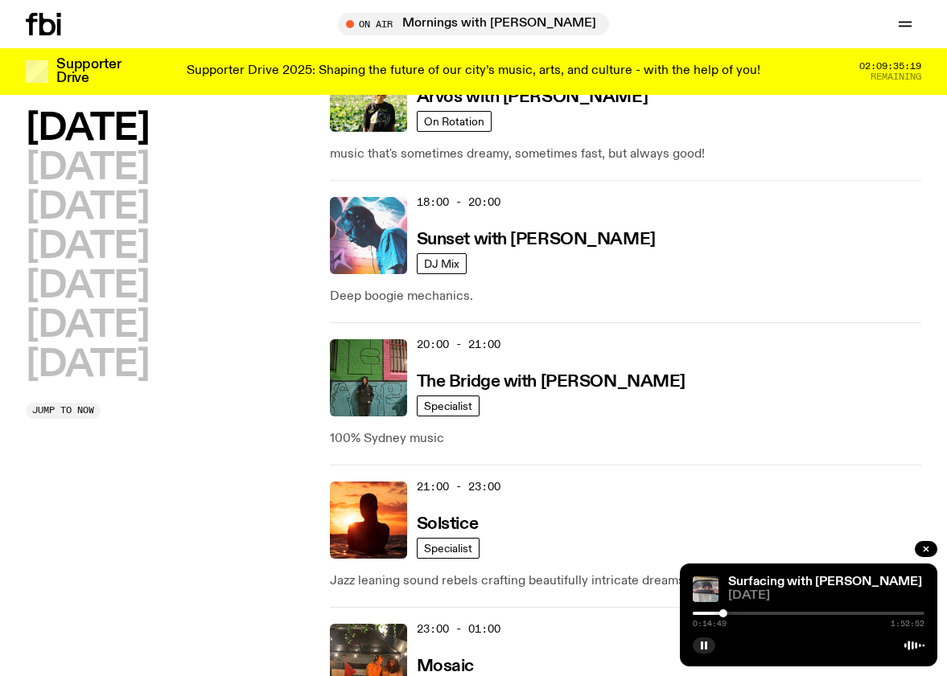
click at [360, 216] on img at bounding box center [368, 235] width 77 height 77
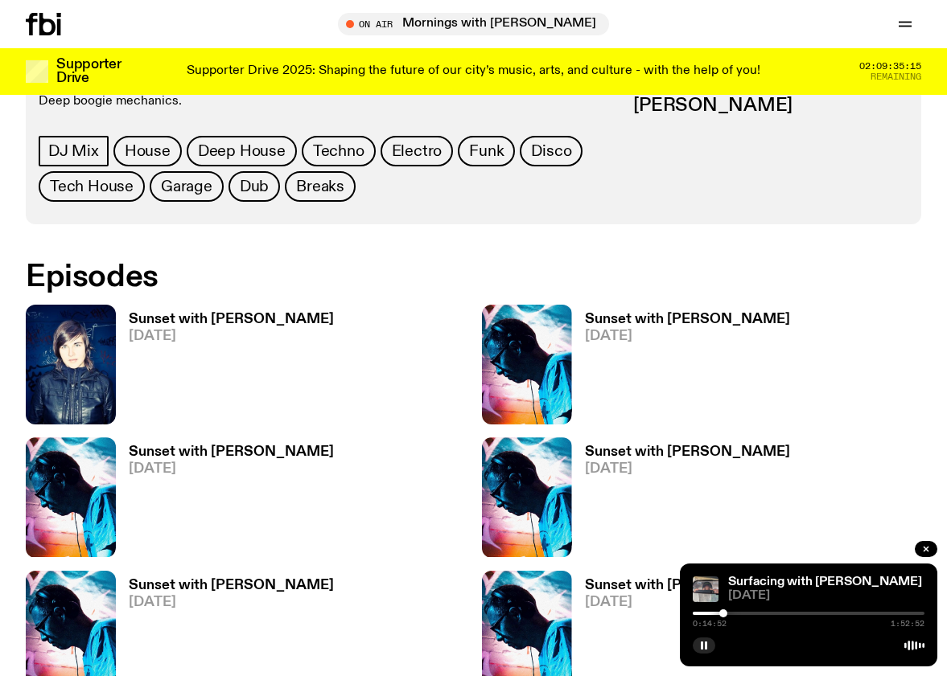
scroll to position [787, 0]
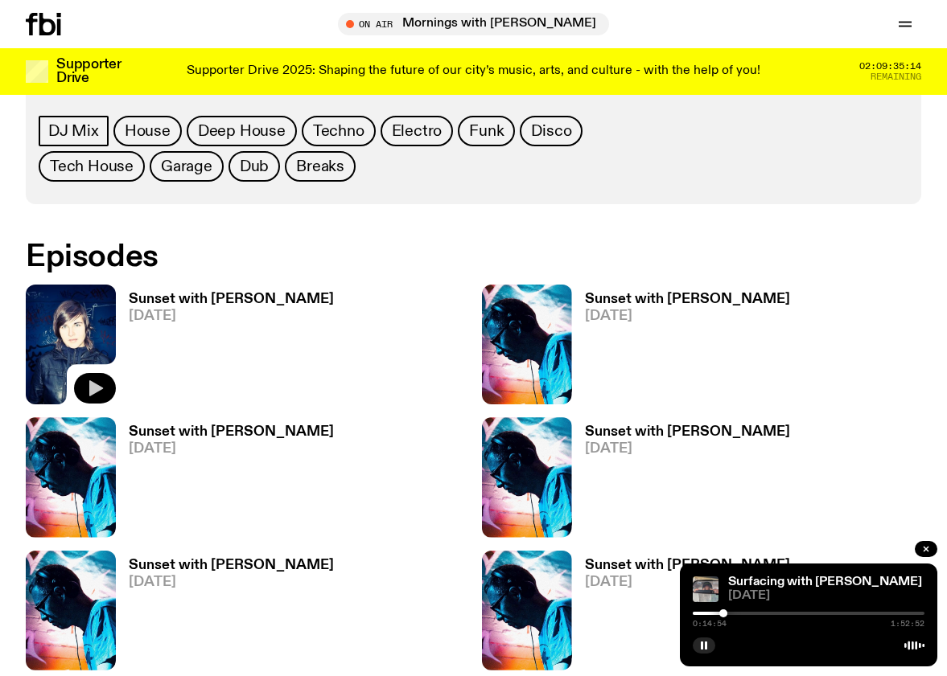
click at [99, 216] on icon "button" at bounding box center [96, 388] width 14 height 16
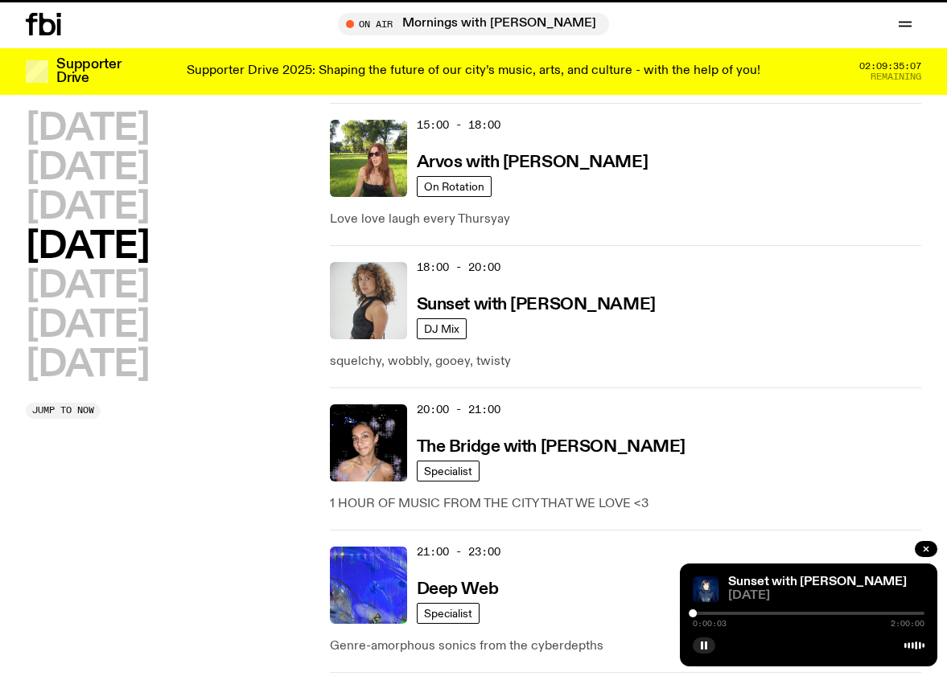
scroll to position [833, 0]
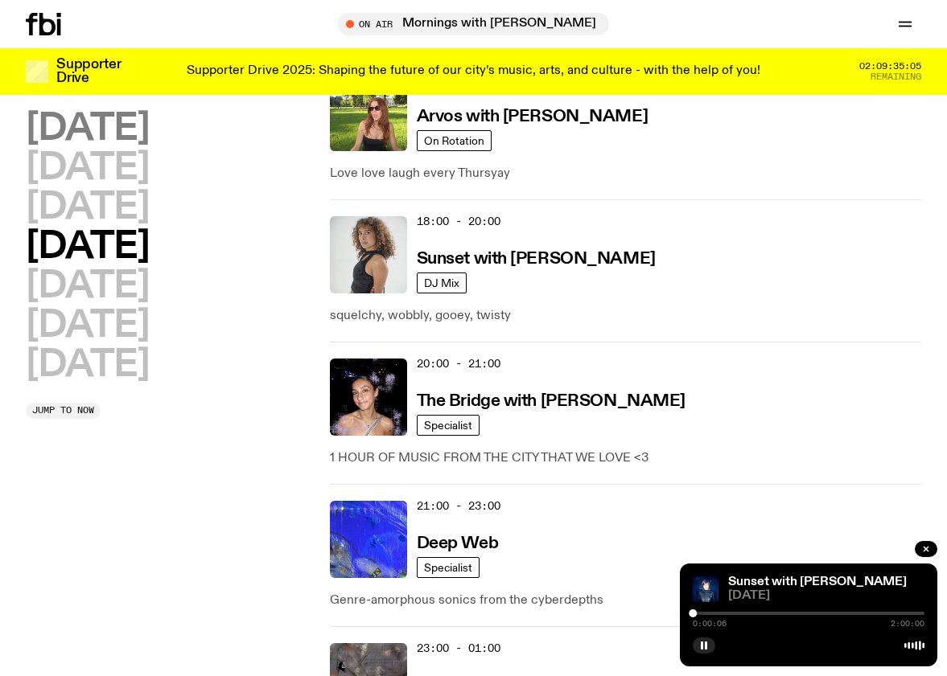
drag, startPoint x: 95, startPoint y: 125, endPoint x: 145, endPoint y: 137, distance: 51.3
click at [95, 125] on h2 "[DATE]" at bounding box center [87, 129] width 123 height 36
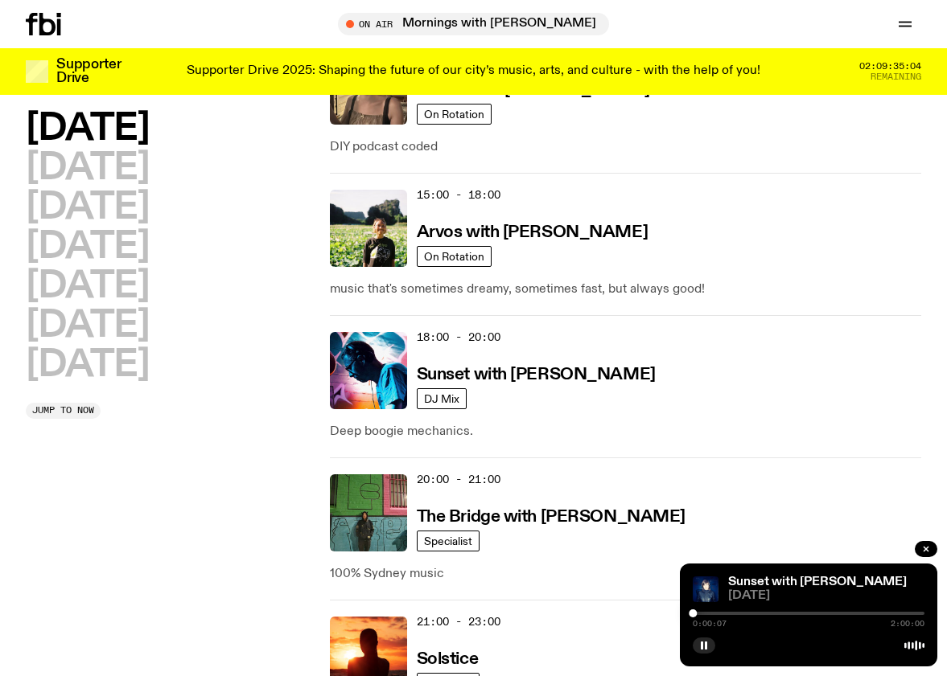
scroll to position [697, 0]
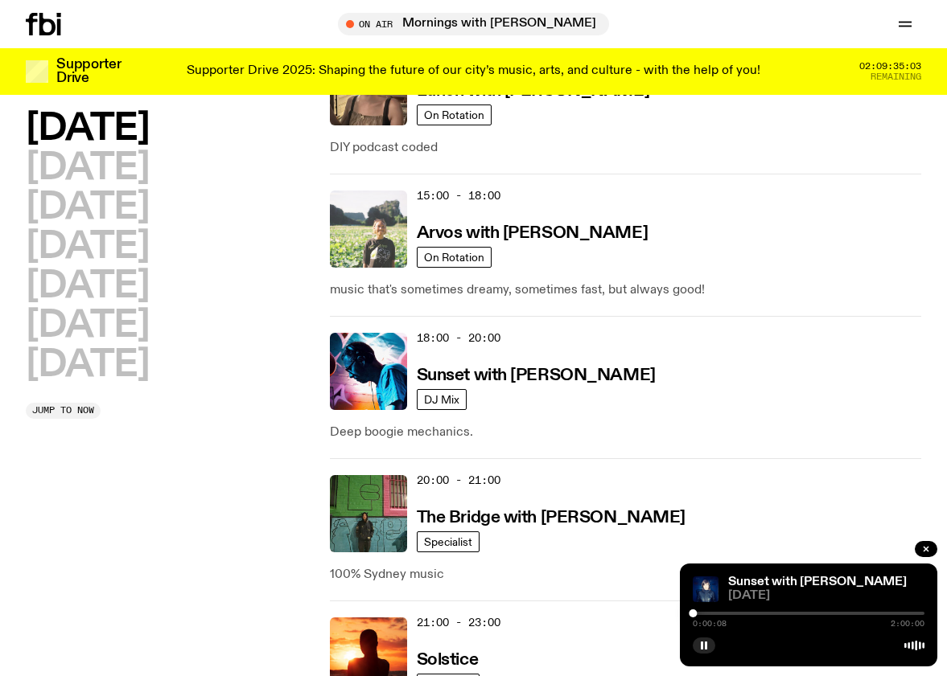
click at [383, 216] on img at bounding box center [368, 229] width 77 height 77
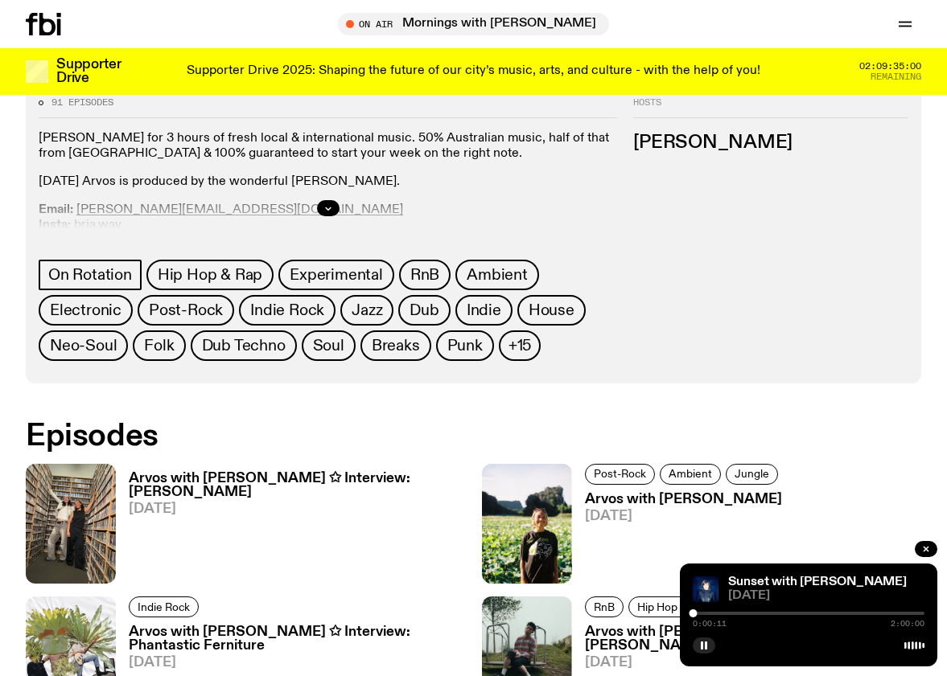
scroll to position [744, 0]
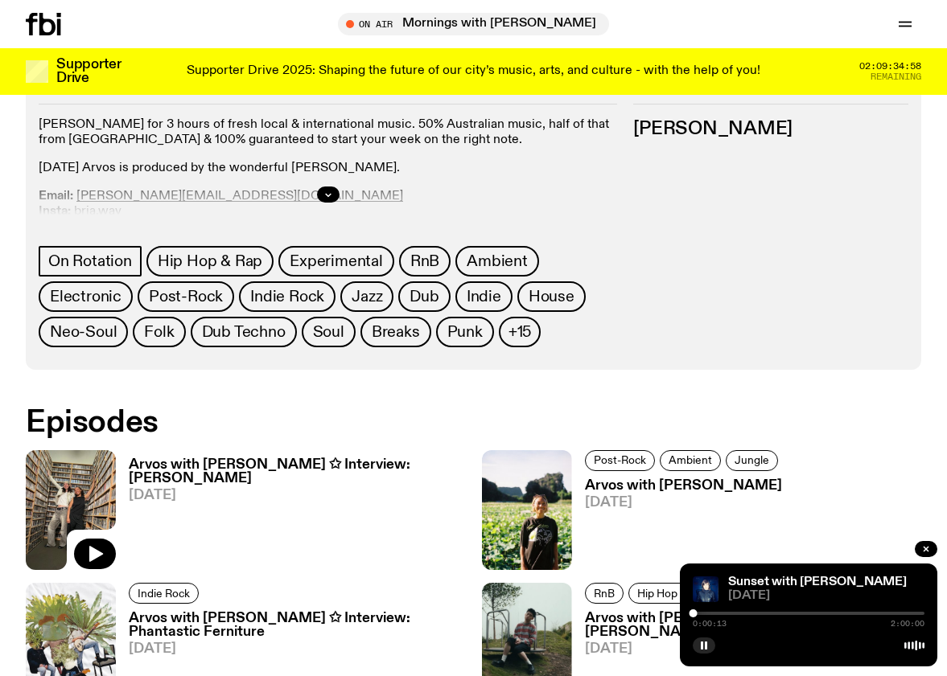
drag, startPoint x: 92, startPoint y: 488, endPoint x: 121, endPoint y: 485, distance: 28.3
click at [92, 216] on icon "button" at bounding box center [96, 554] width 14 height 16
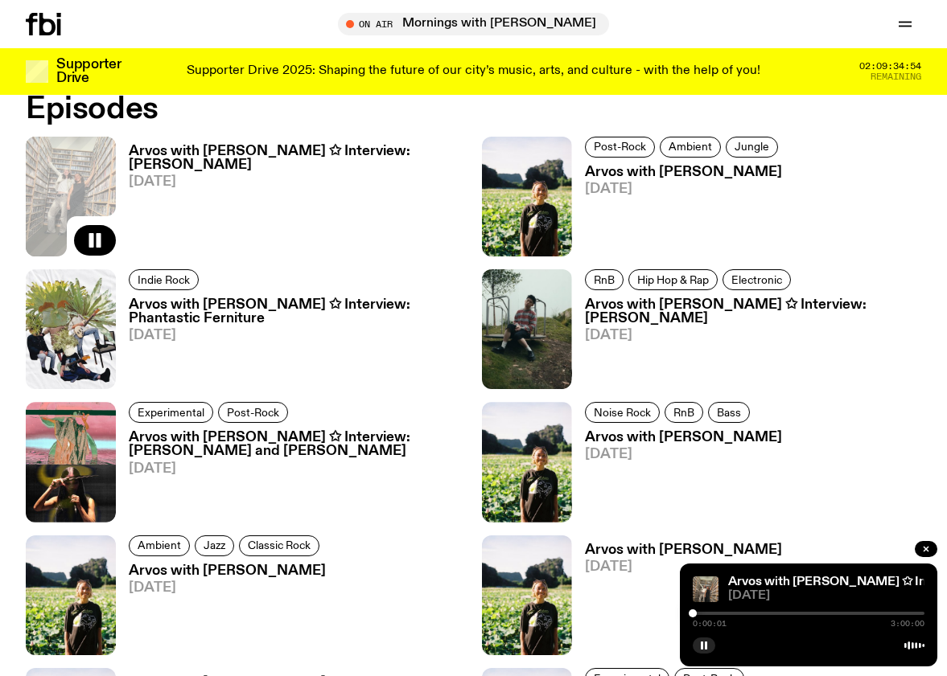
scroll to position [1064, 0]
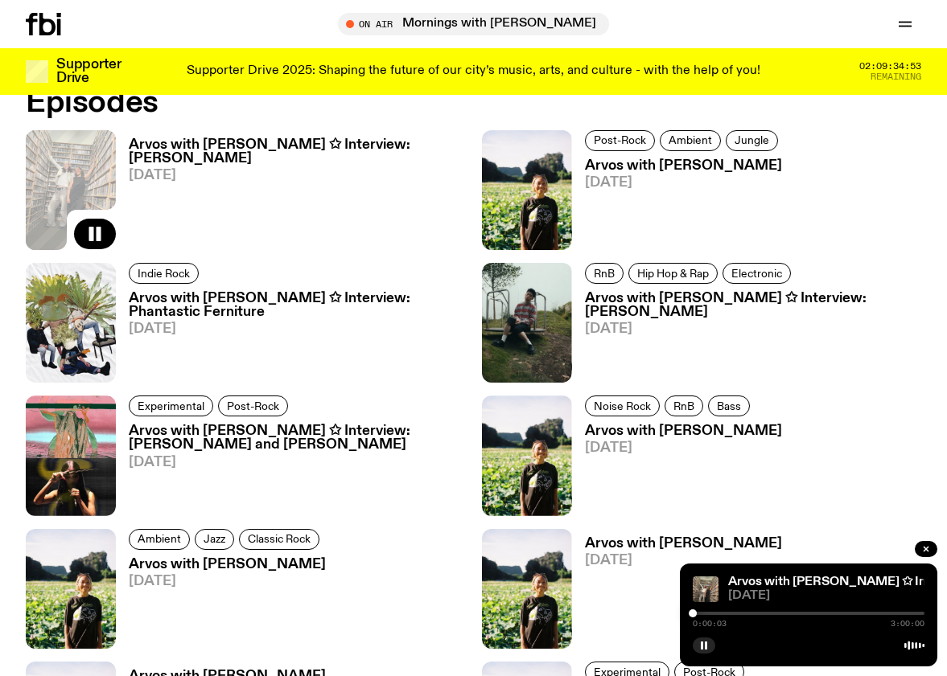
click at [706, 216] on div at bounding box center [809, 613] width 232 height 3
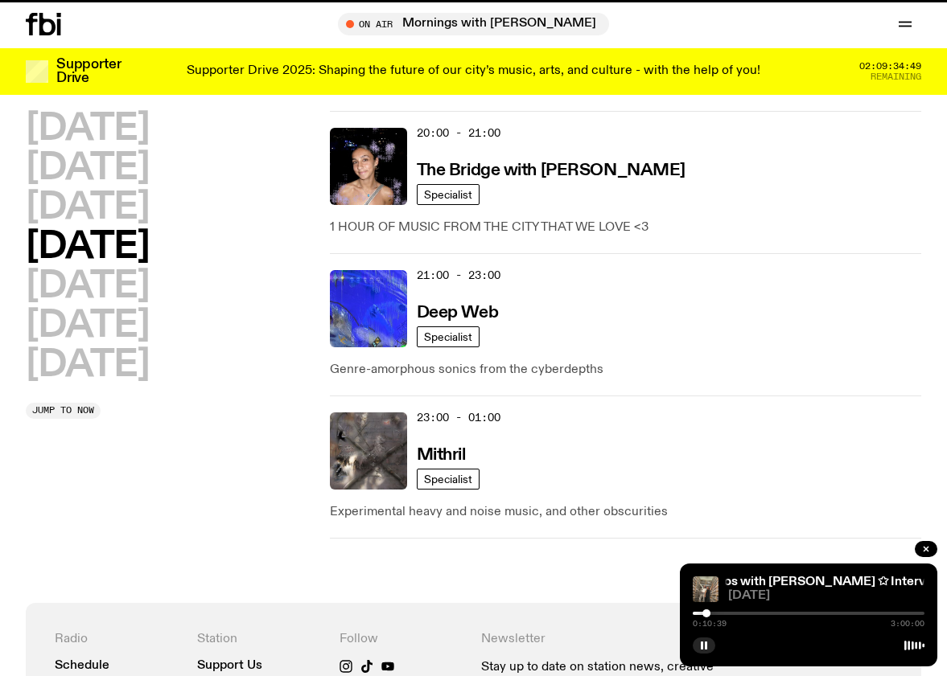
scroll to position [697, 0]
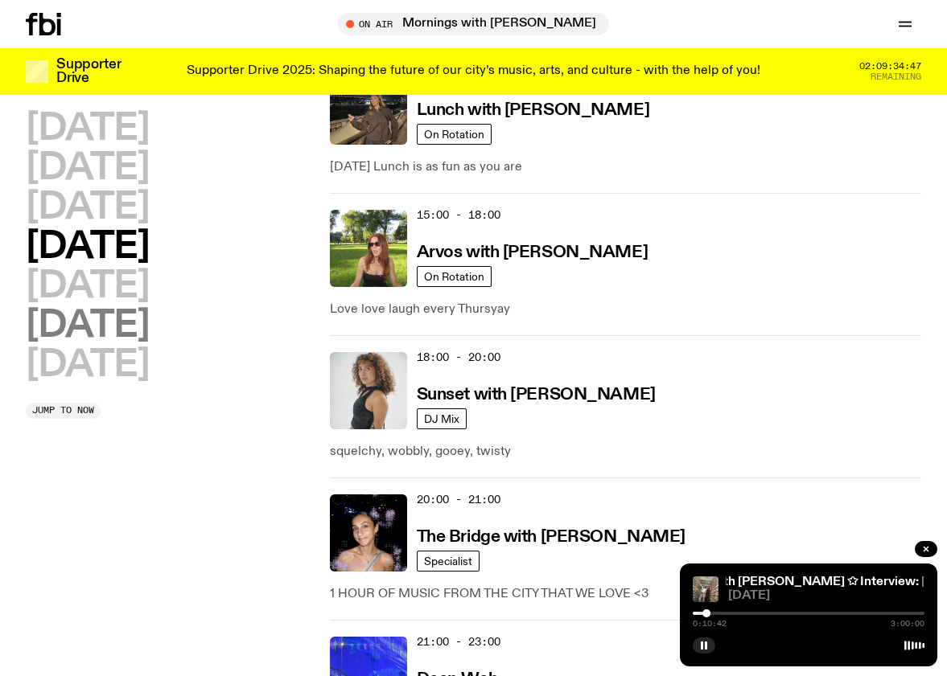
click at [79, 216] on h2 "[DATE]" at bounding box center [87, 326] width 123 height 36
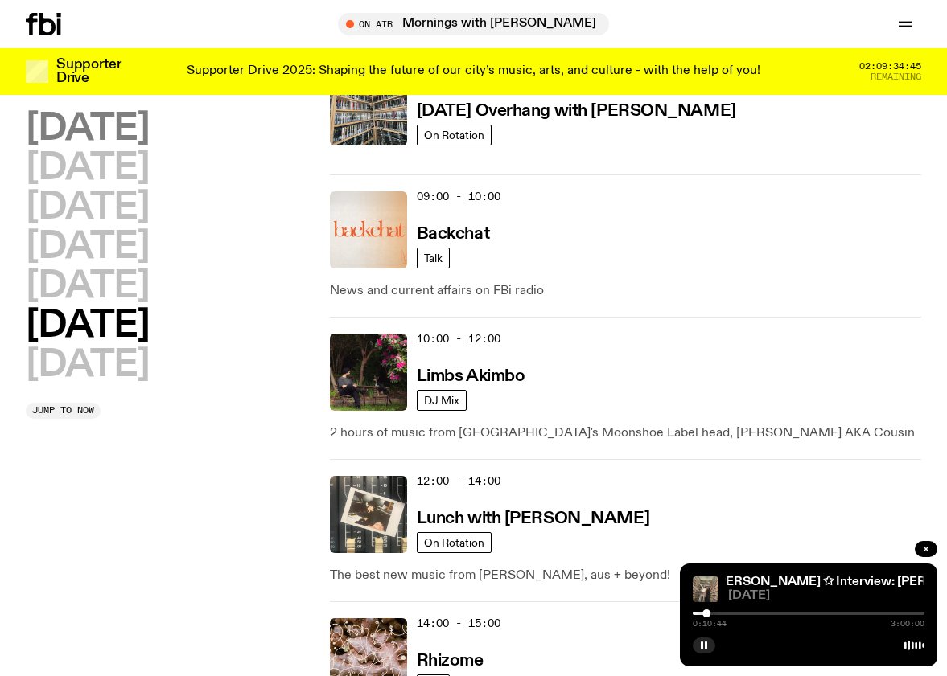
click at [131, 131] on h2 "[DATE]" at bounding box center [87, 129] width 123 height 36
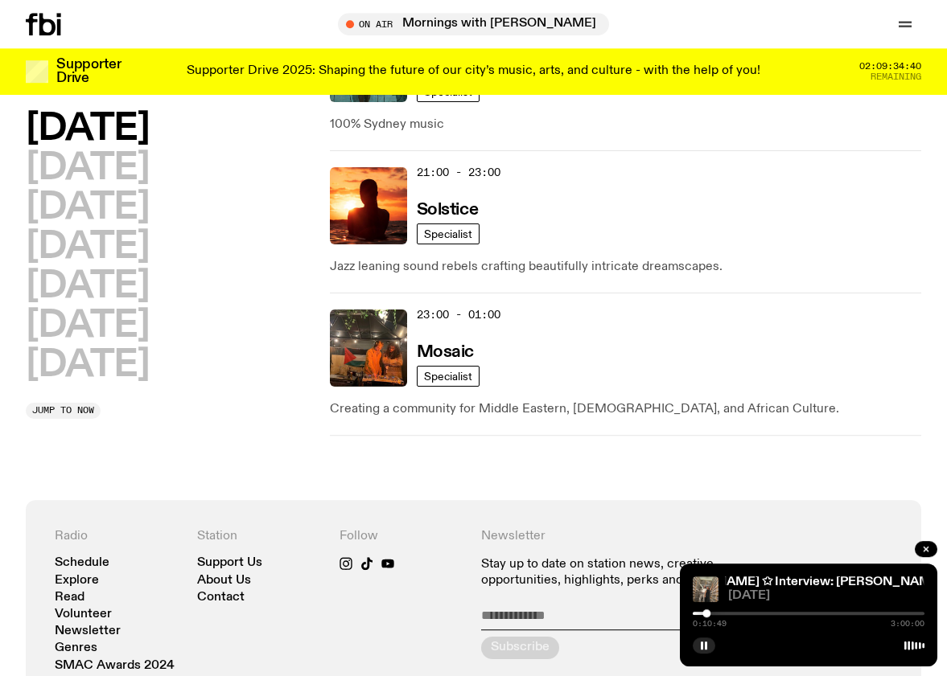
scroll to position [1145, 0]
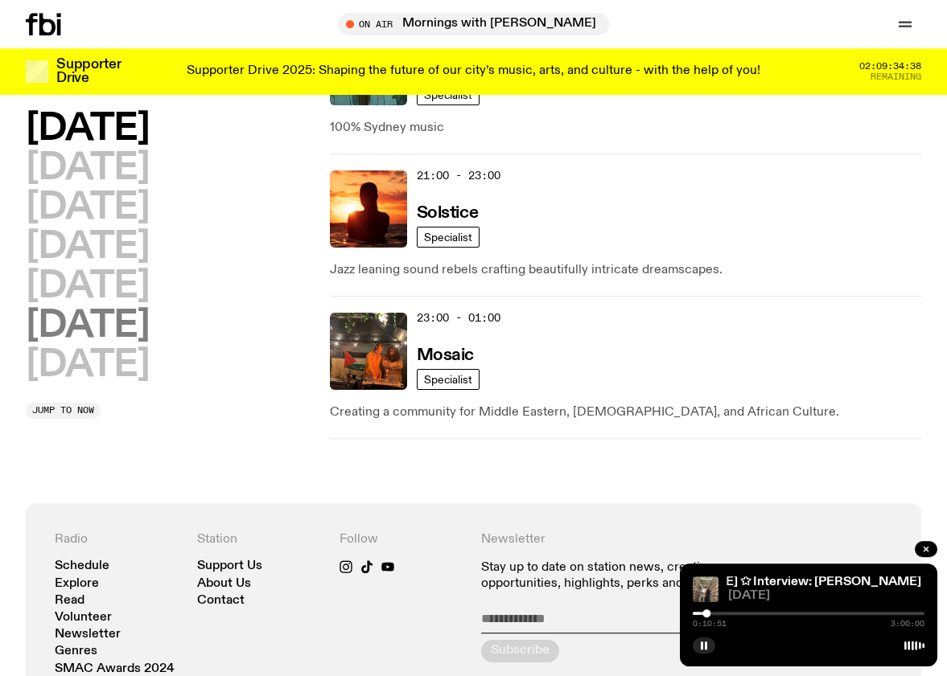
click at [101, 216] on h2 "[DATE]" at bounding box center [87, 326] width 123 height 36
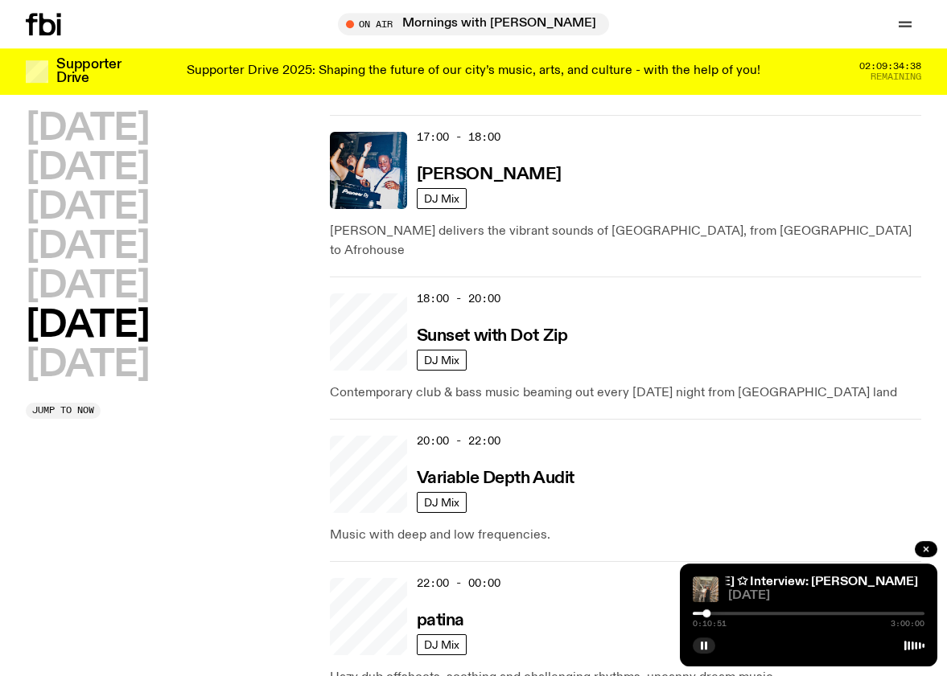
scroll to position [373, 0]
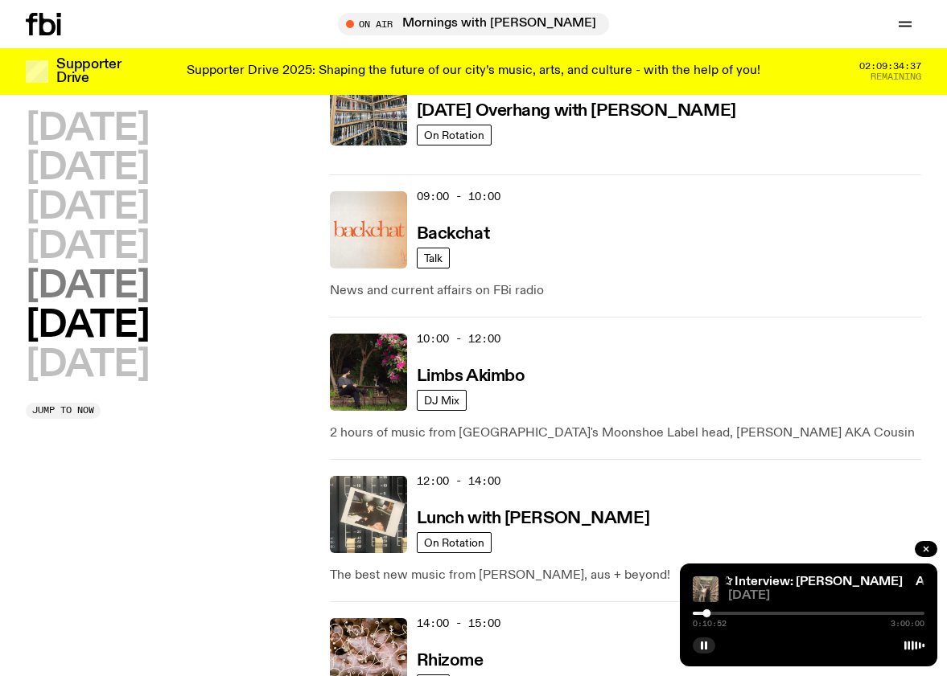
click at [64, 216] on h2 "[DATE]" at bounding box center [87, 287] width 123 height 36
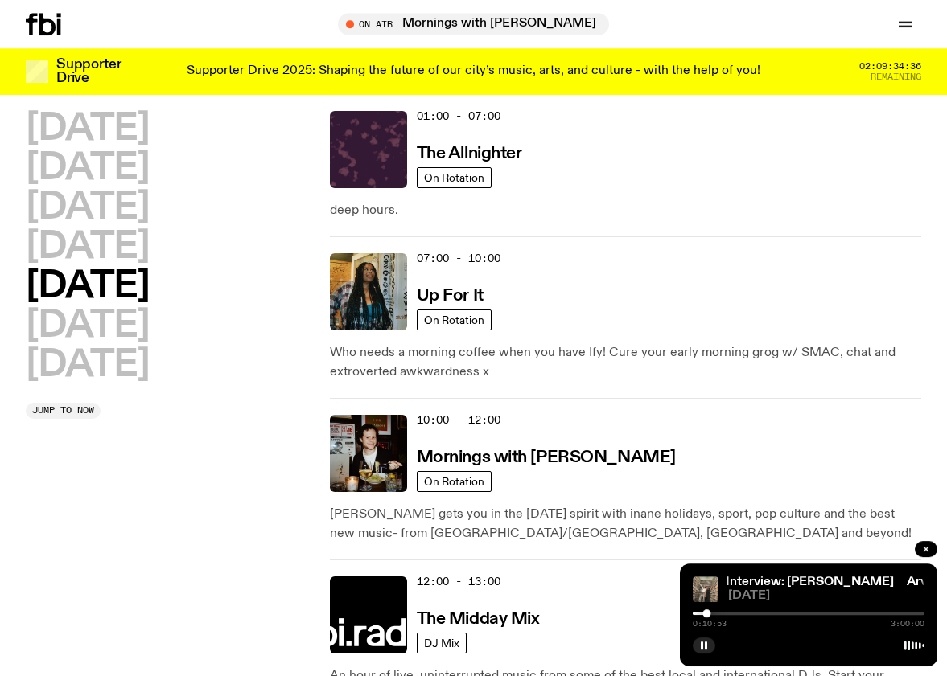
scroll to position [45, 0]
click at [80, 216] on h2 "[DATE]" at bounding box center [87, 287] width 123 height 36
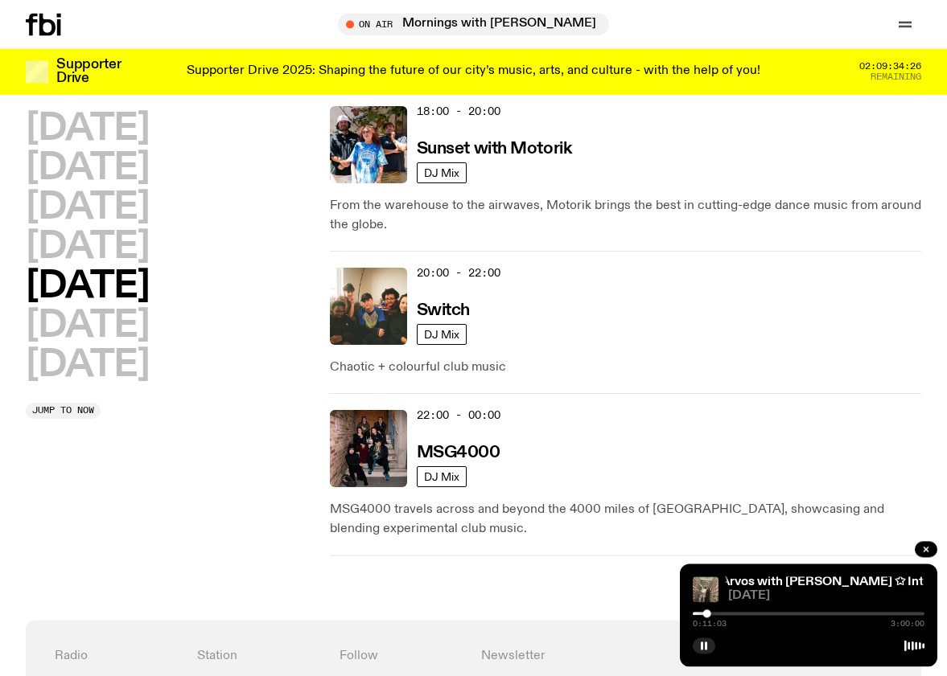
scroll to position [980, 0]
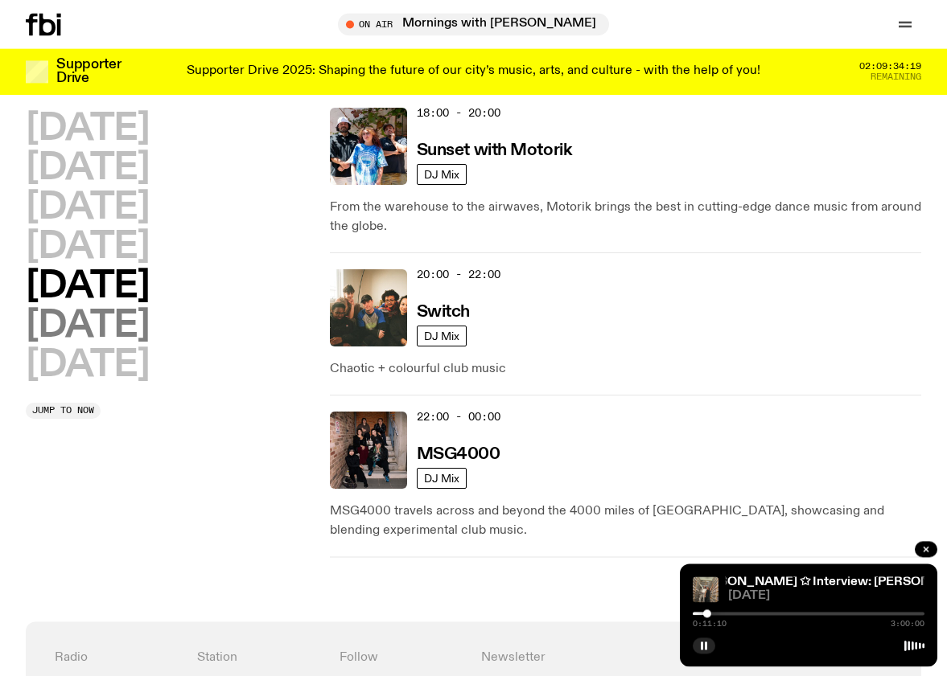
click at [113, 216] on h2 "[DATE]" at bounding box center [87, 326] width 123 height 36
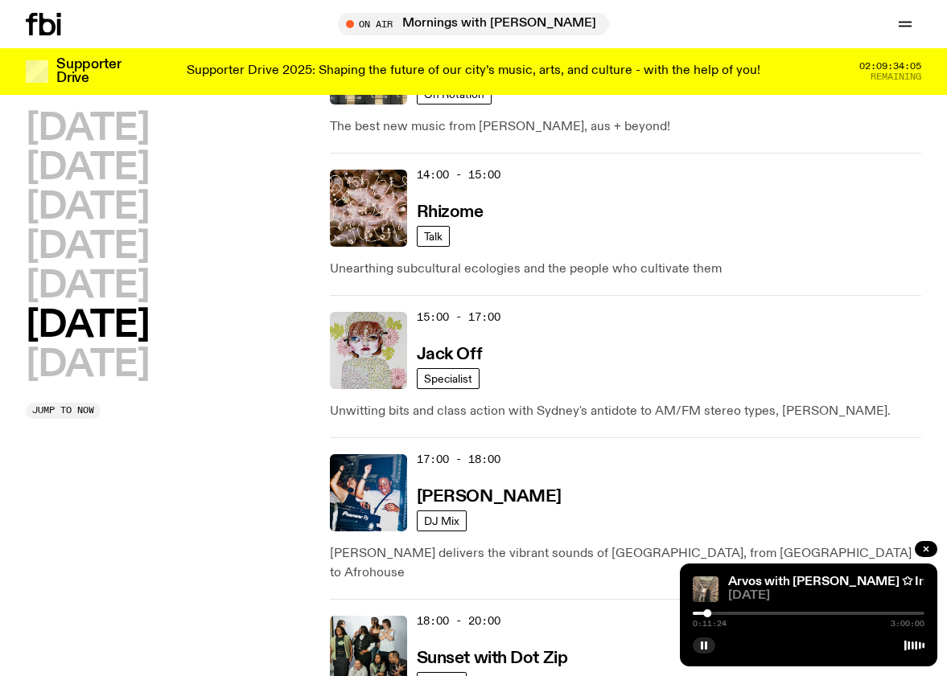
scroll to position [825, 0]
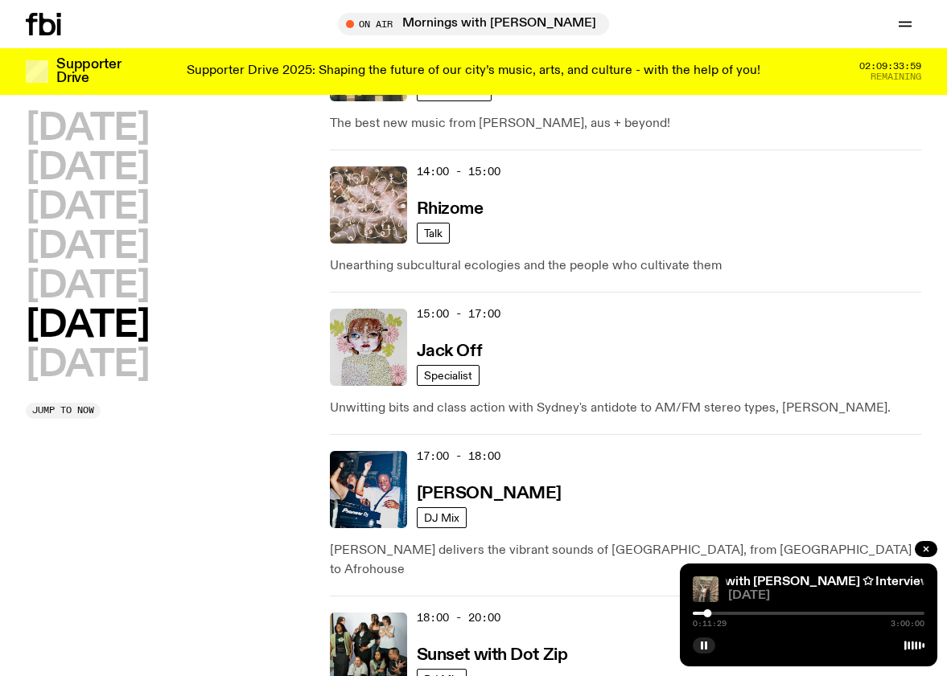
click at [360, 212] on img at bounding box center [368, 204] width 77 height 77
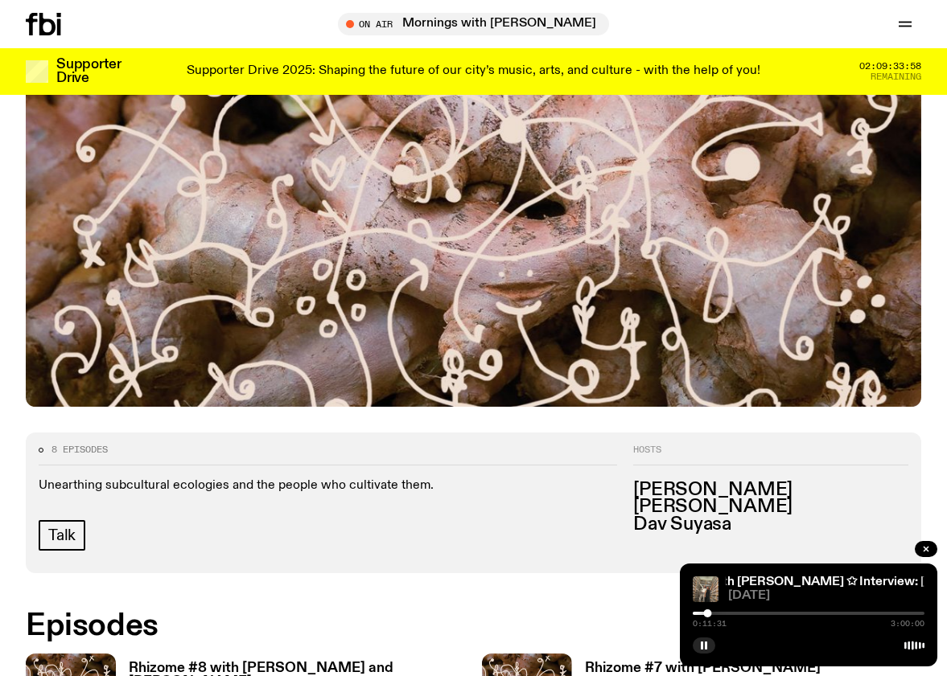
scroll to position [545, 0]
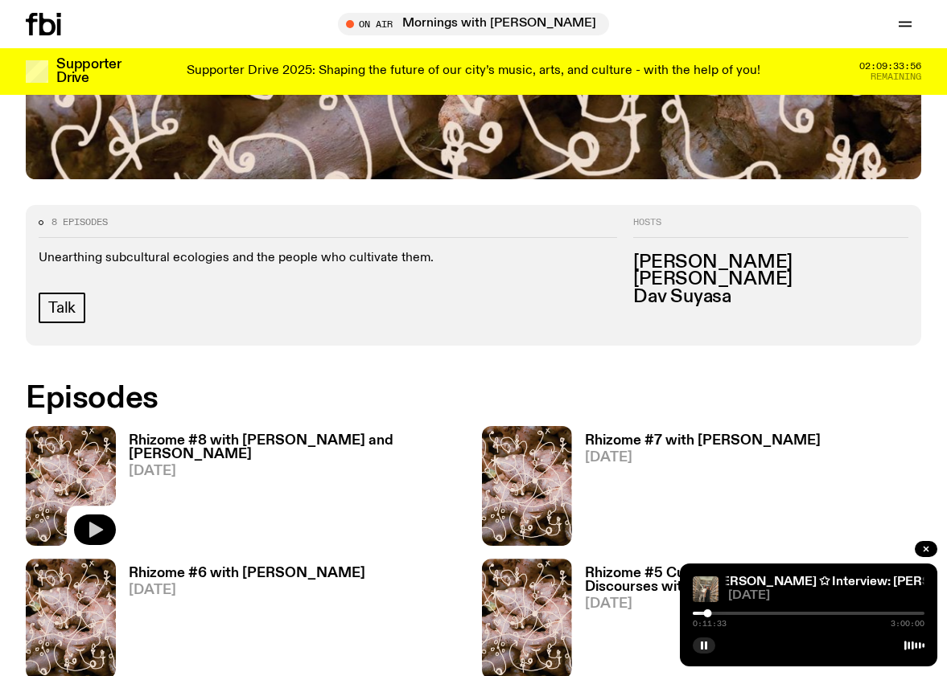
click at [99, 216] on icon "button" at bounding box center [94, 529] width 19 height 19
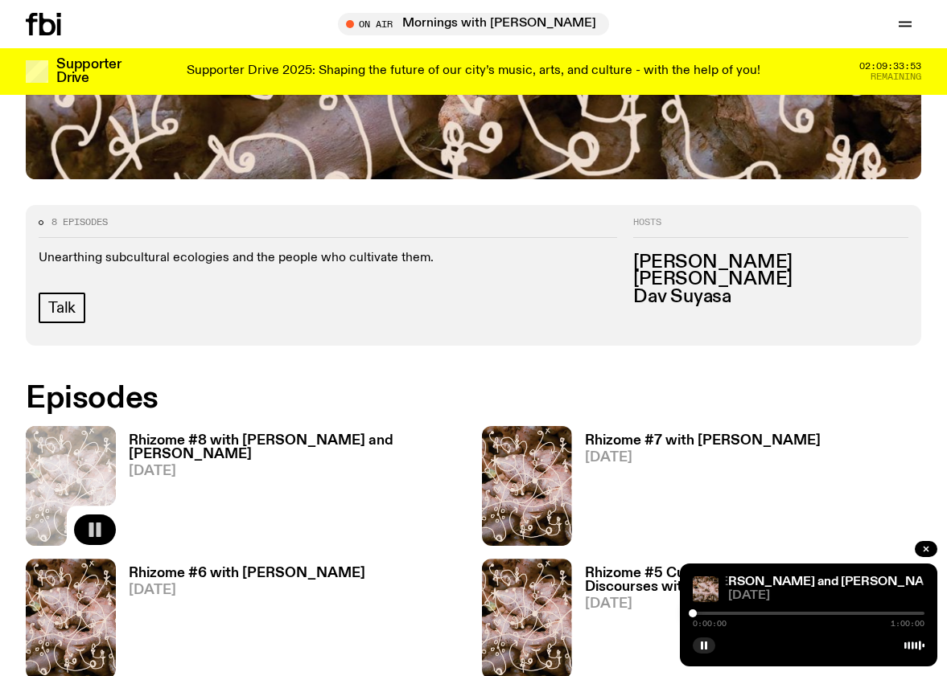
click at [738, 216] on div at bounding box center [809, 613] width 232 height 3
click at [794, 216] on div at bounding box center [809, 613] width 232 height 3
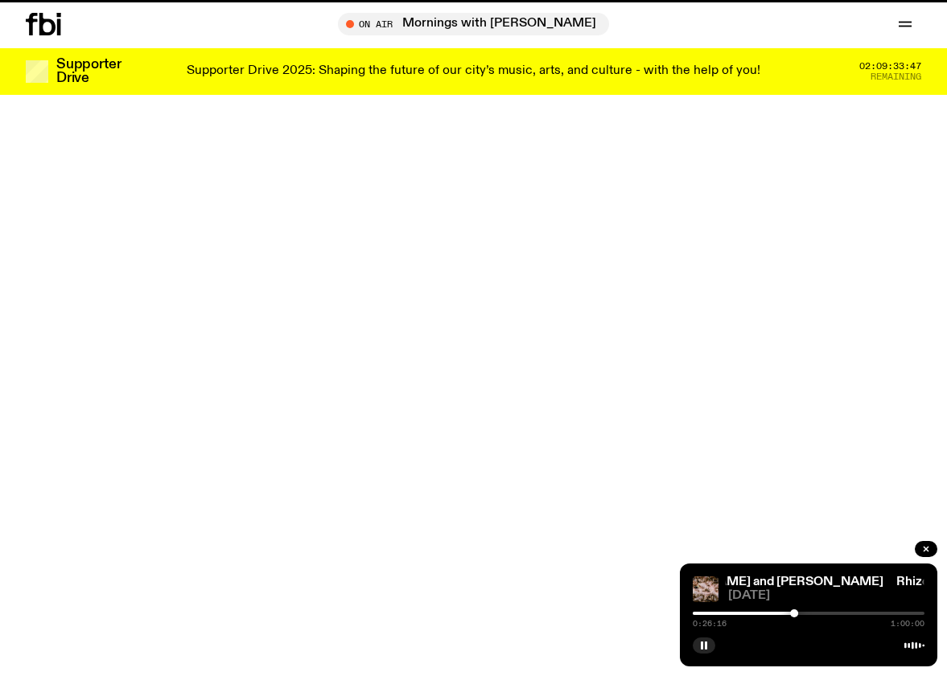
scroll to position [825, 0]
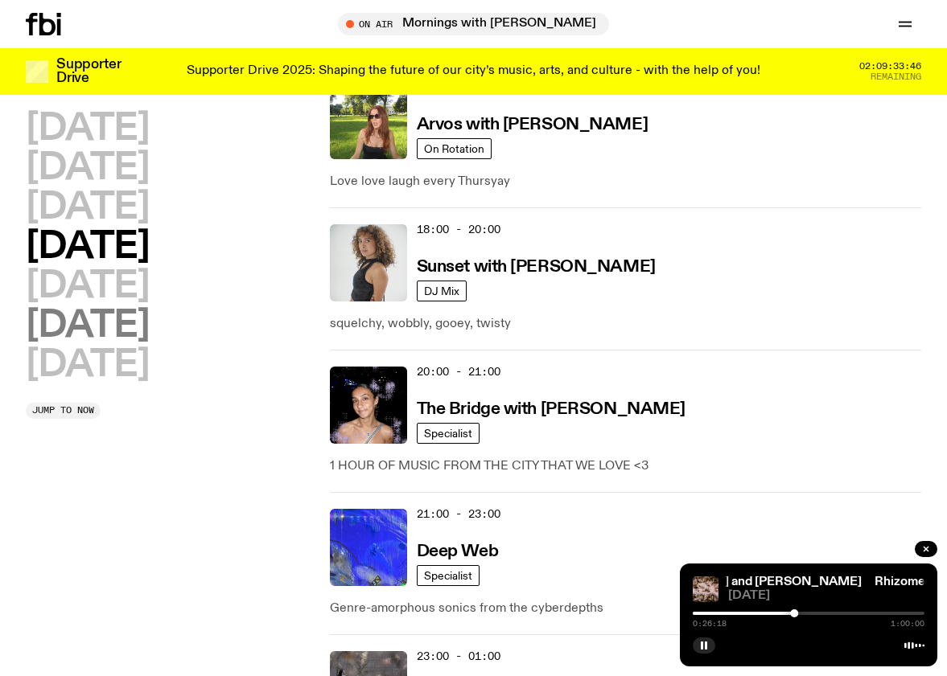
click at [128, 216] on h2 "[DATE]" at bounding box center [87, 326] width 123 height 36
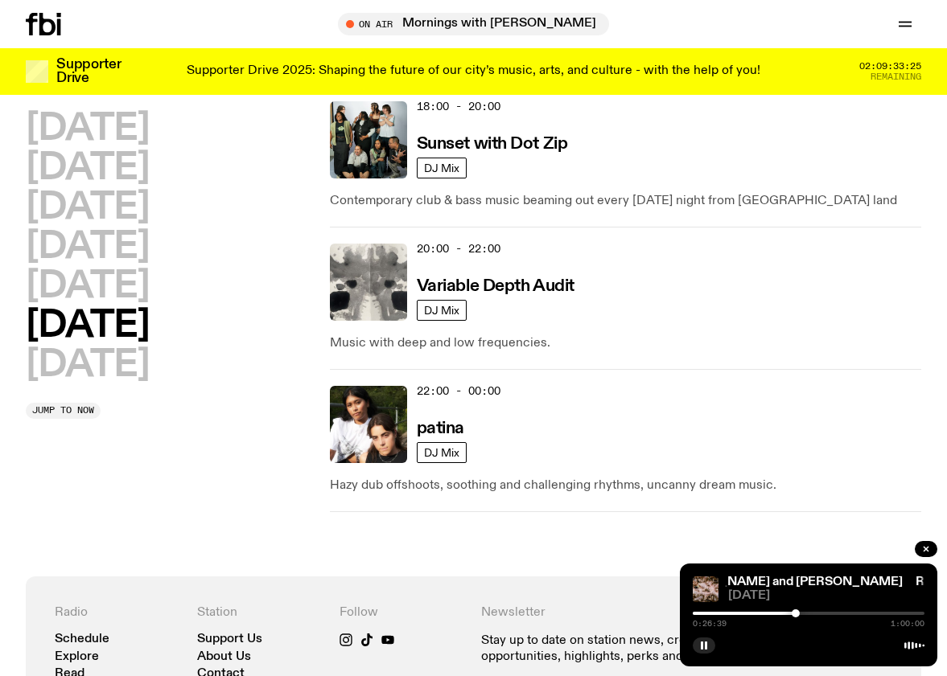
scroll to position [1342, 0]
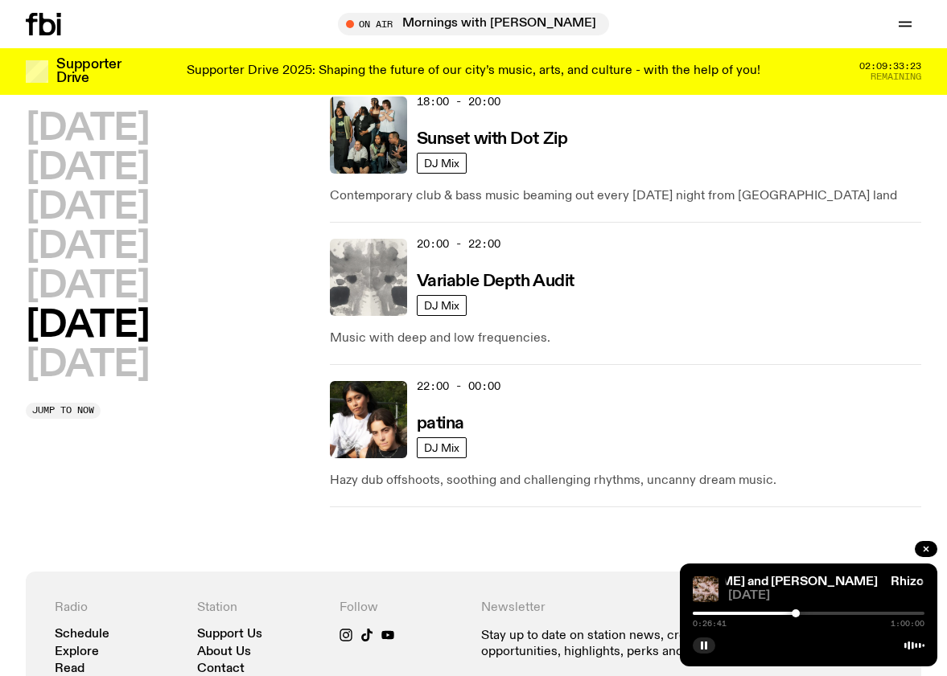
click at [376, 216] on img at bounding box center [368, 277] width 77 height 77
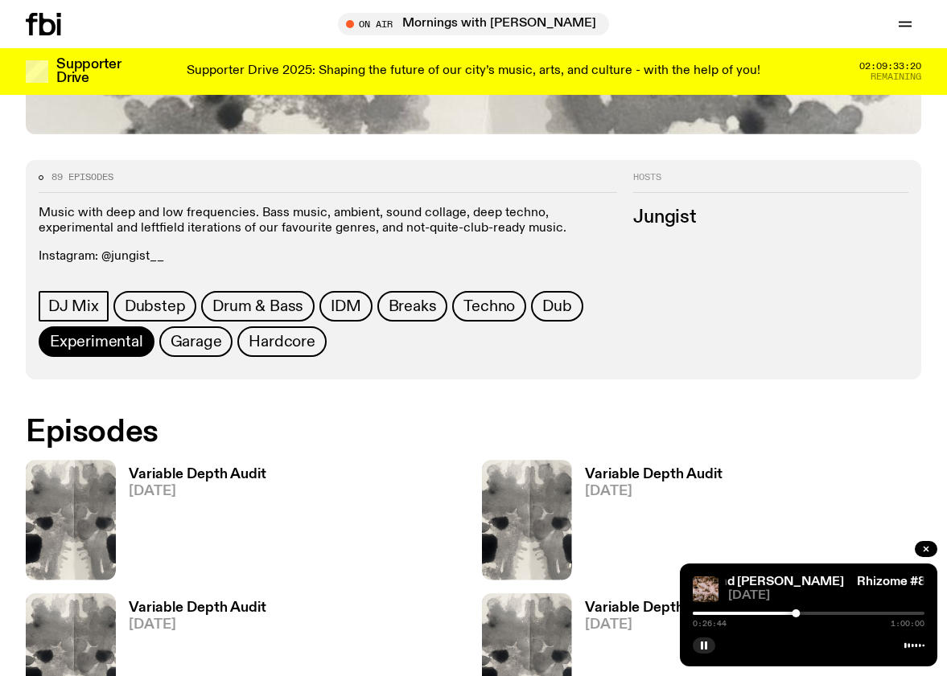
scroll to position [615, 0]
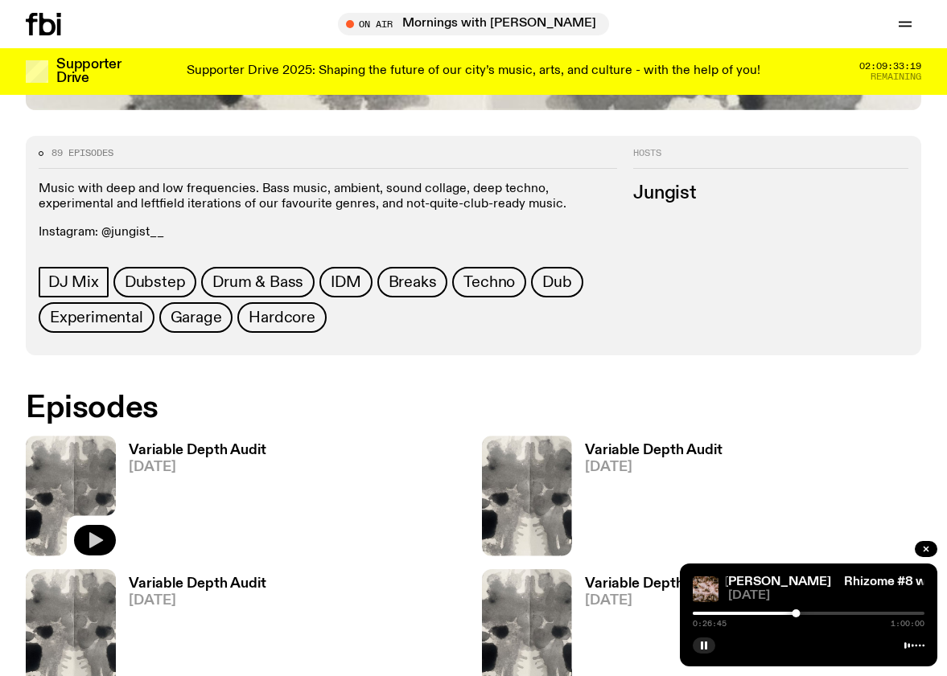
click at [89, 216] on icon "button" at bounding box center [94, 540] width 19 height 19
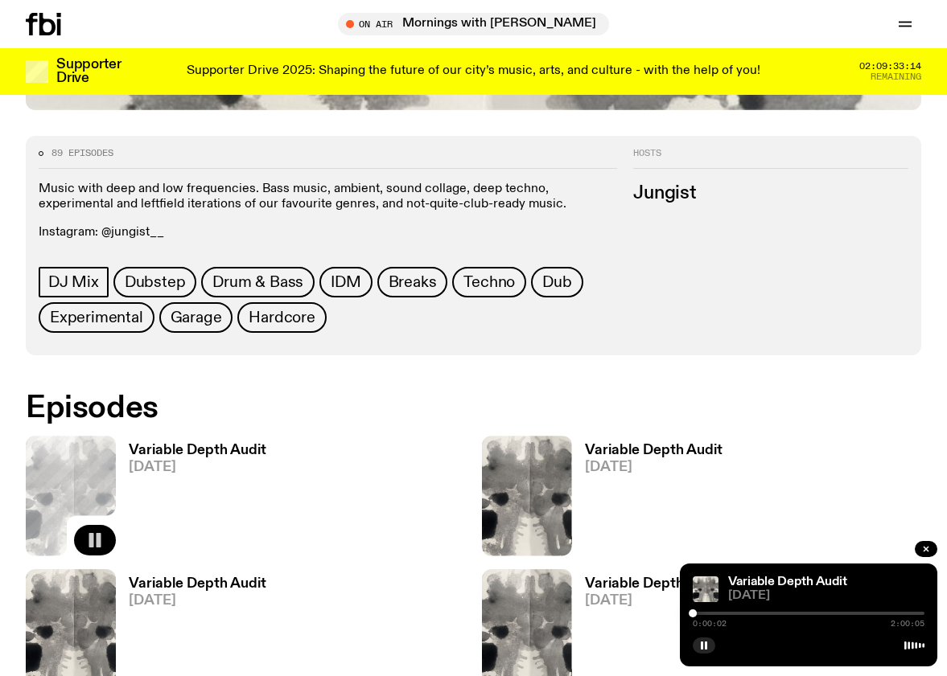
click at [712, 216] on div at bounding box center [809, 613] width 232 height 3
click at [755, 216] on div at bounding box center [809, 613] width 232 height 3
click at [786, 216] on div at bounding box center [809, 613] width 232 height 3
click at [814, 216] on div at bounding box center [809, 613] width 232 height 3
drag, startPoint x: 843, startPoint y: 614, endPoint x: 843, endPoint y: 598, distance: 15.3
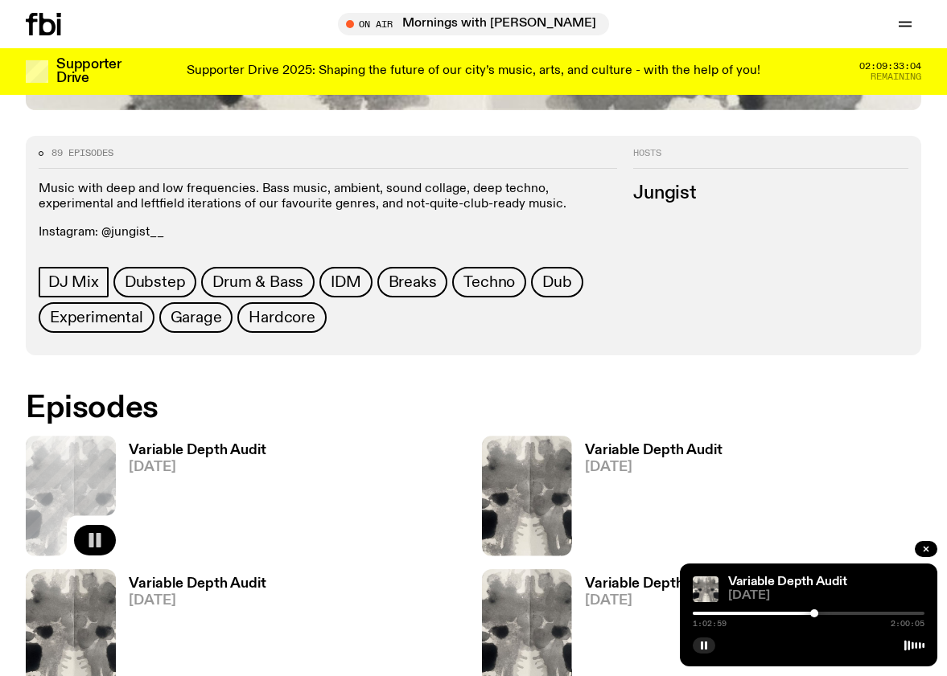
click at [843, 216] on div at bounding box center [809, 613] width 232 height 3
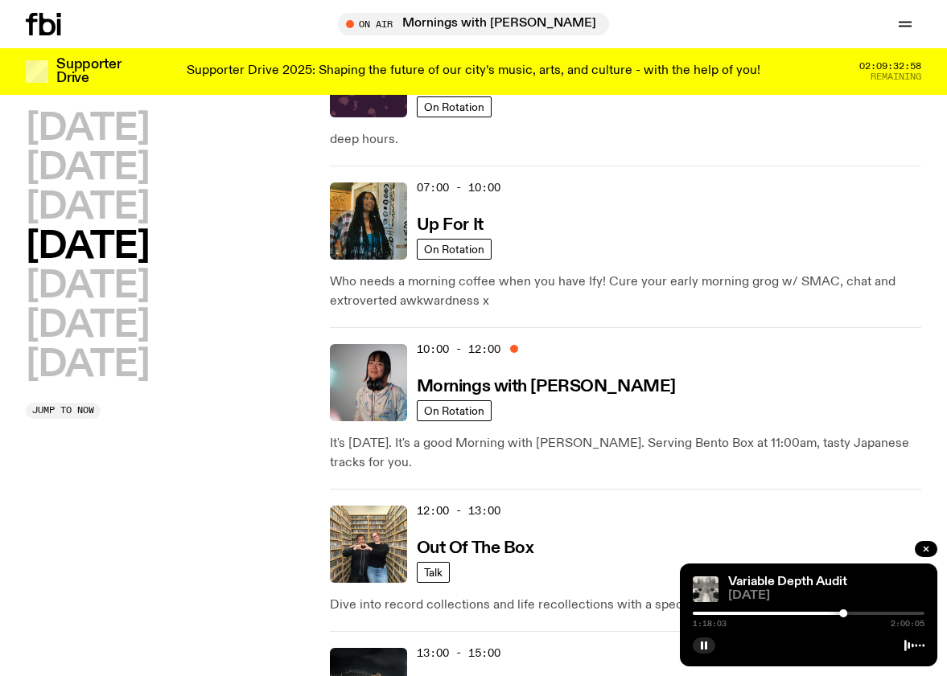
scroll to position [155, 0]
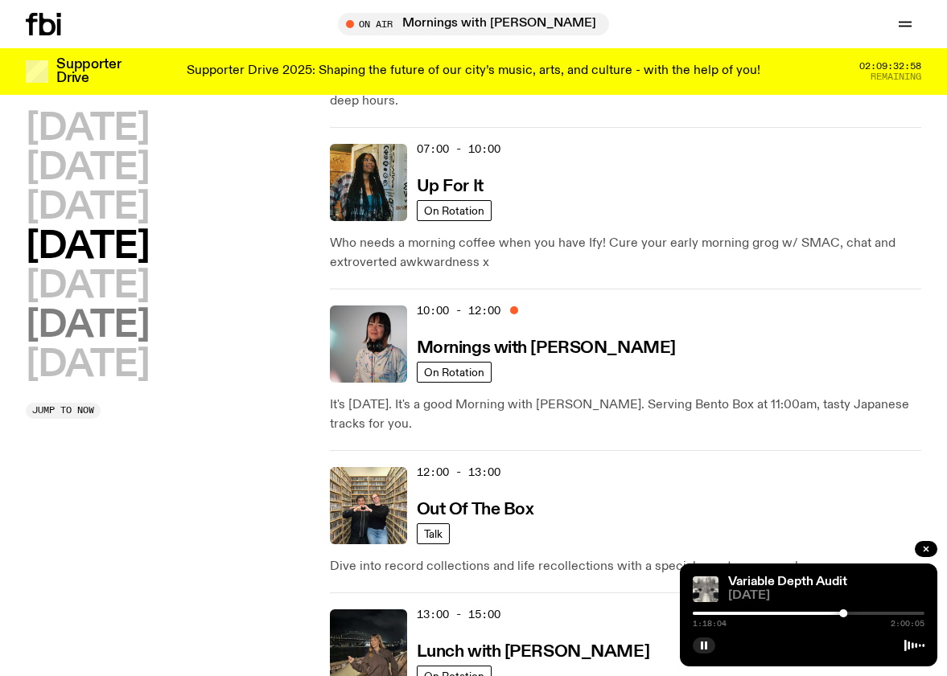
click at [138, 216] on h2 "[DATE]" at bounding box center [87, 326] width 123 height 36
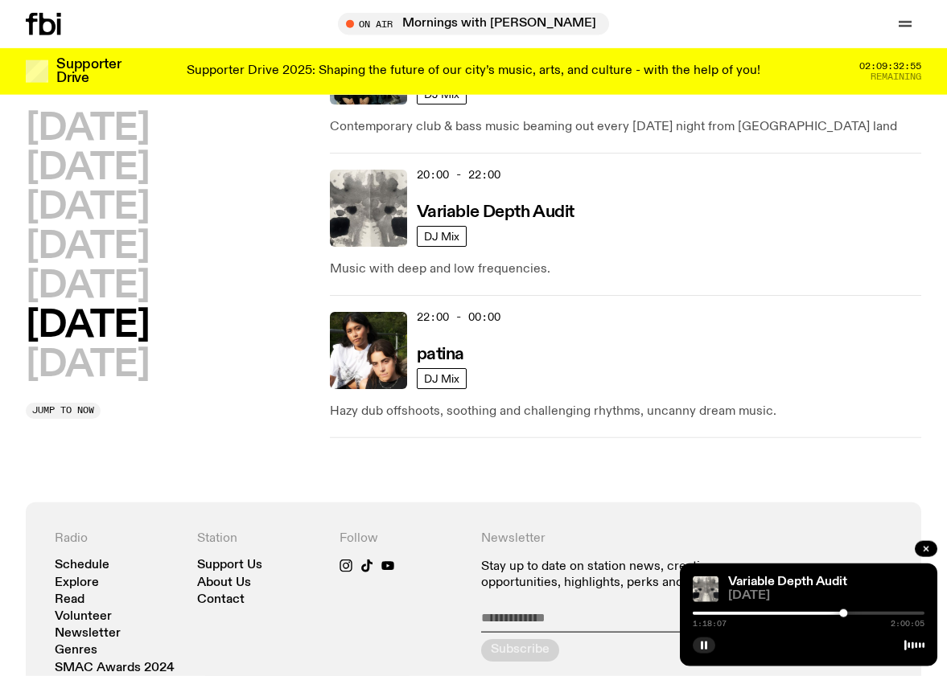
scroll to position [1449, 0]
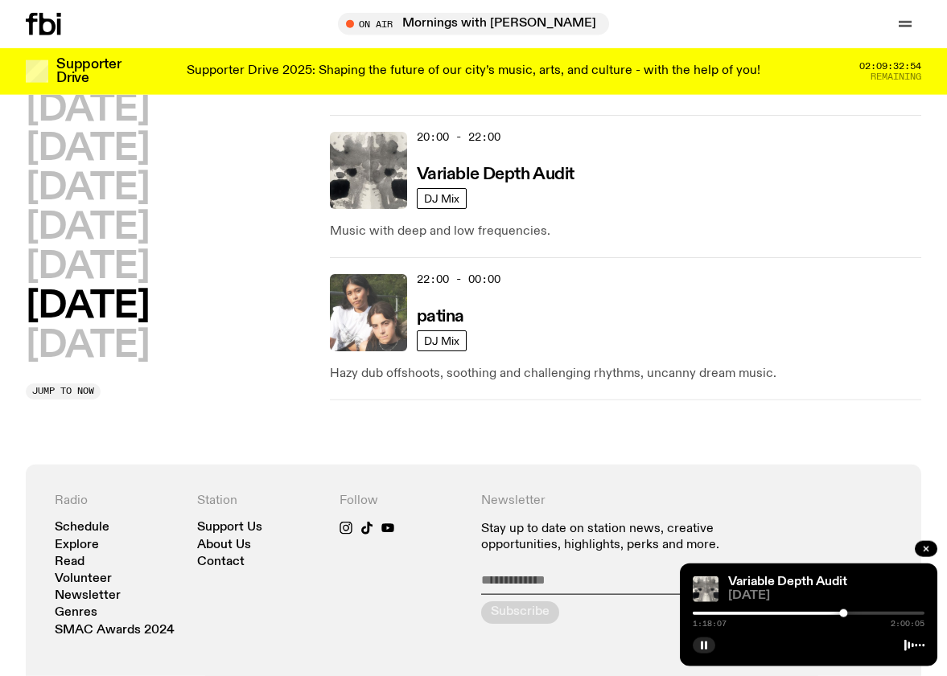
click at [354, 216] on img at bounding box center [368, 312] width 77 height 77
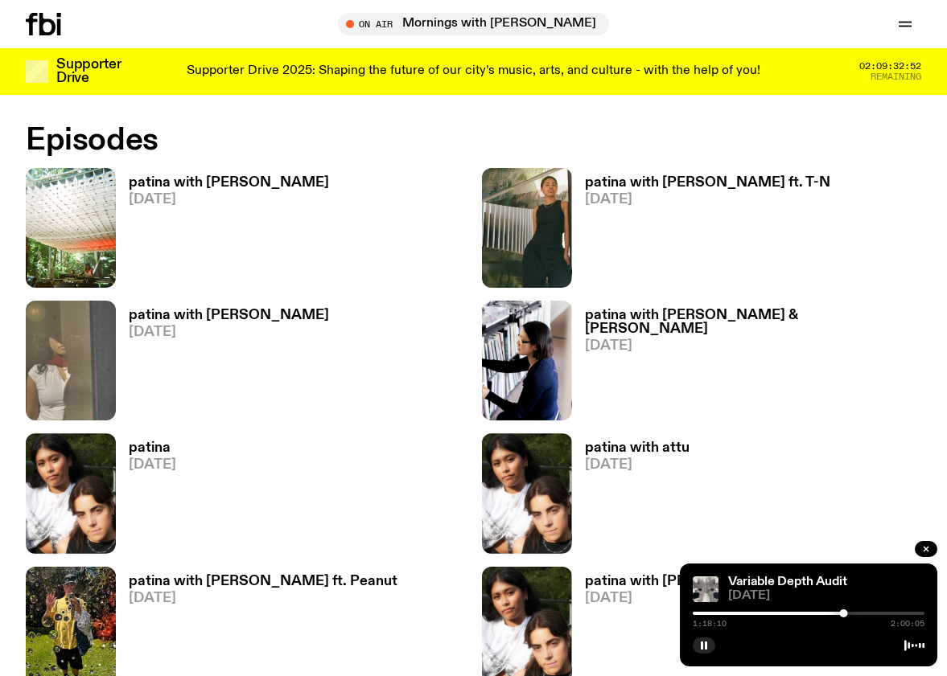
scroll to position [924, 0]
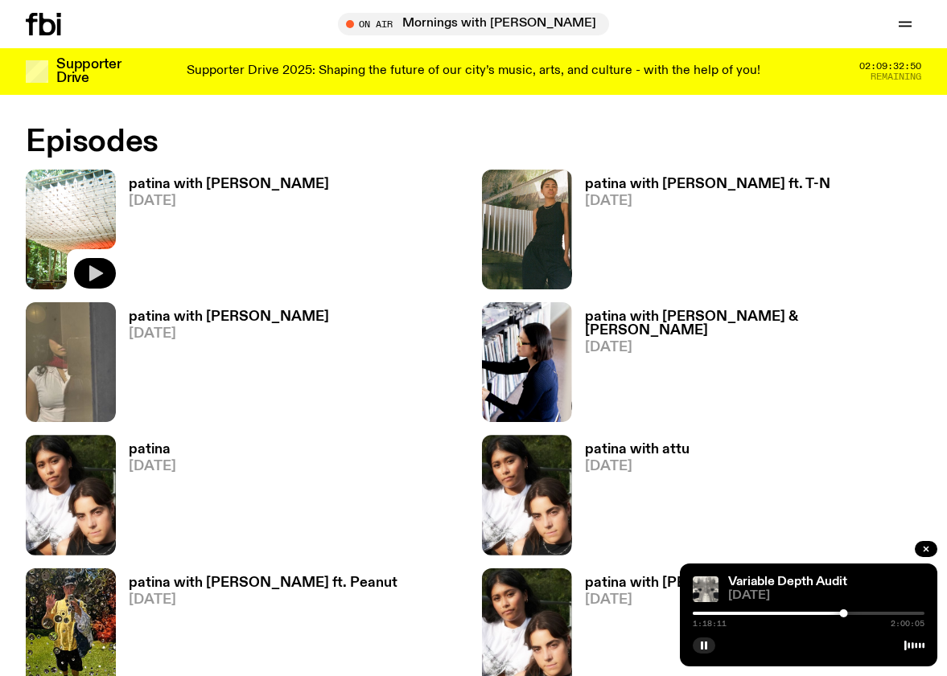
click at [90, 216] on icon "button" at bounding box center [96, 273] width 14 height 16
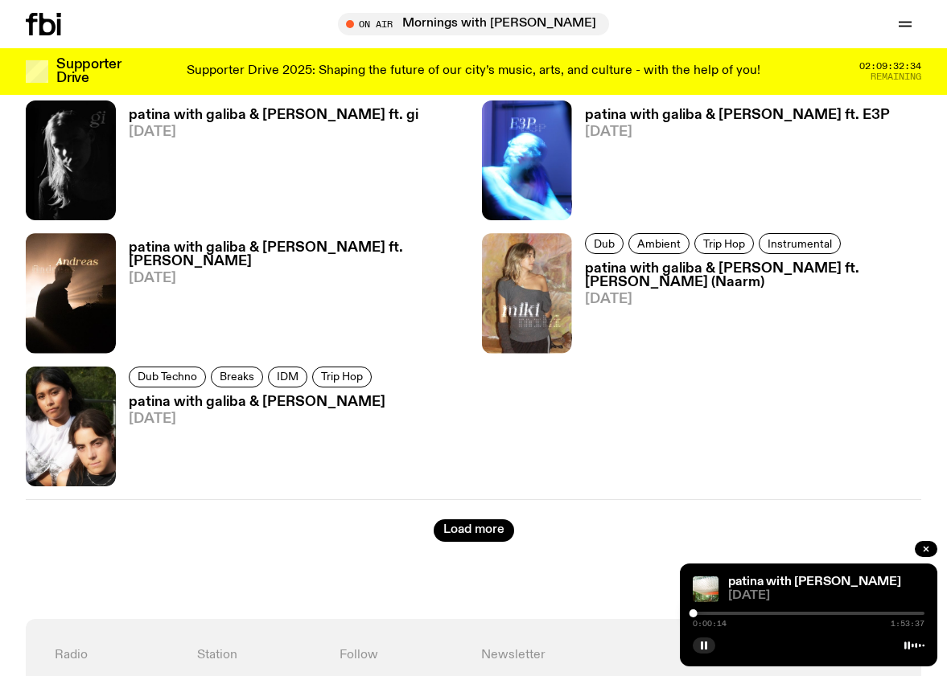
scroll to position [2757, 0]
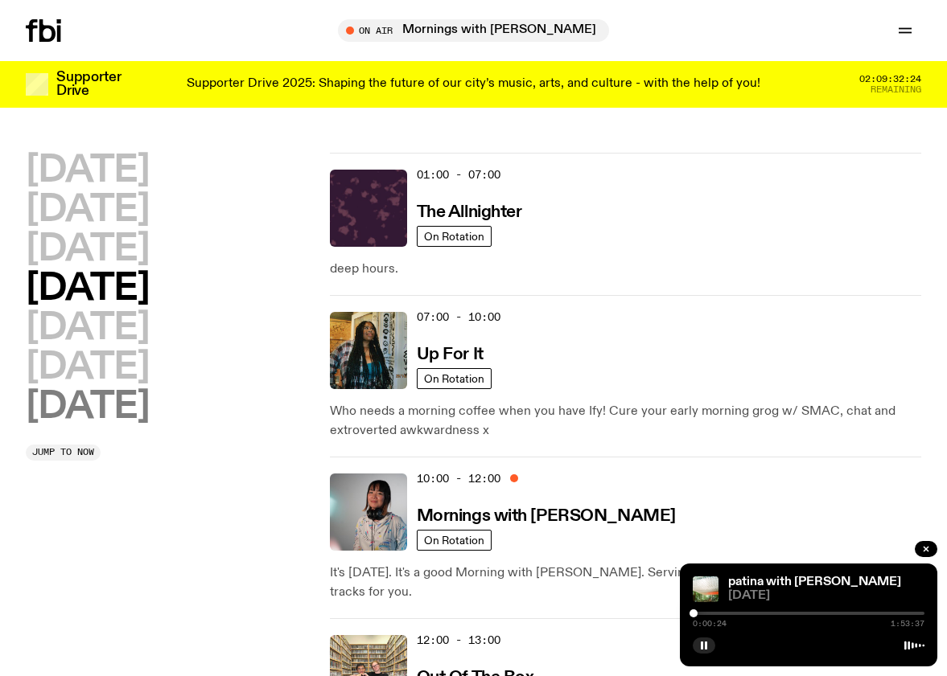
click at [118, 216] on h2 "[DATE]" at bounding box center [87, 407] width 123 height 36
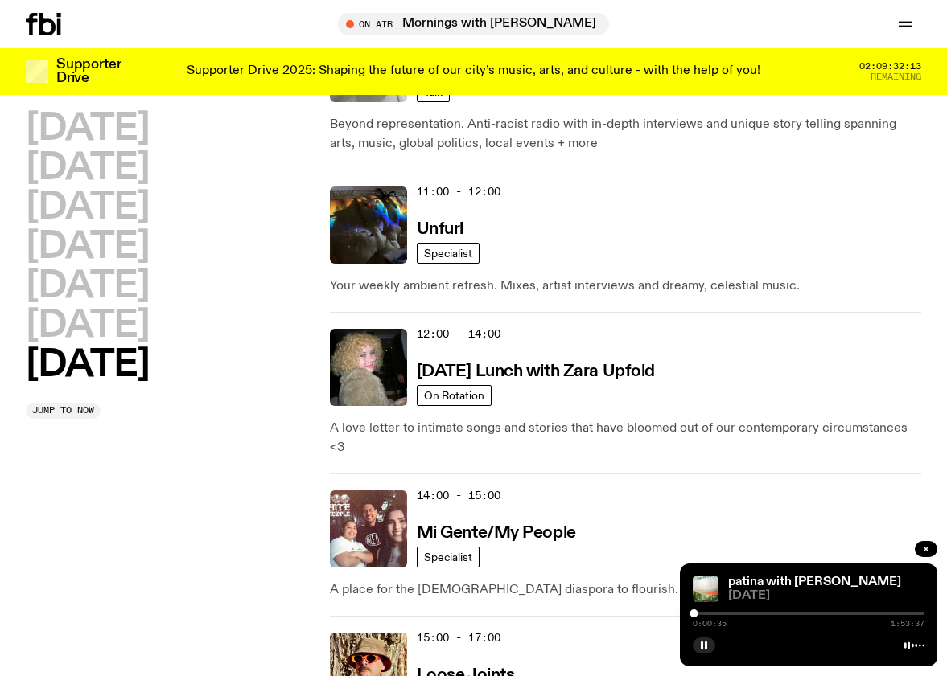
scroll to position [723, 0]
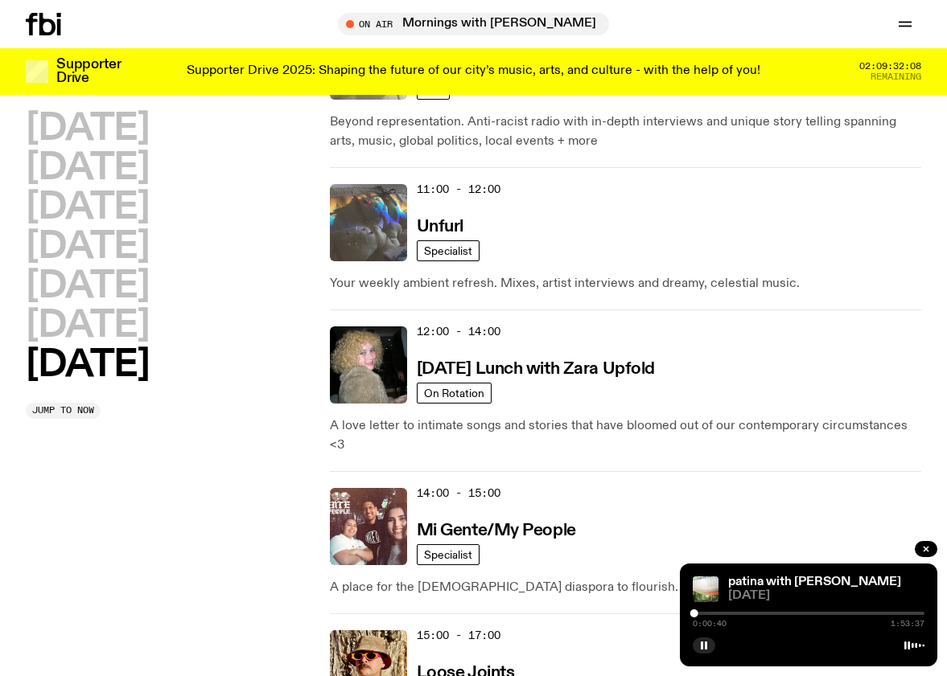
click at [371, 216] on img at bounding box center [368, 222] width 77 height 77
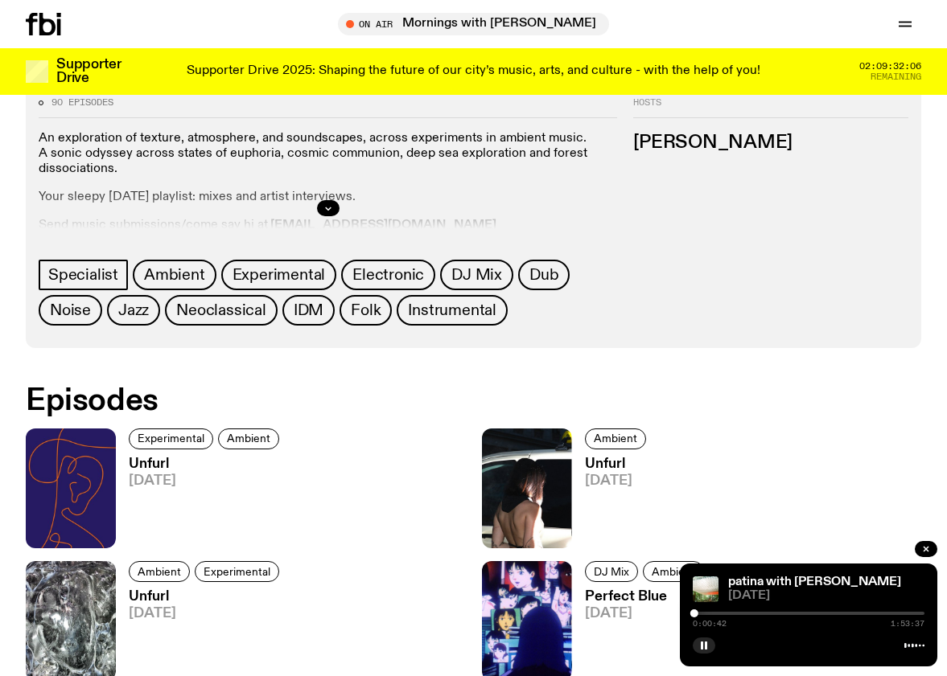
scroll to position [674, 0]
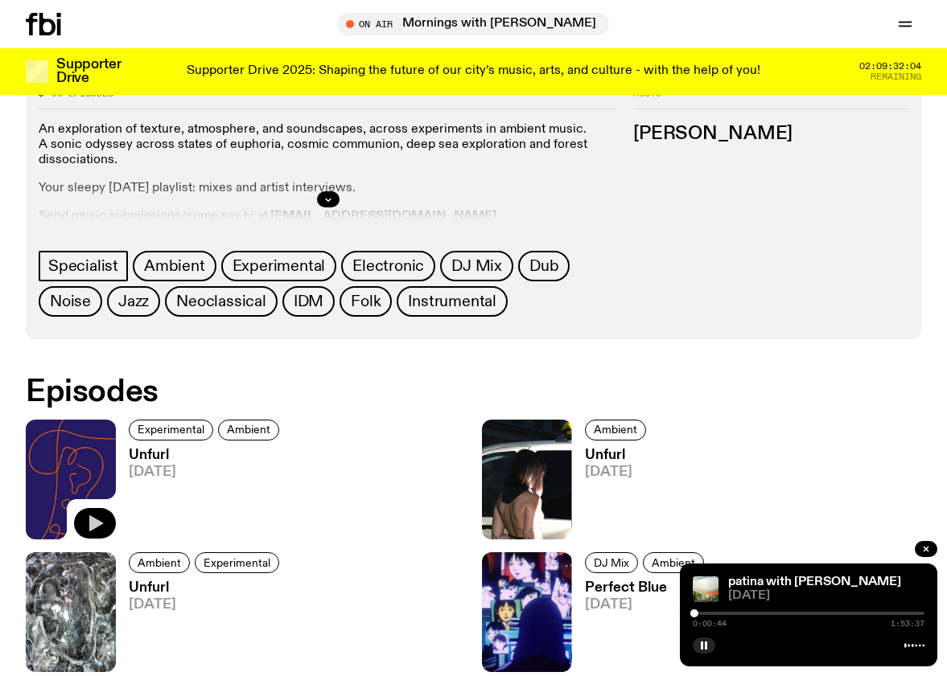
click at [87, 216] on icon "button" at bounding box center [94, 523] width 19 height 19
